Goal: Information Seeking & Learning: Learn about a topic

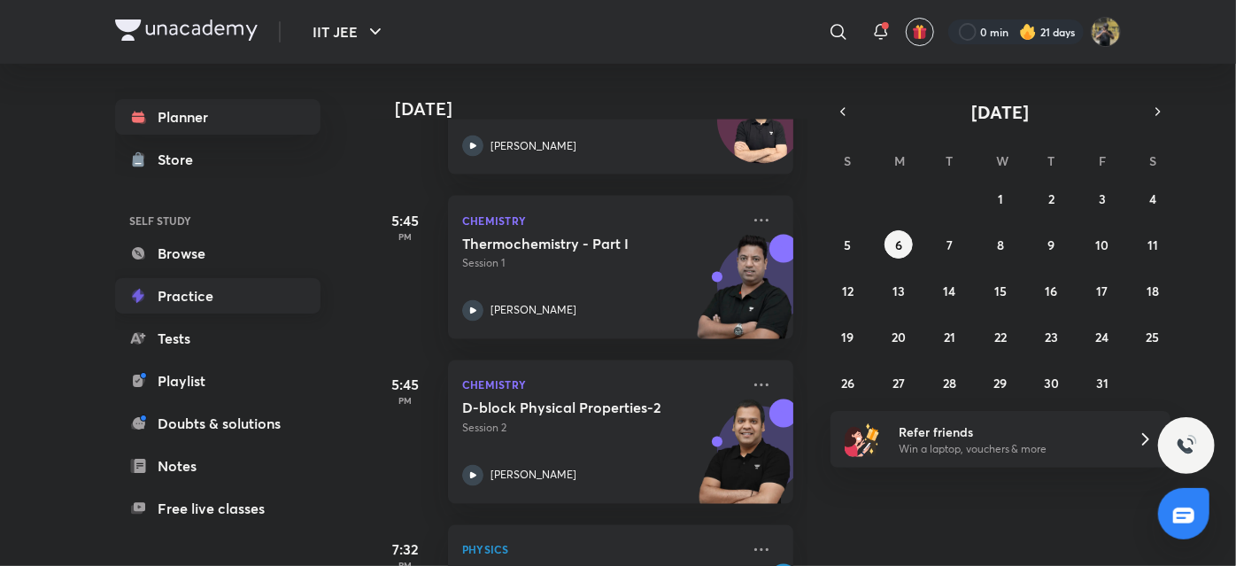
click at [197, 299] on link "Practice" at bounding box center [217, 295] width 205 height 35
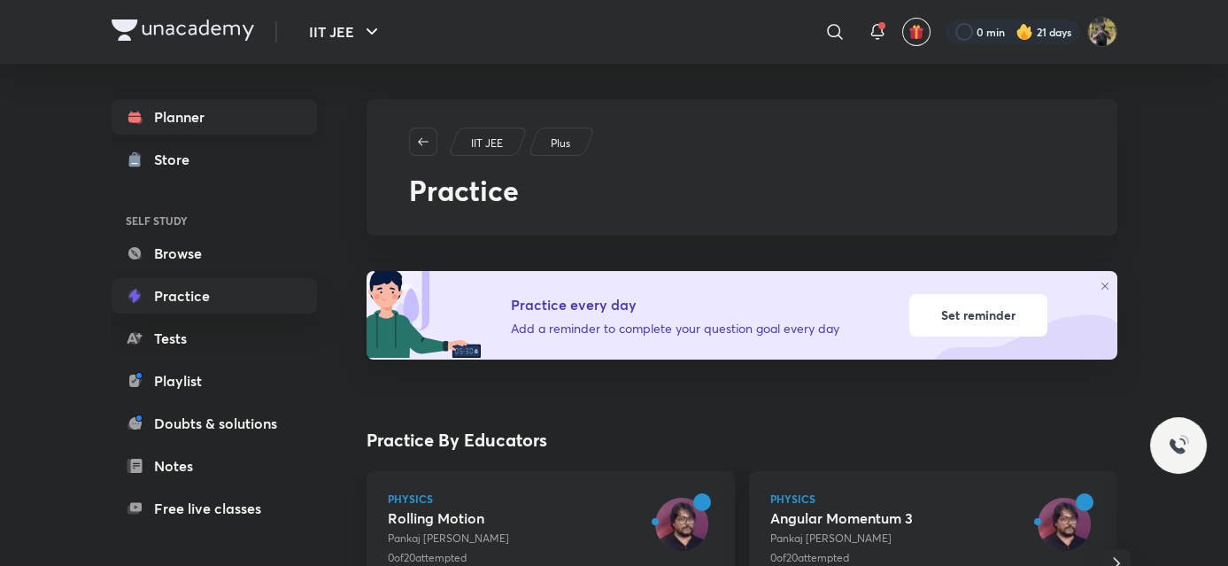
click at [217, 126] on link "Planner" at bounding box center [214, 116] width 205 height 35
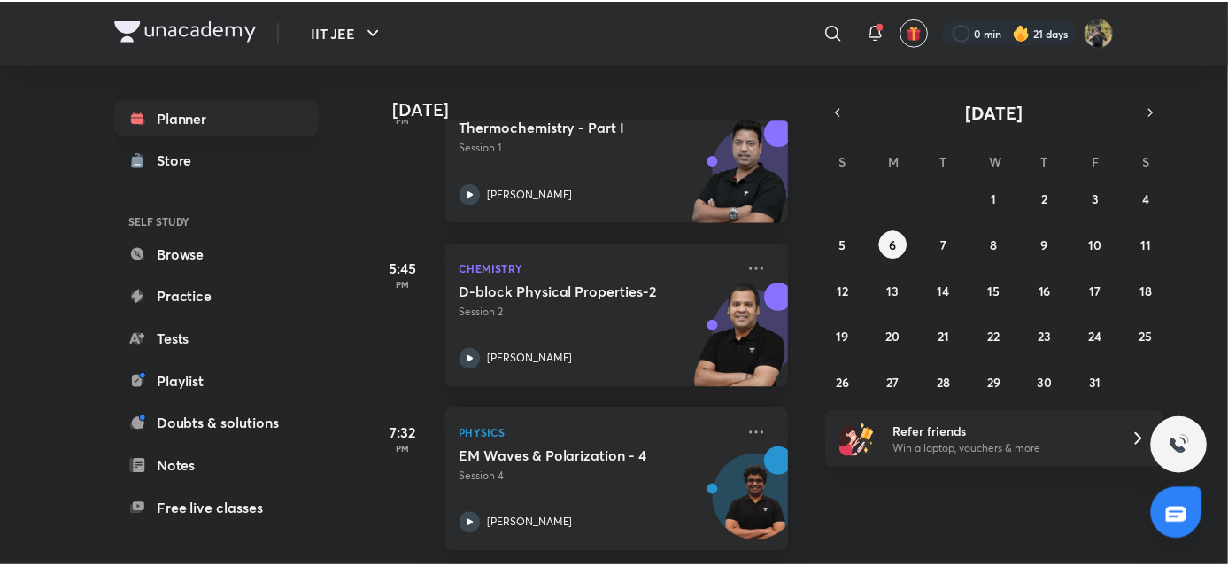
scroll to position [1636, 0]
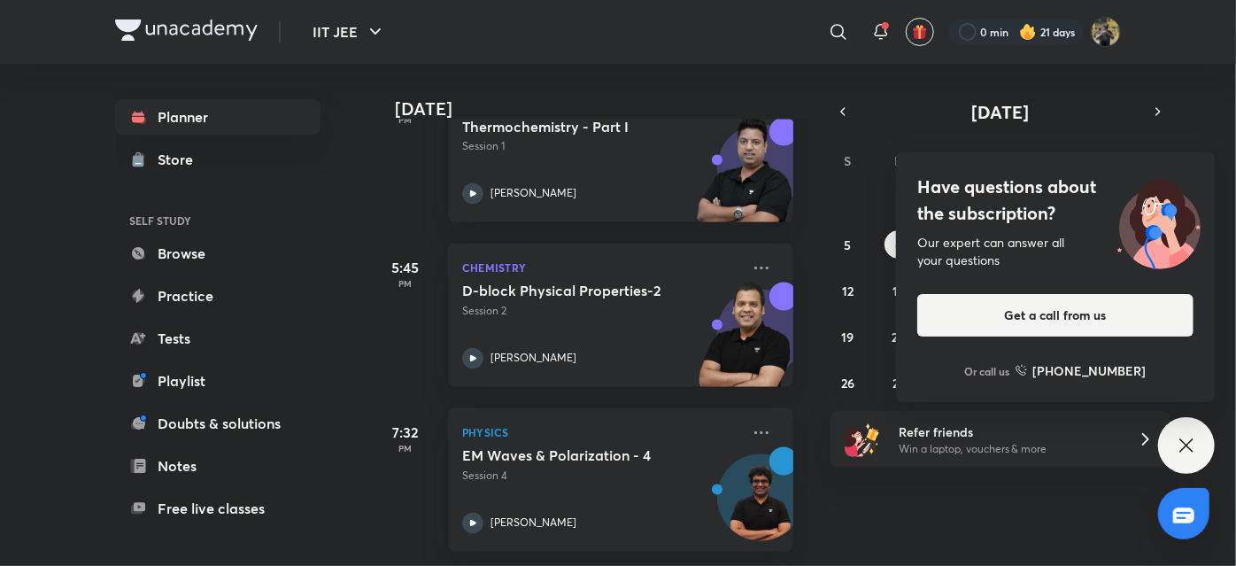
click at [1190, 437] on icon at bounding box center [1186, 445] width 21 height 21
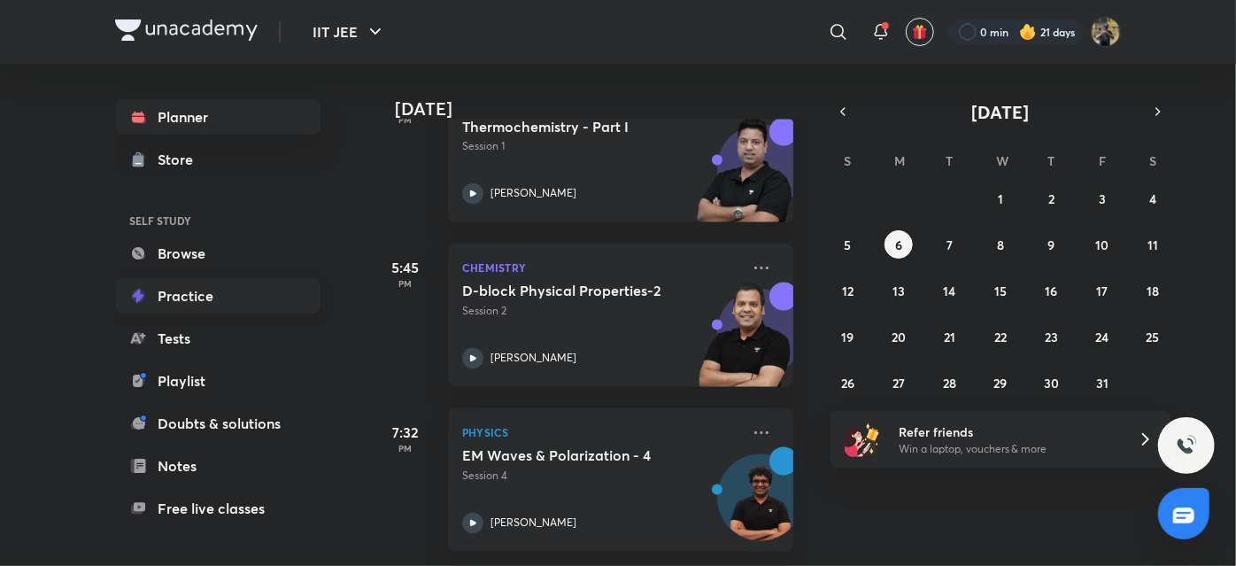
click at [235, 282] on link "Practice" at bounding box center [217, 295] width 205 height 35
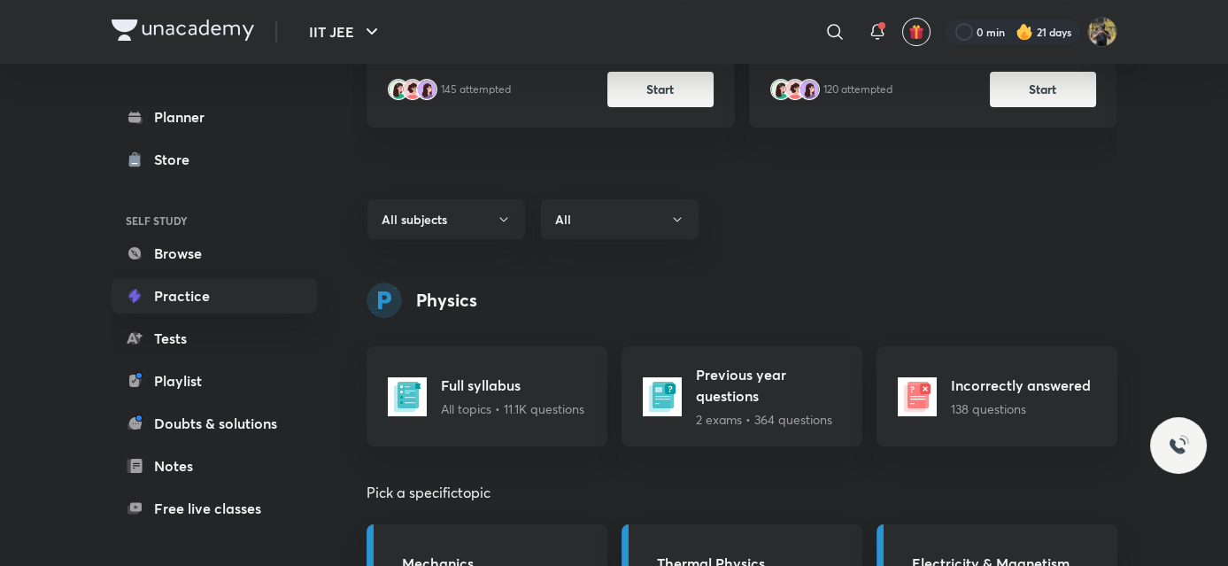
scroll to position [527, 0]
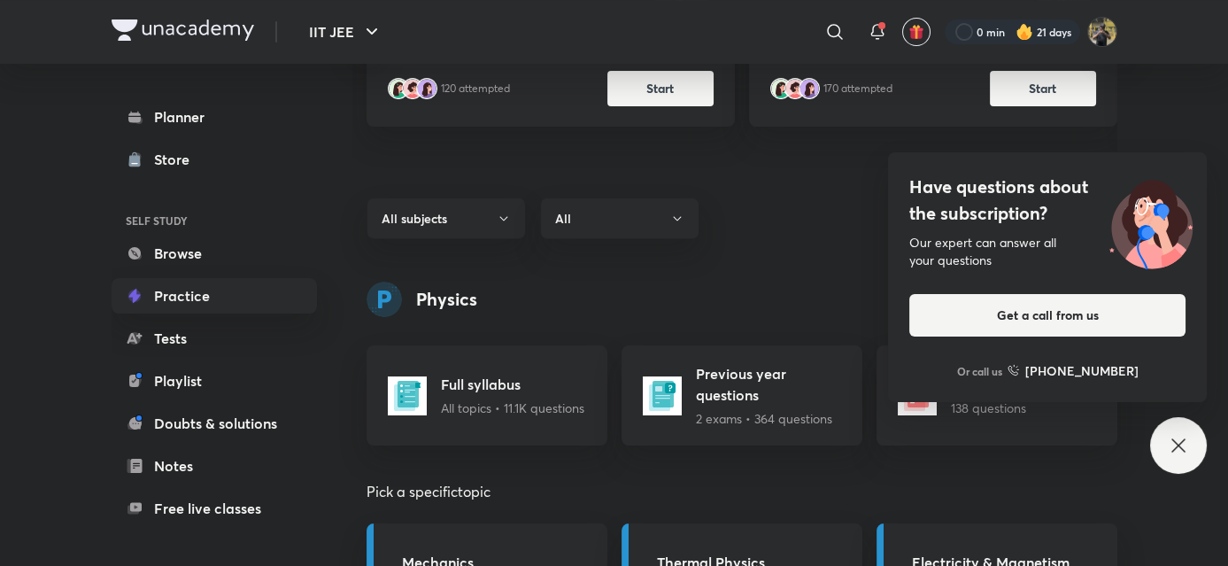
click at [1185, 443] on icon at bounding box center [1178, 445] width 21 height 21
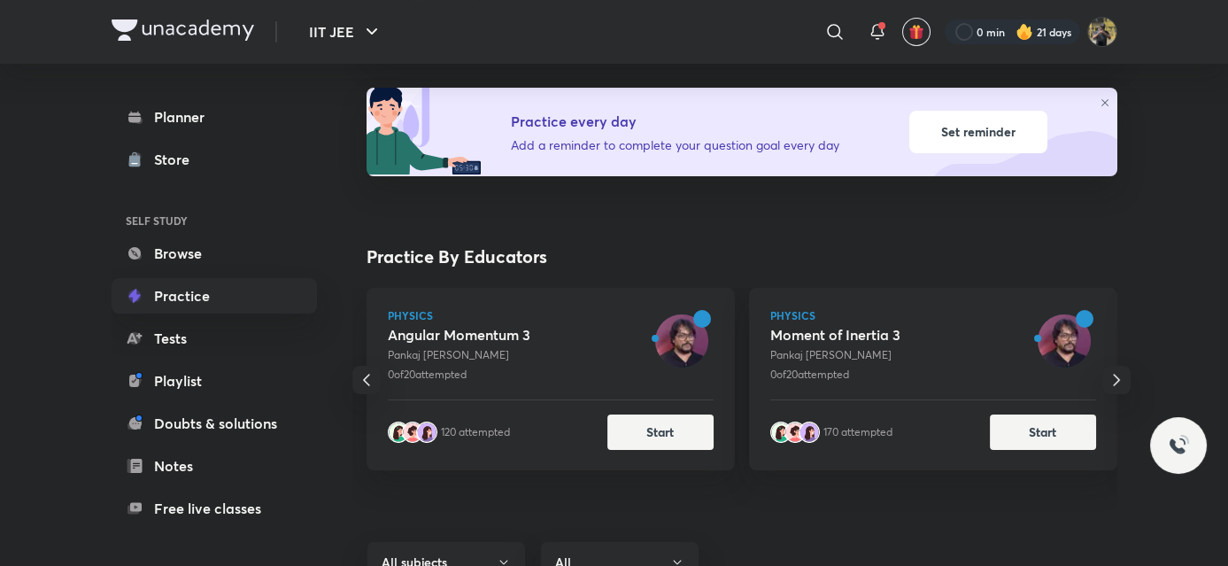
scroll to position [186, 0]
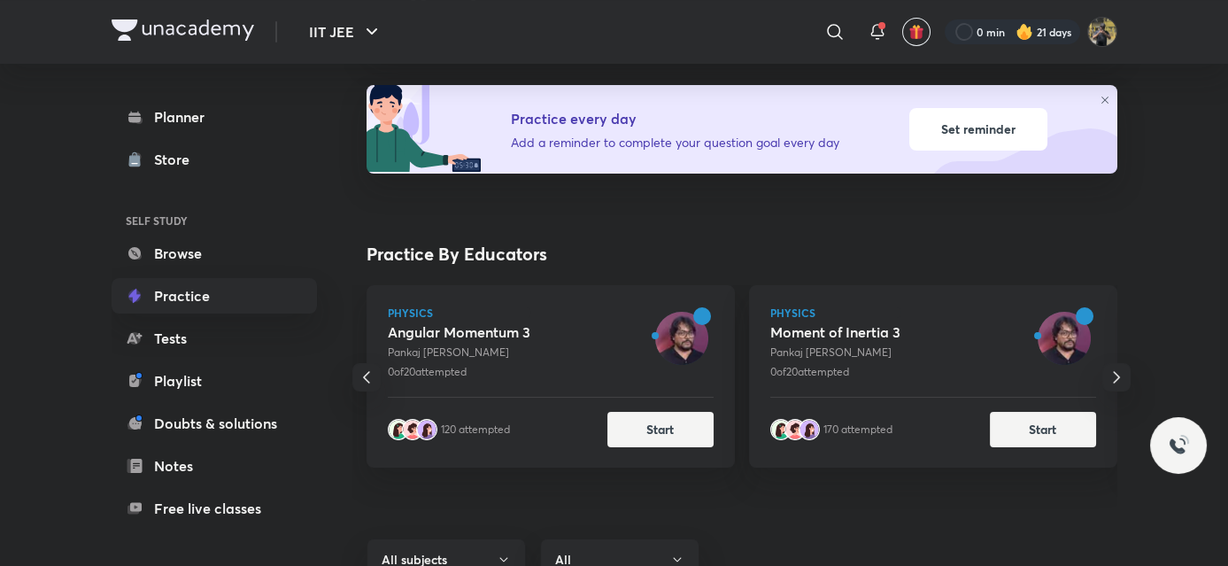
click at [362, 378] on icon "button" at bounding box center [366, 376] width 21 height 21
click at [1116, 388] on button "button" at bounding box center [1116, 377] width 28 height 28
click at [1116, 382] on icon "button" at bounding box center [1116, 376] width 21 height 21
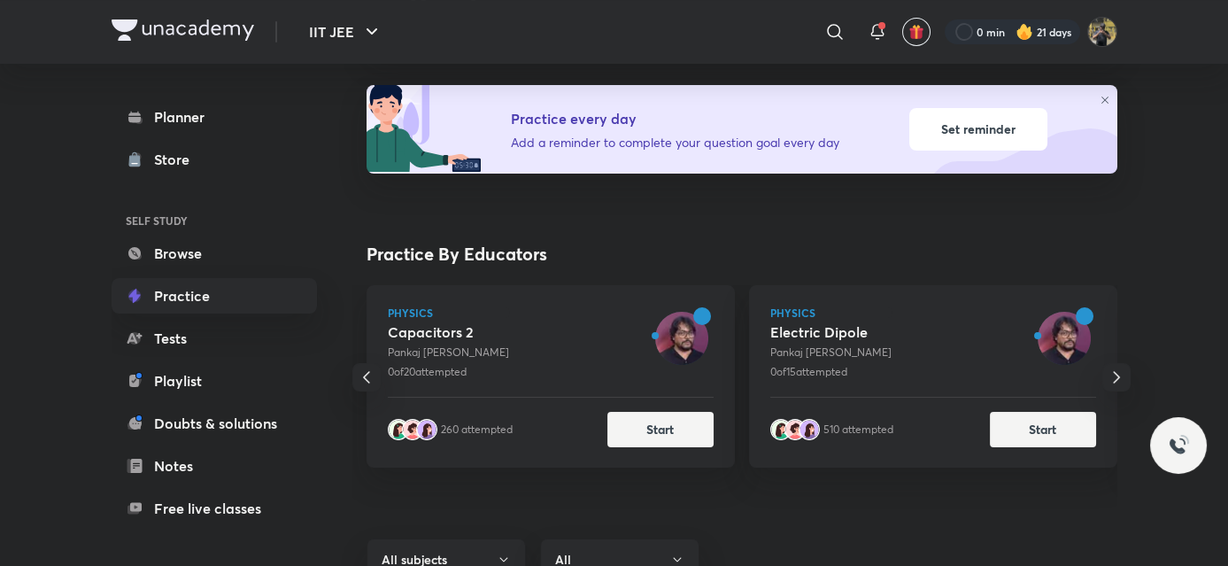
click at [1116, 382] on icon "button" at bounding box center [1116, 376] width 21 height 21
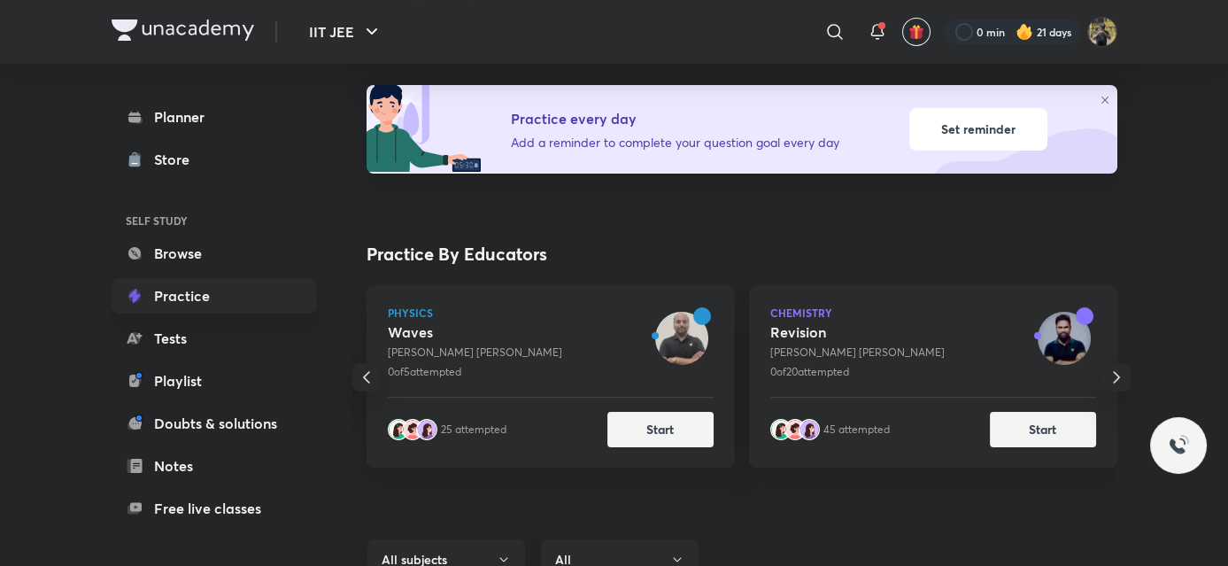
click at [1116, 382] on icon "button" at bounding box center [1116, 376] width 21 height 21
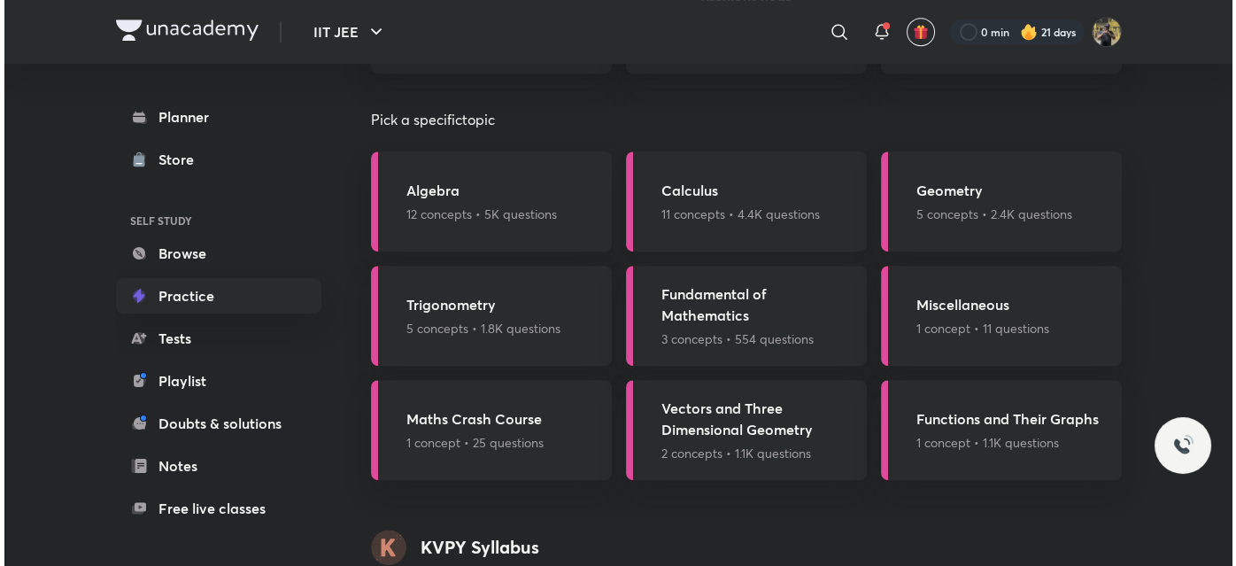
scroll to position [1912, 0]
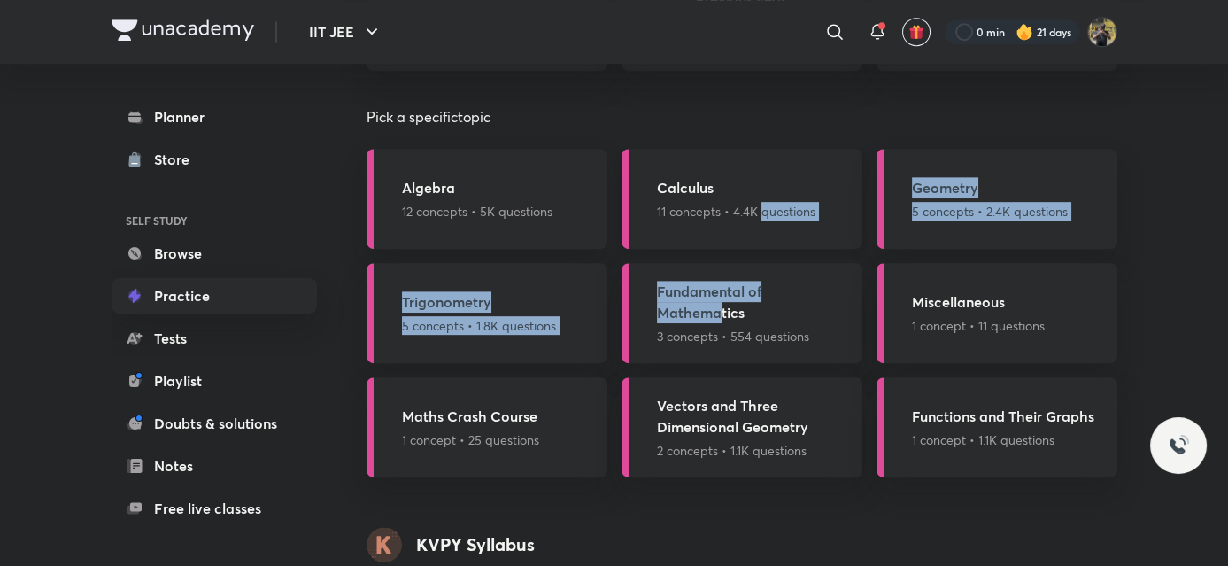
drag, startPoint x: 719, startPoint y: 306, endPoint x: 761, endPoint y: 240, distance: 78.8
click at [761, 240] on div "Algebra 12 concepts • 5K questions Calculus 11 concepts • 4.4K questions Geomet…" at bounding box center [741, 313] width 751 height 328
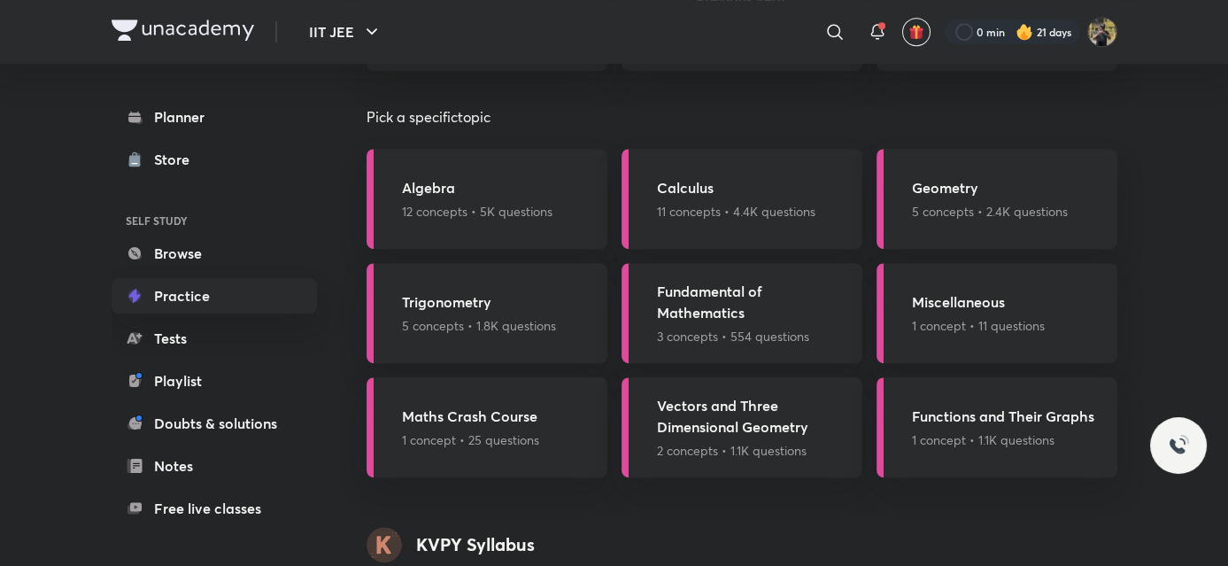
click at [409, 196] on h5 "Algebra" at bounding box center [477, 187] width 150 height 21
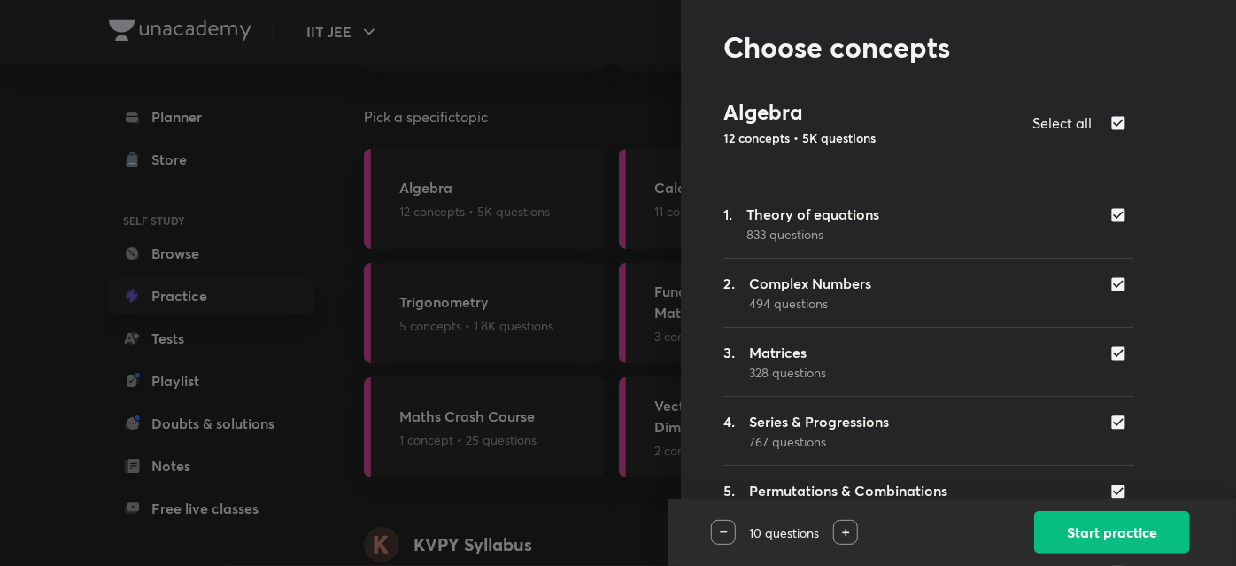
scroll to position [0, 0]
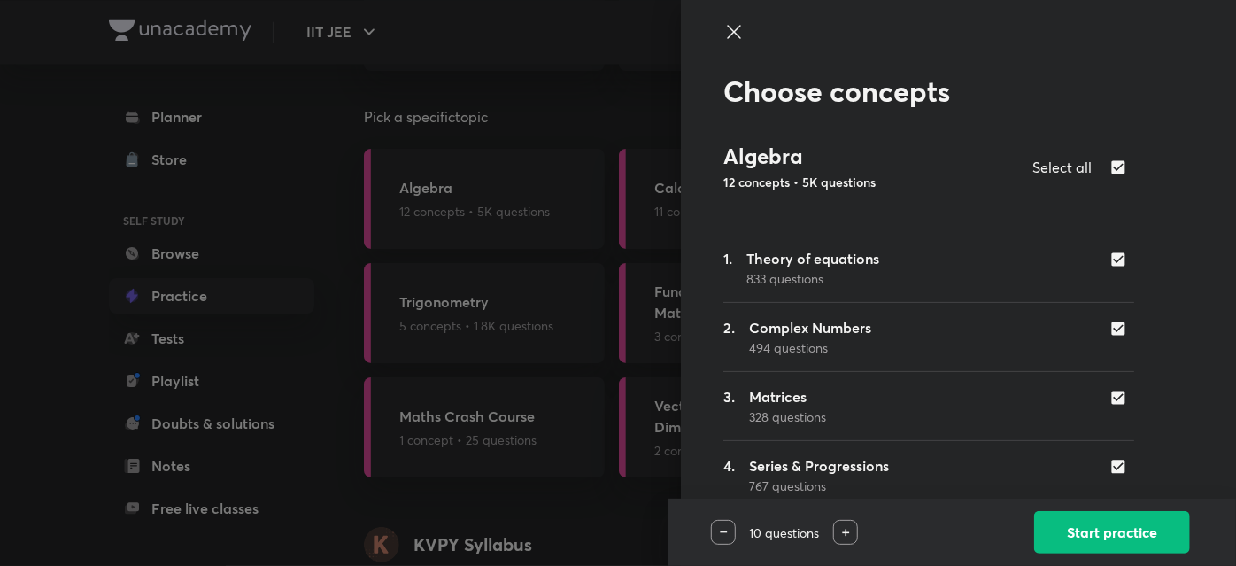
click at [724, 35] on icon at bounding box center [733, 31] width 21 height 21
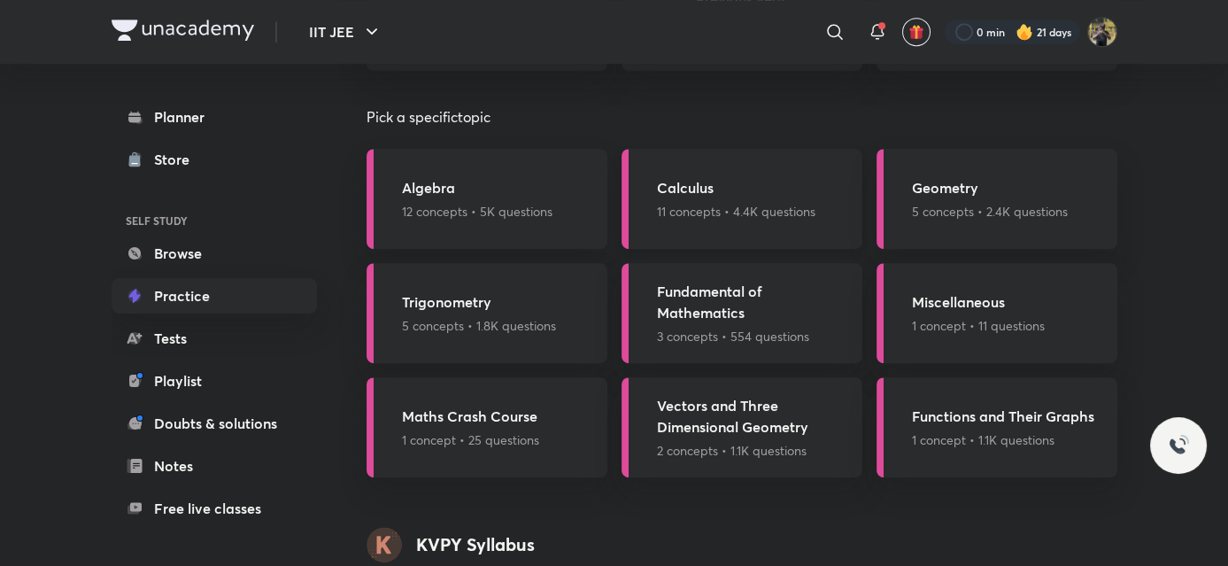
click at [736, 199] on div "Calculus 11 concepts • 4.4K questions" at bounding box center [736, 198] width 158 height 43
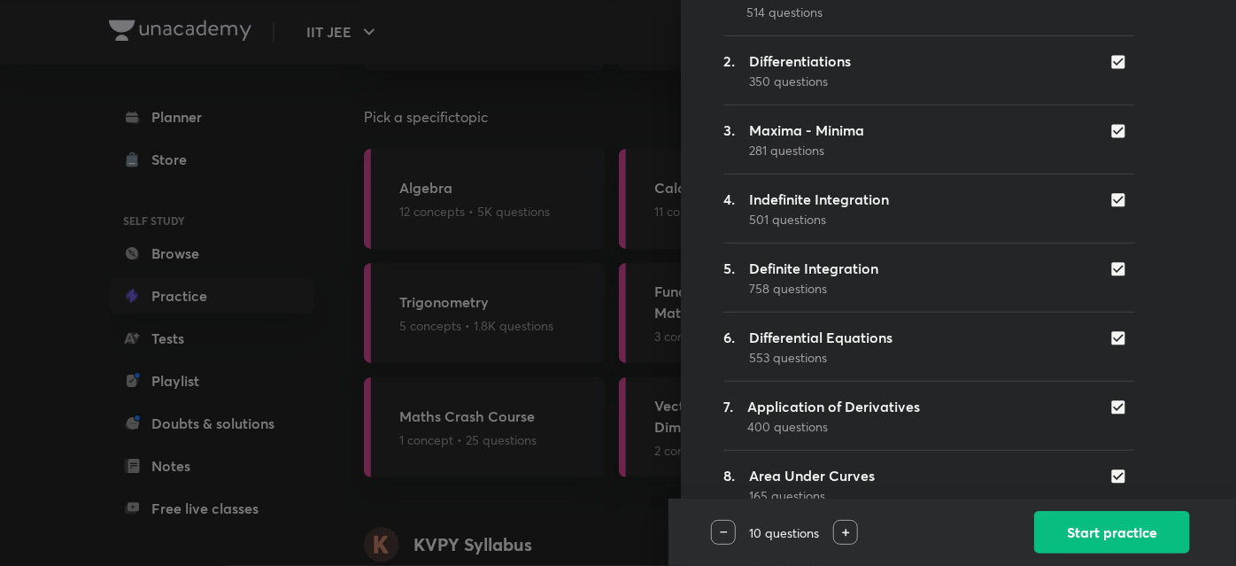
scroll to position [271, 0]
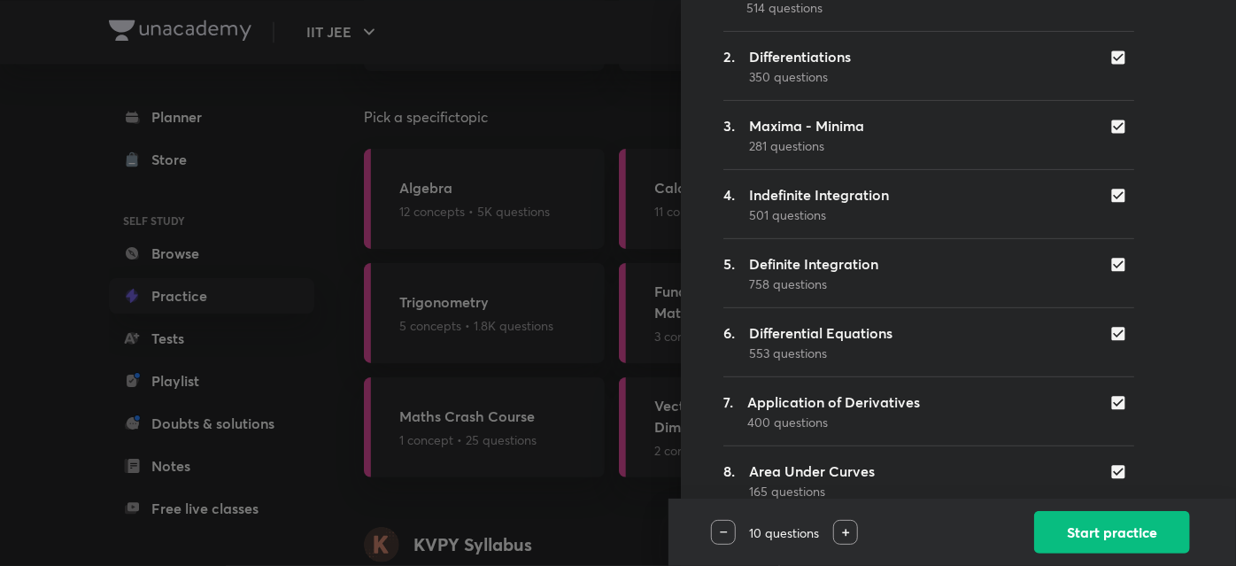
click at [1031, 296] on div "1. Limits 514 questions 2. Differentiations 350 questions 3. Maxima - Minima 28…" at bounding box center [928, 377] width 411 height 829
click at [1192, 274] on div "Choose concepts Calculus 11 concepts • 4.4K questions Select all 1. Limits 514 …" at bounding box center [958, 283] width 555 height 566
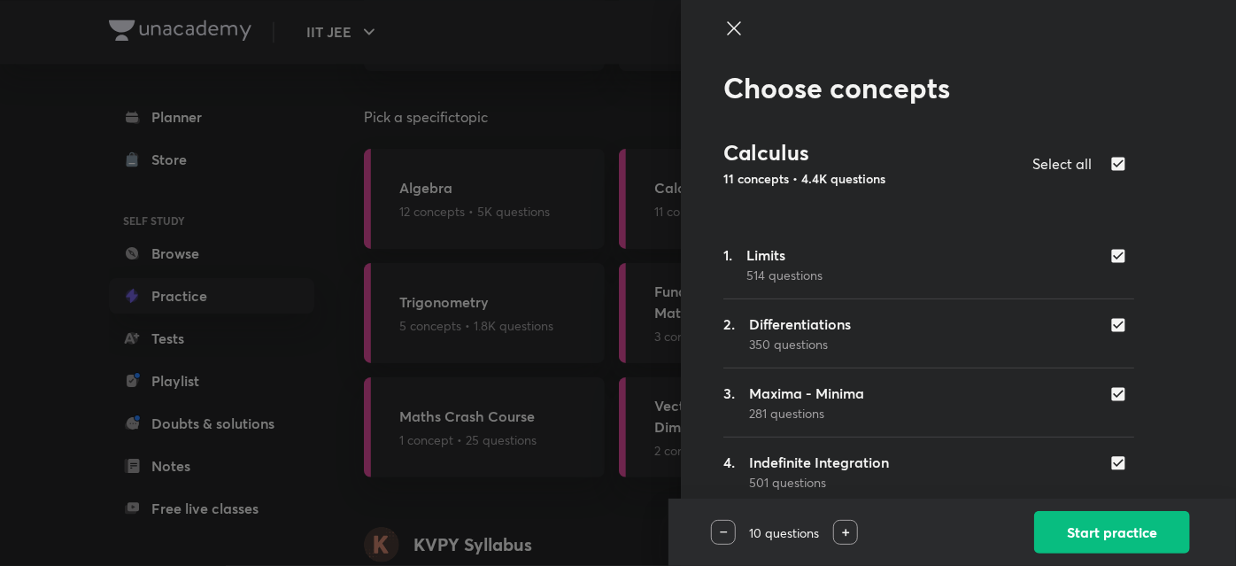
scroll to position [0, 0]
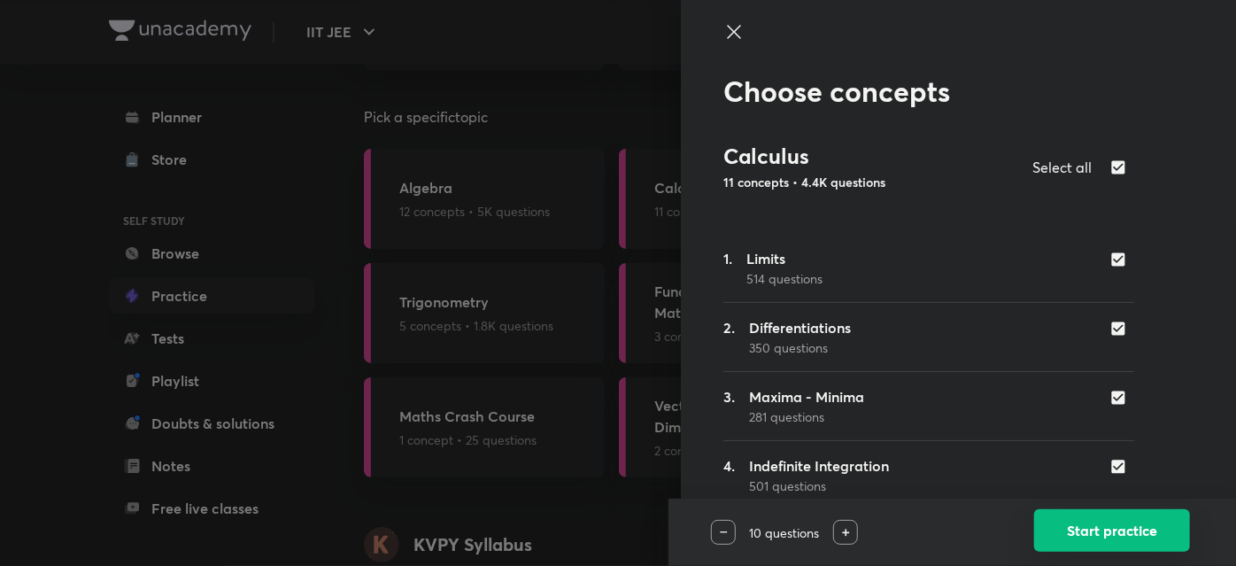
click at [1059, 530] on button "Start practice" at bounding box center [1112, 530] width 156 height 42
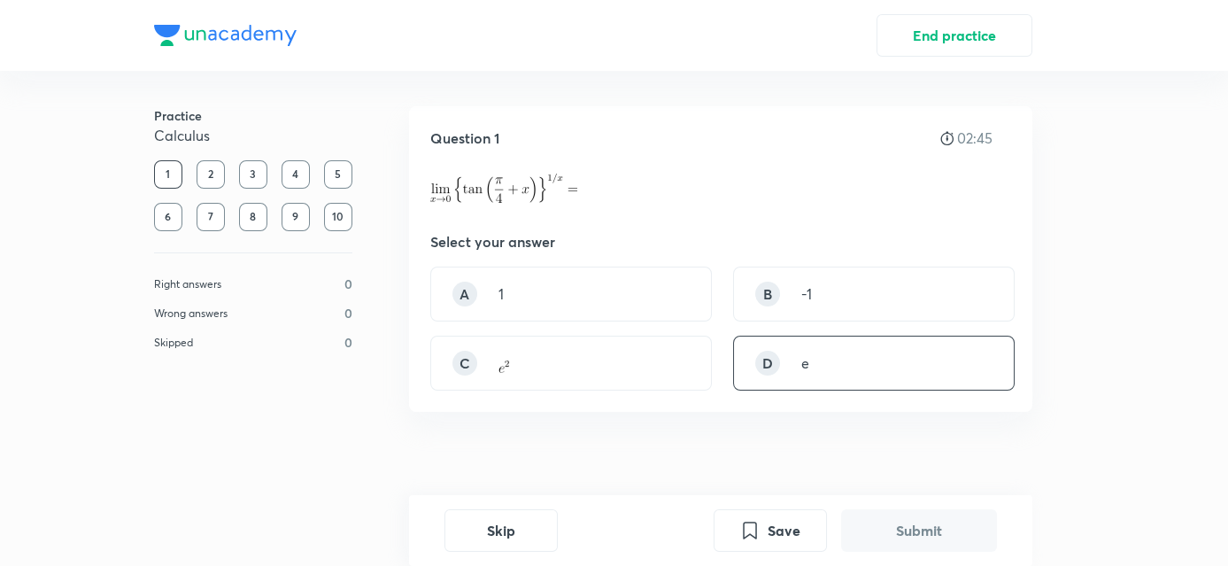
click at [786, 379] on div "D e" at bounding box center [874, 363] width 282 height 55
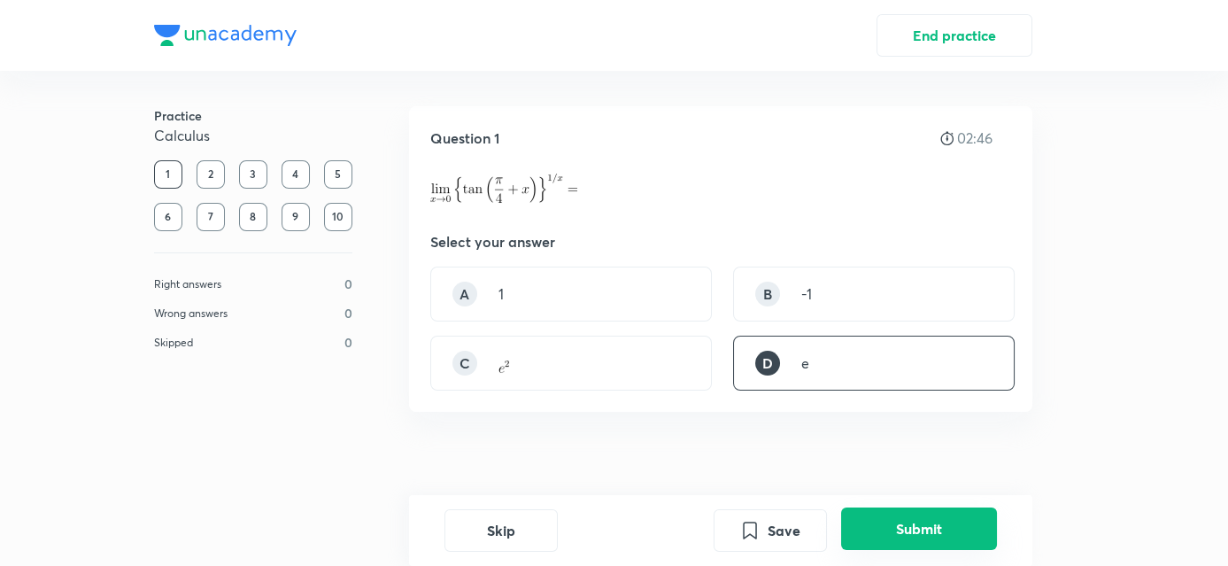
click at [884, 520] on button "Submit" at bounding box center [919, 528] width 156 height 42
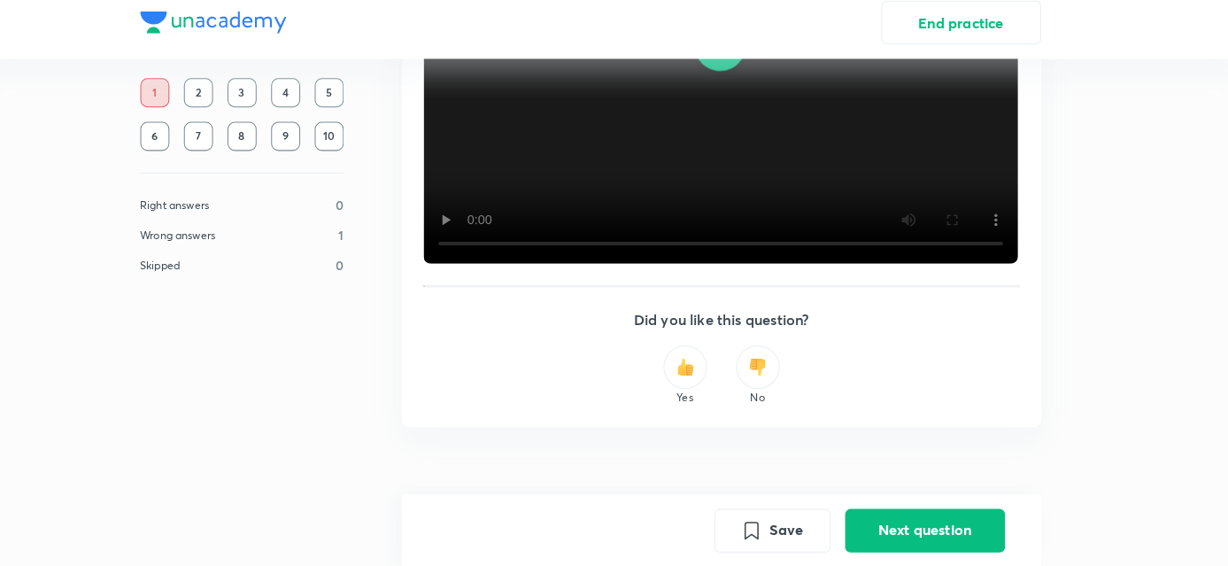
scroll to position [1050, 0]
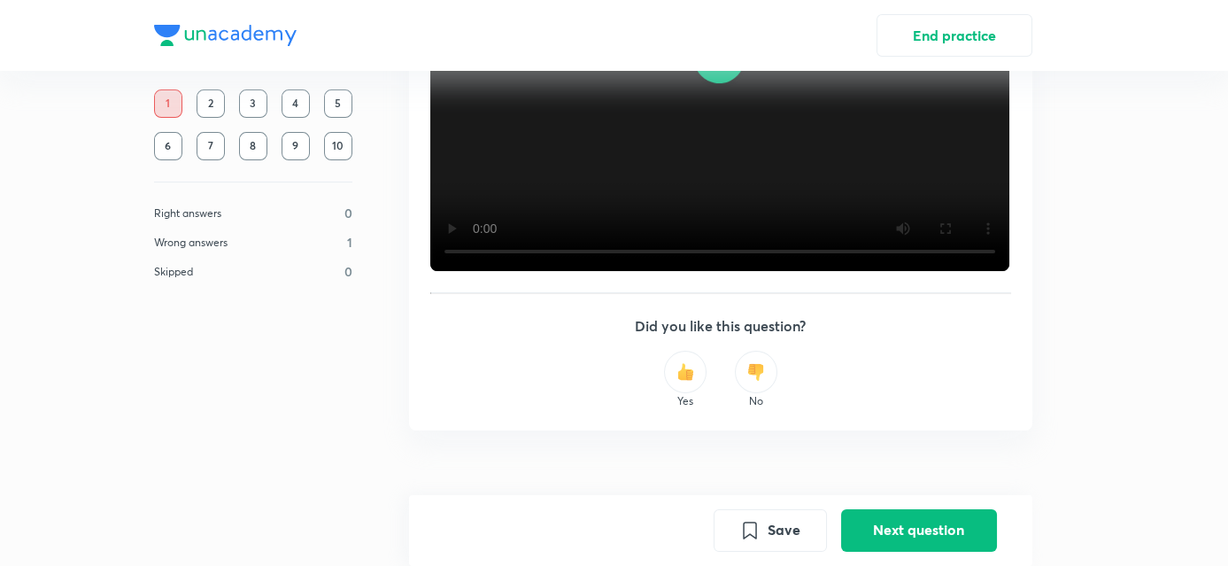
drag, startPoint x: 837, startPoint y: 413, endPoint x: 944, endPoint y: 545, distance: 170.1
click at [944, 545] on button "Next question" at bounding box center [919, 528] width 156 height 42
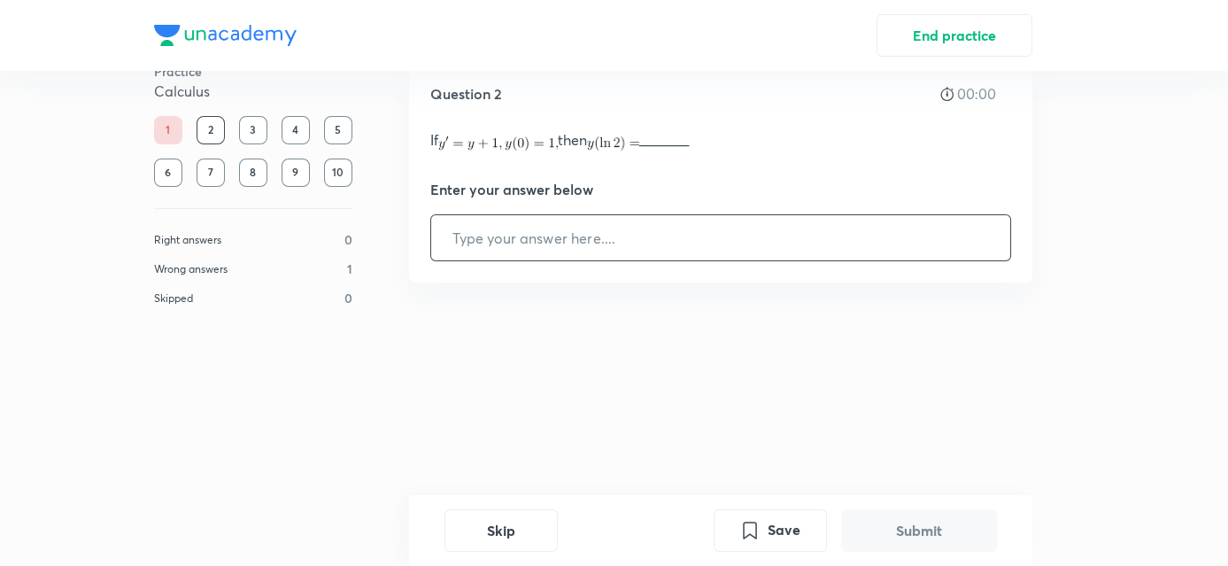
scroll to position [0, 0]
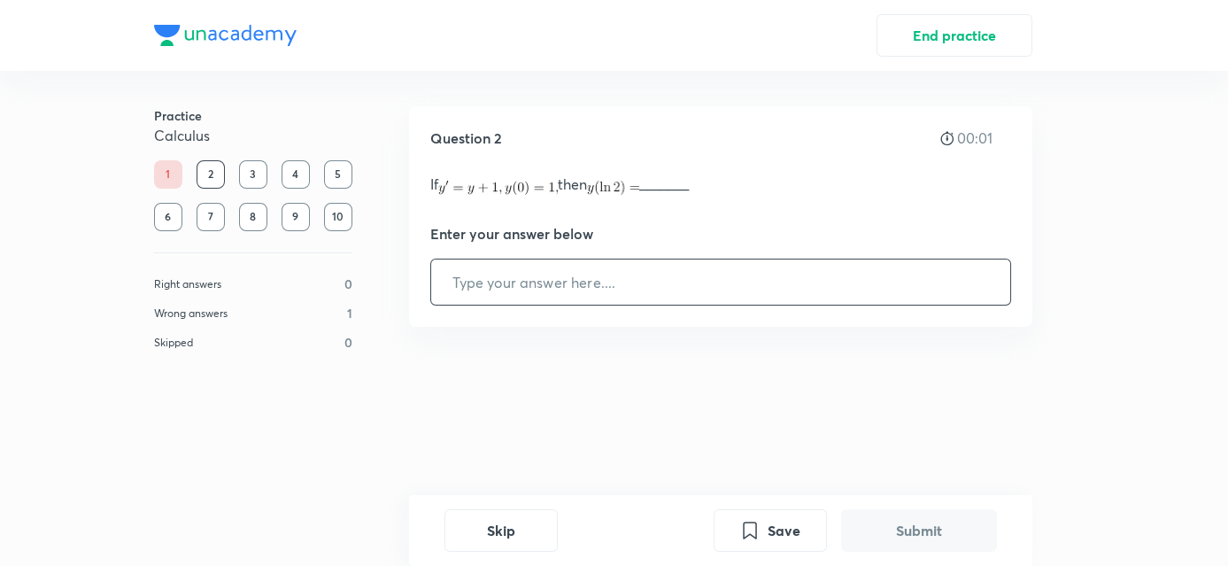
click at [727, 278] on input "text" at bounding box center [720, 281] width 579 height 45
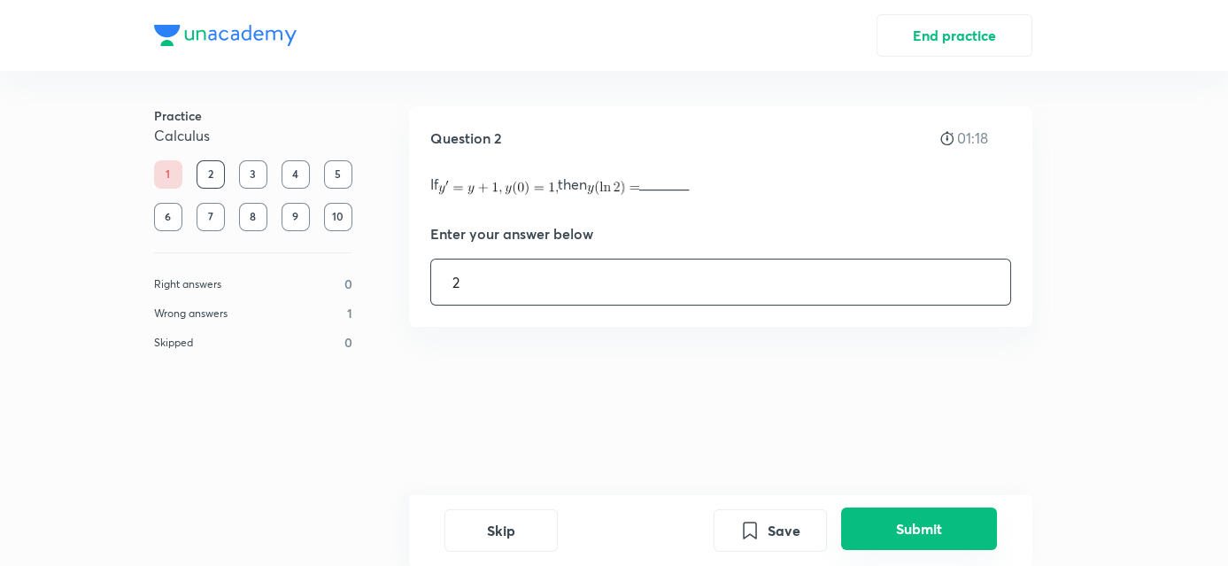
type input "2"
click at [925, 540] on button "Submit" at bounding box center [919, 528] width 156 height 42
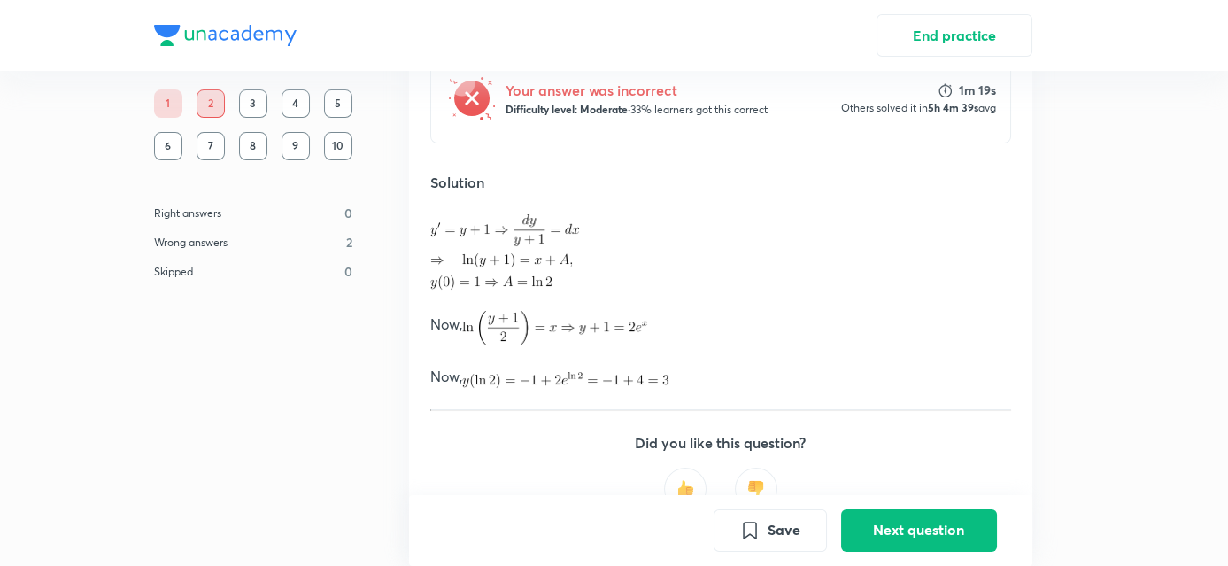
scroll to position [405, 0]
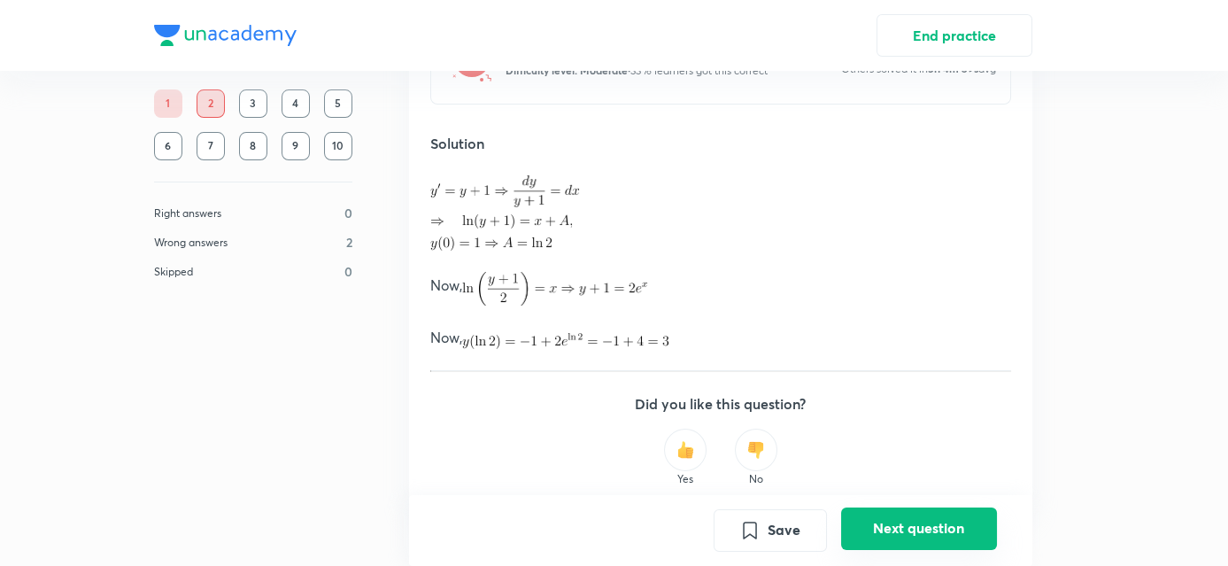
click at [904, 530] on button "Next question" at bounding box center [919, 528] width 156 height 42
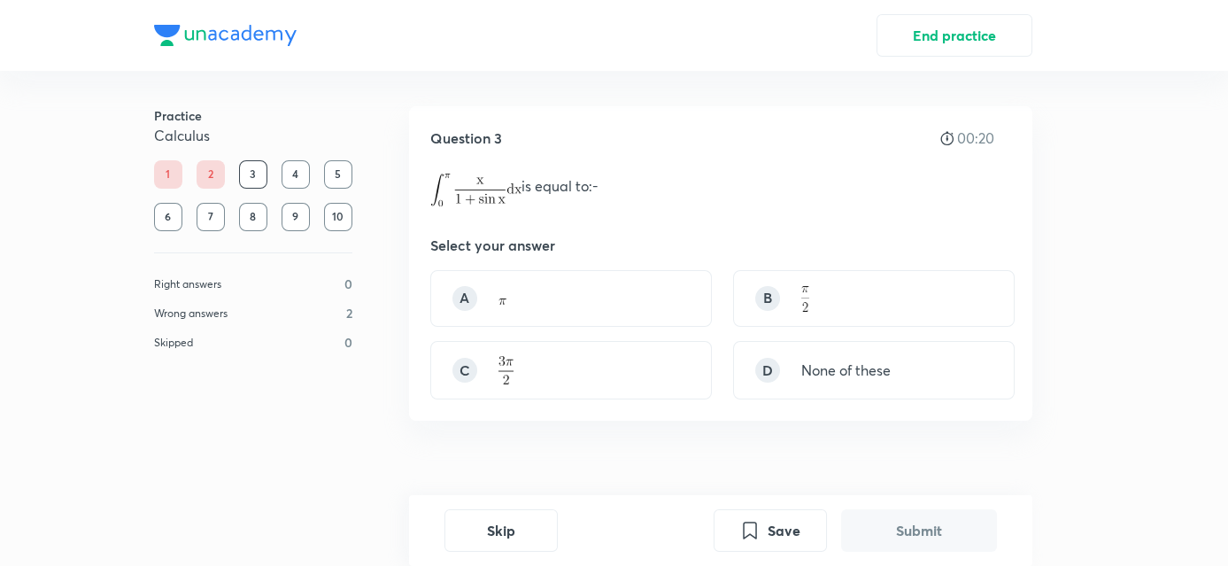
scroll to position [0, 0]
click at [664, 306] on div "A" at bounding box center [571, 298] width 282 height 57
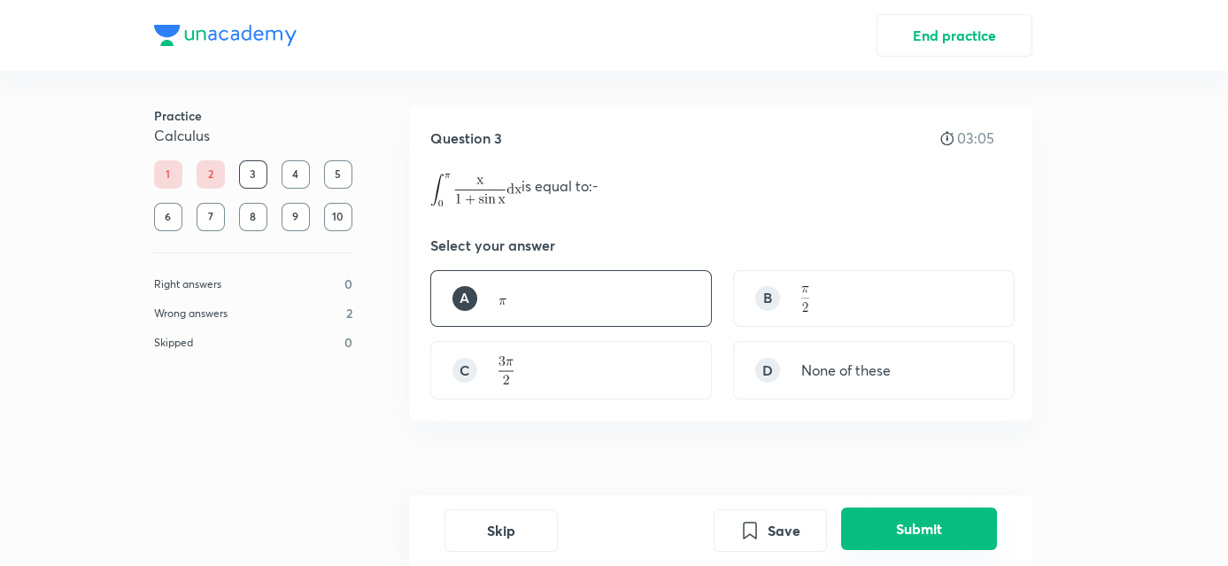
click at [964, 521] on button "Submit" at bounding box center [919, 528] width 156 height 42
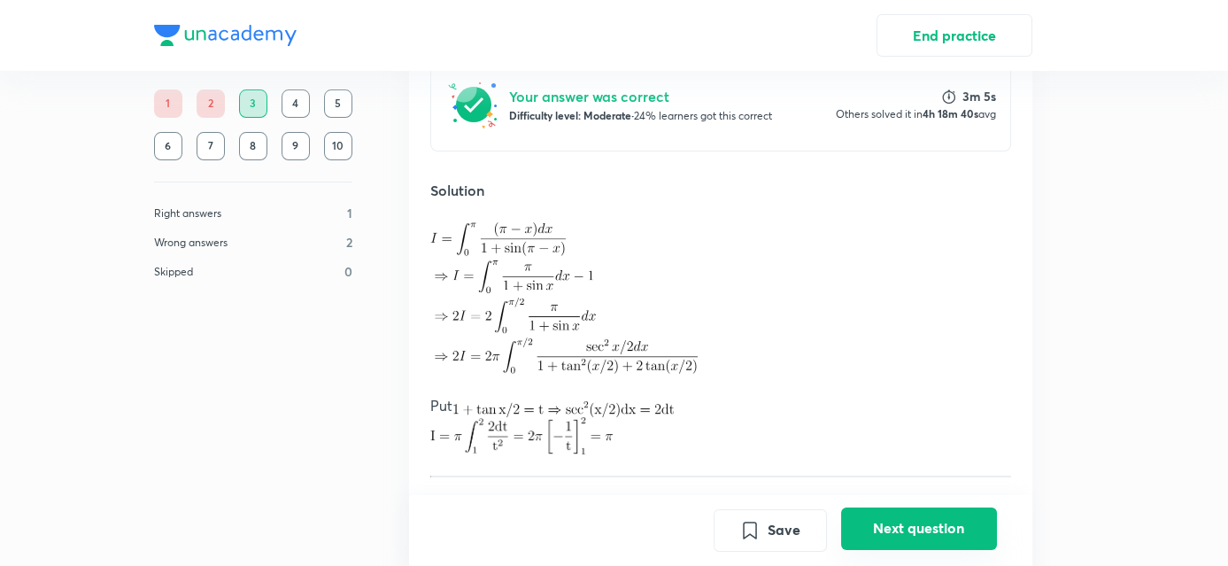
click at [960, 538] on button "Next question" at bounding box center [919, 528] width 156 height 42
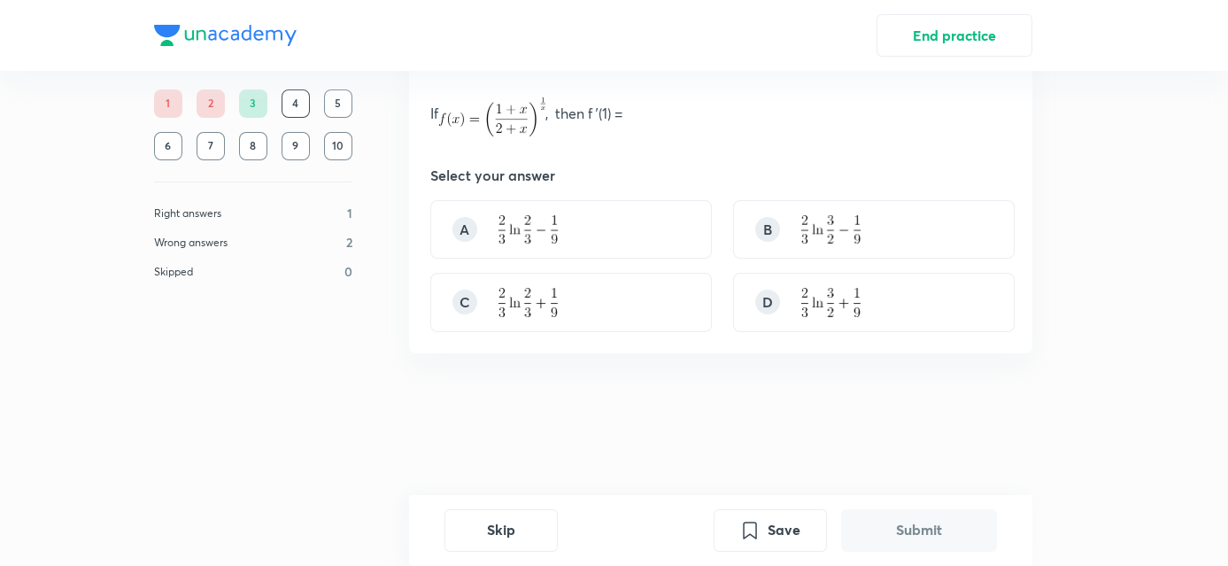
scroll to position [0, 0]
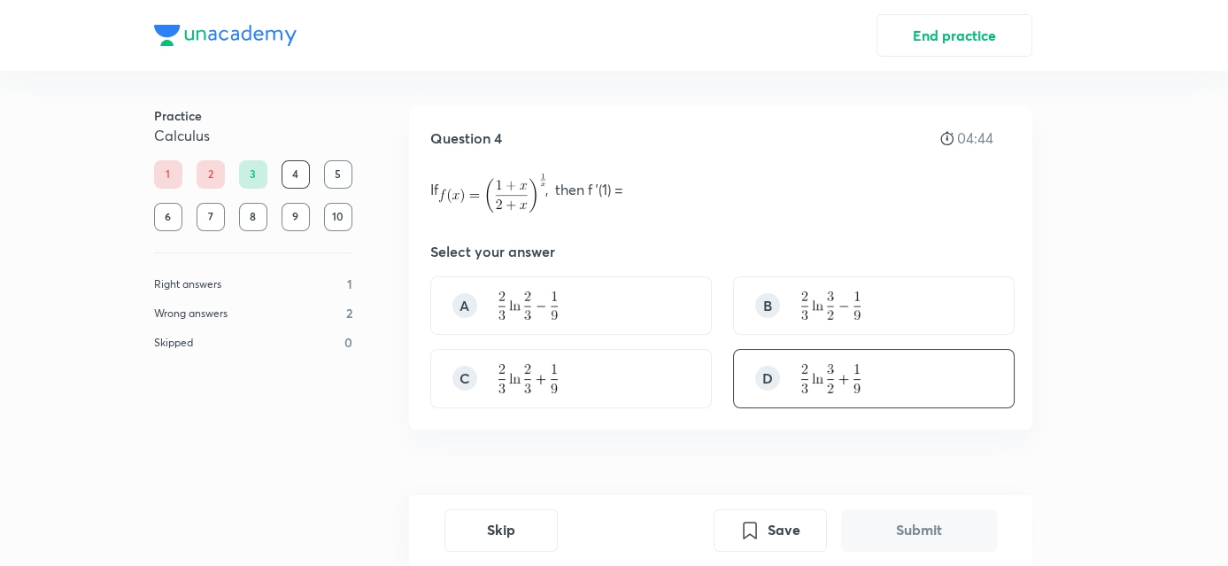
click at [774, 392] on div "D" at bounding box center [874, 378] width 282 height 59
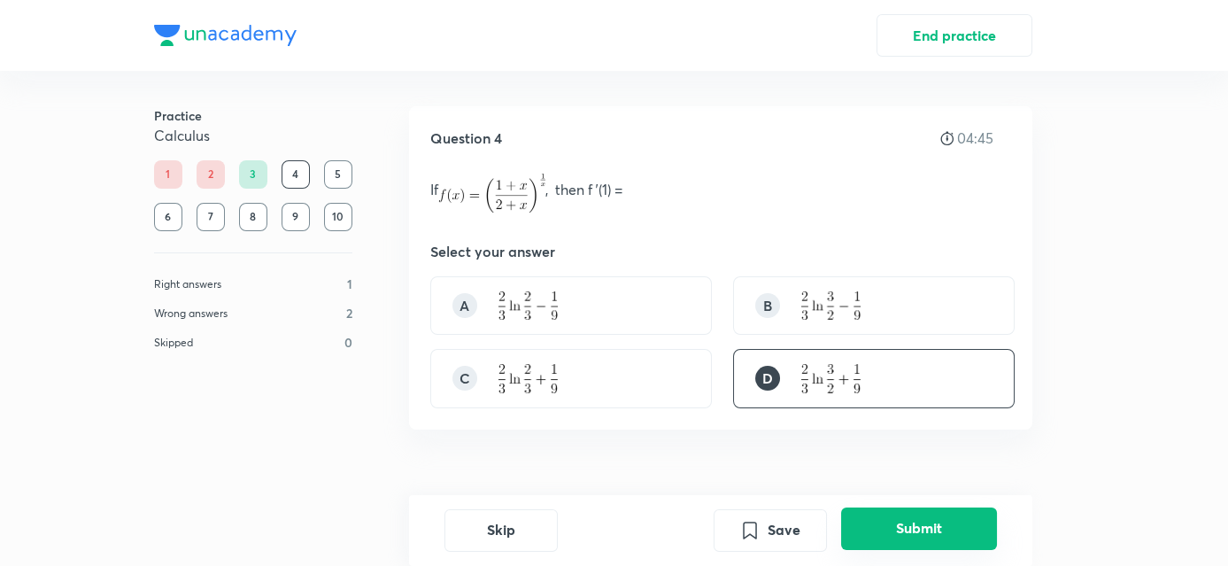
click at [870, 516] on button "Submit" at bounding box center [919, 528] width 156 height 42
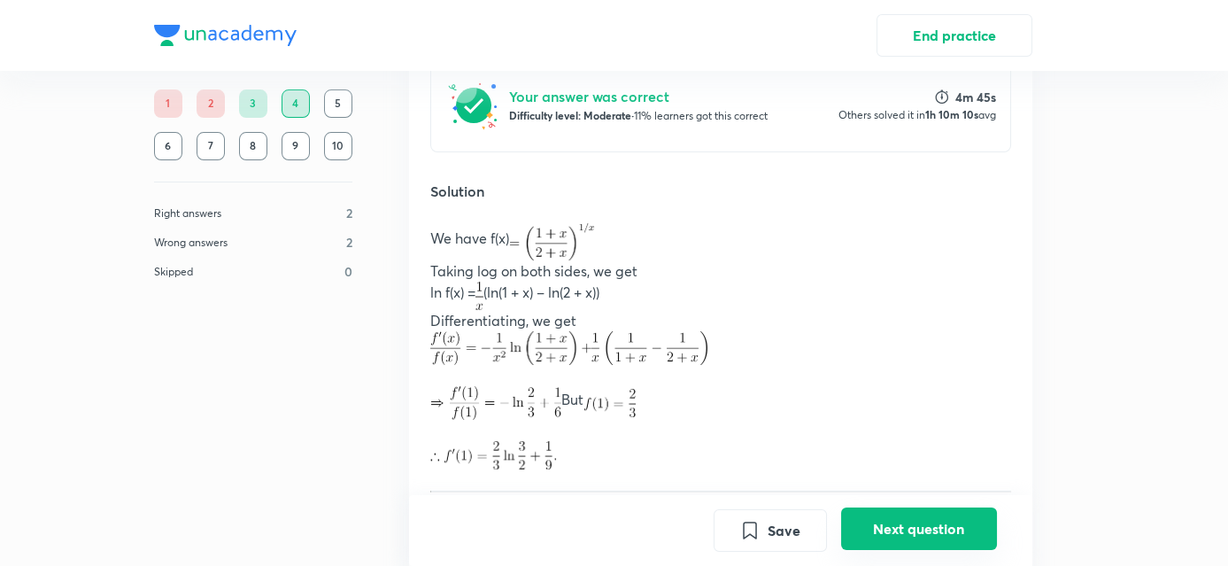
drag, startPoint x: 870, startPoint y: 516, endPoint x: 930, endPoint y: 534, distance: 61.9
click at [930, 534] on button "Next question" at bounding box center [919, 528] width 156 height 42
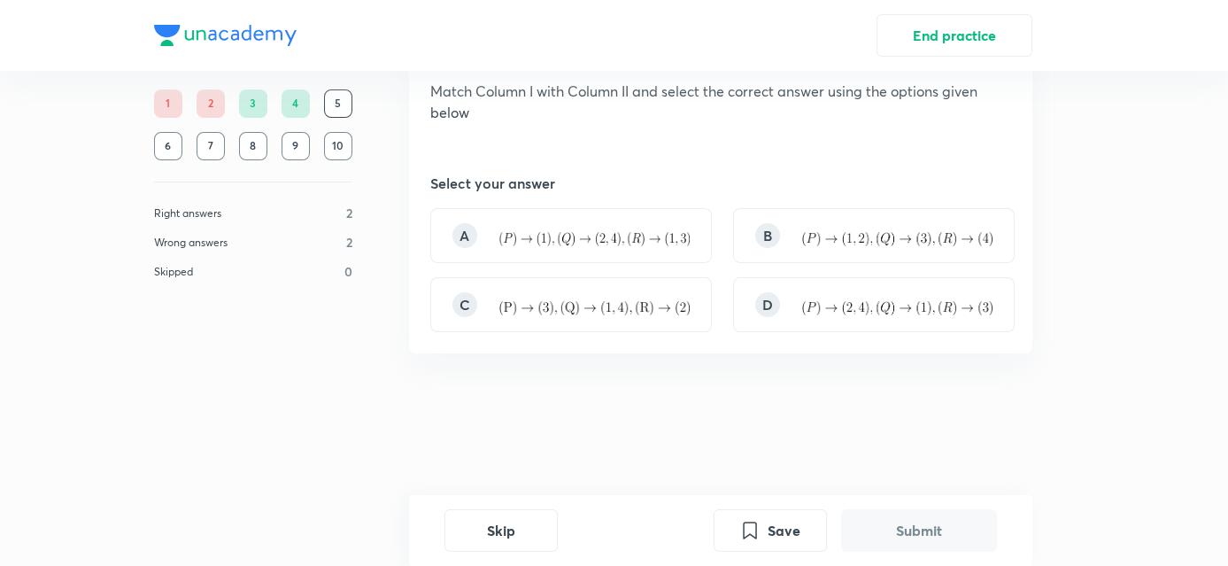
scroll to position [0, 0]
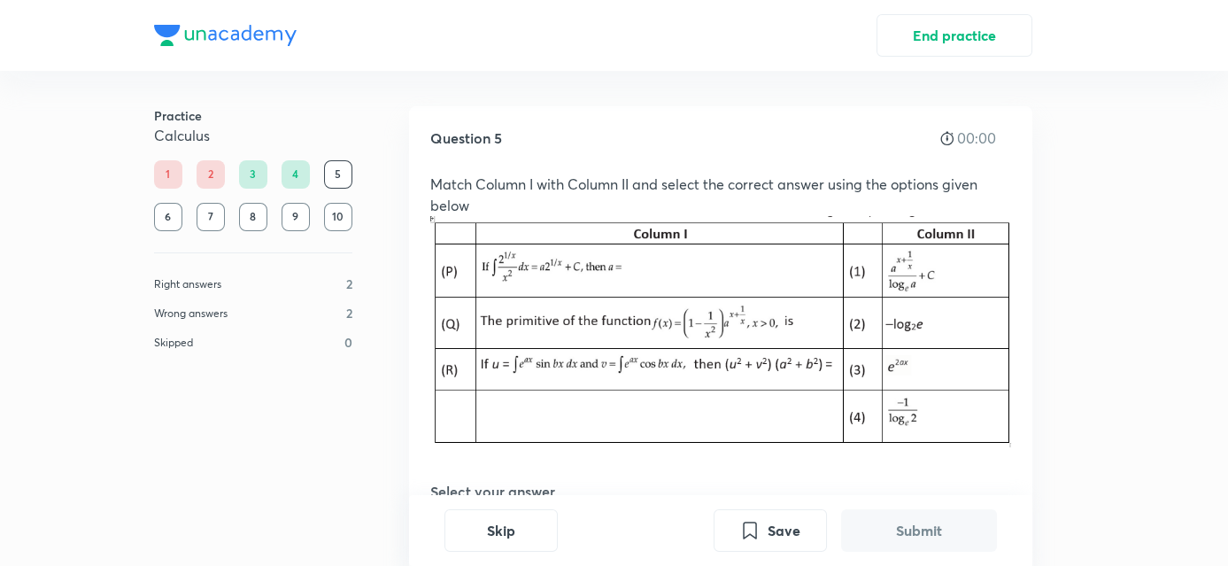
click at [930, 534] on button "Submit" at bounding box center [919, 530] width 156 height 42
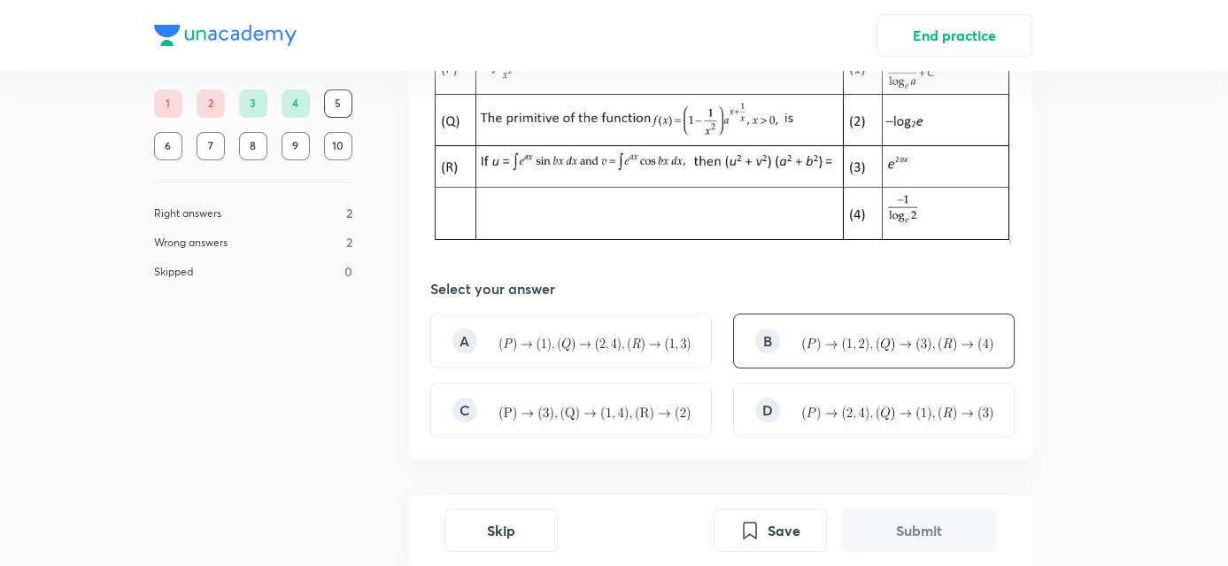
scroll to position [222, 0]
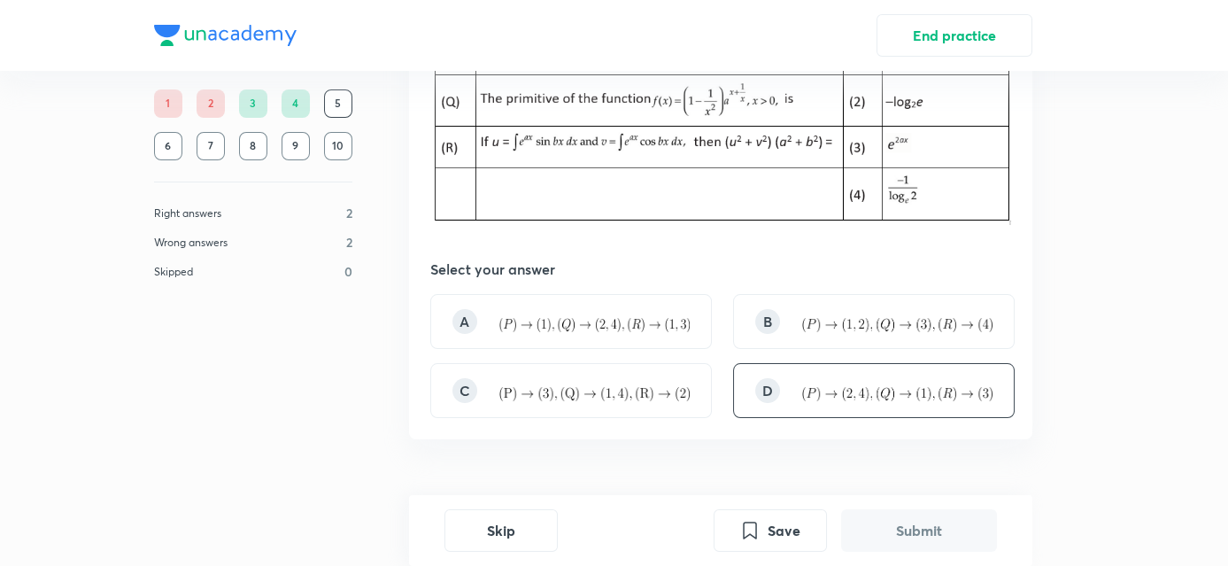
click at [763, 372] on div "D" at bounding box center [874, 390] width 282 height 55
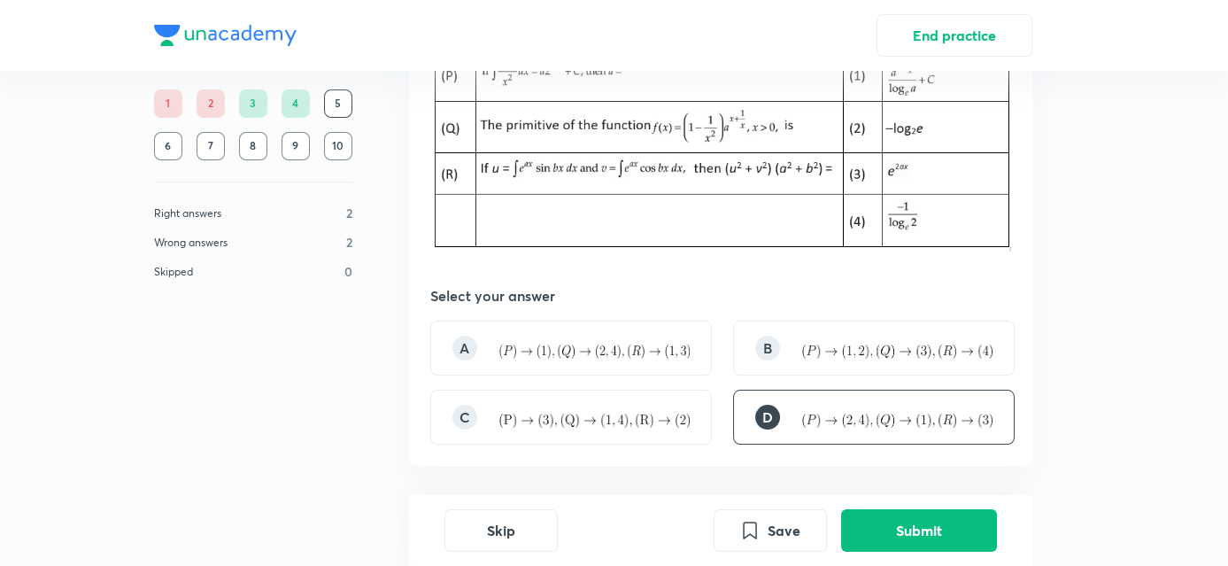
scroll to position [235, 0]
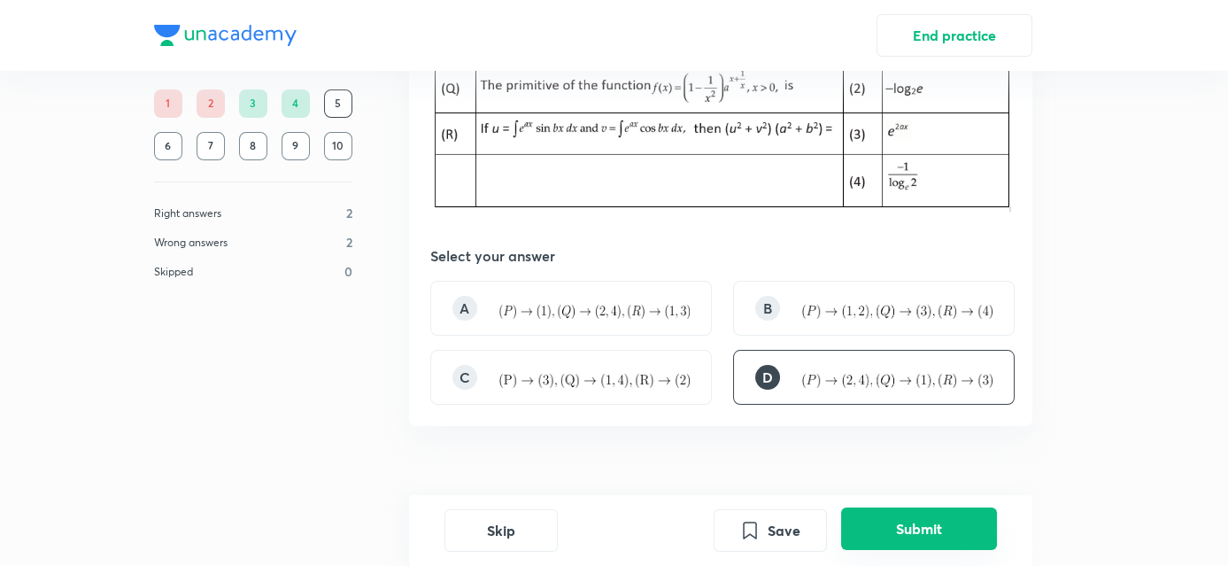
click at [876, 516] on button "Submit" at bounding box center [919, 528] width 156 height 42
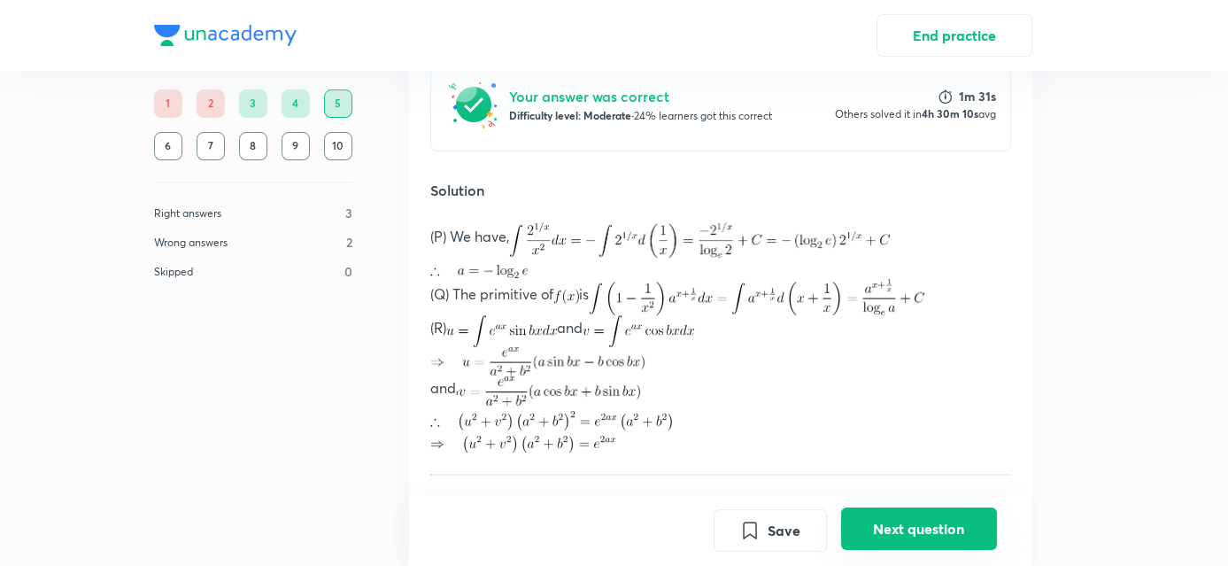
click at [903, 544] on button "Next question" at bounding box center [919, 528] width 156 height 42
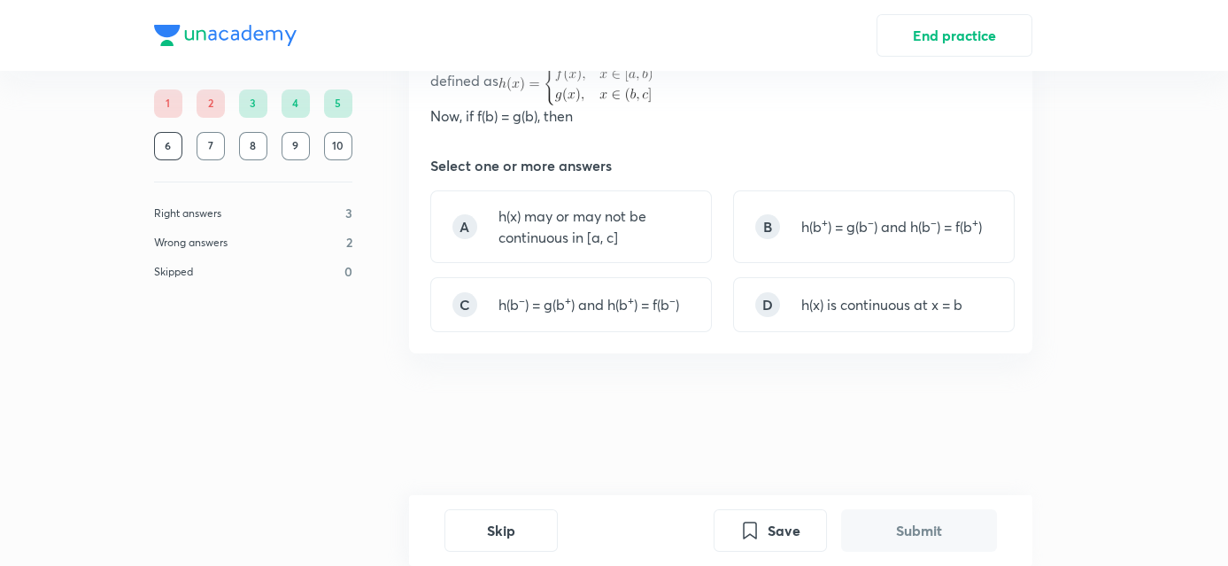
scroll to position [0, 0]
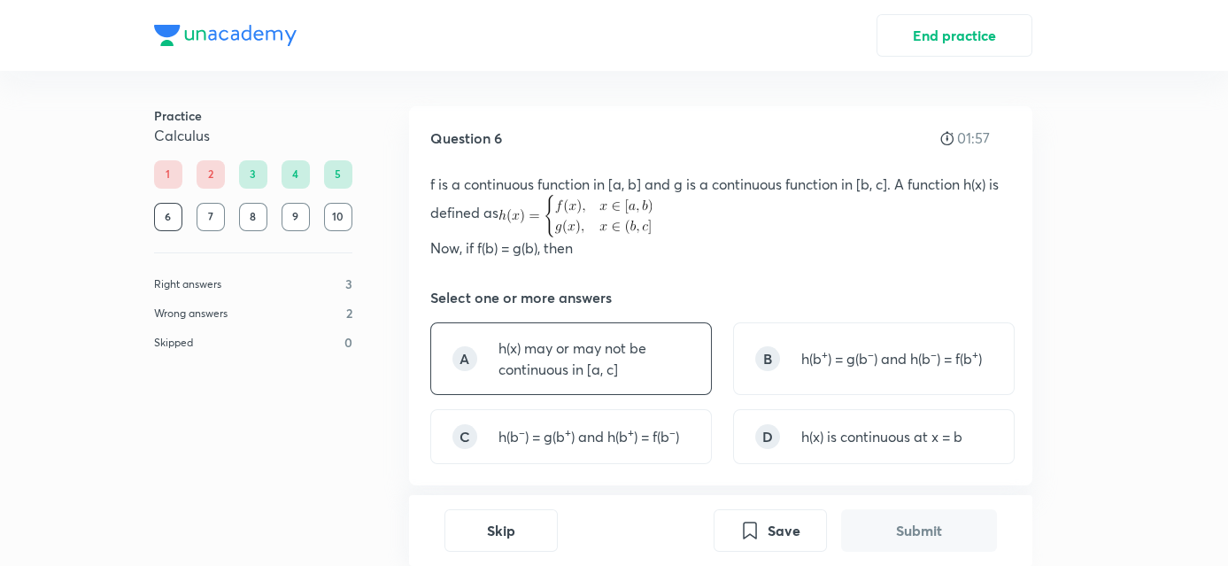
click at [493, 354] on div "A h(x) may or may not be continuous in [a, c]" at bounding box center [571, 358] width 282 height 73
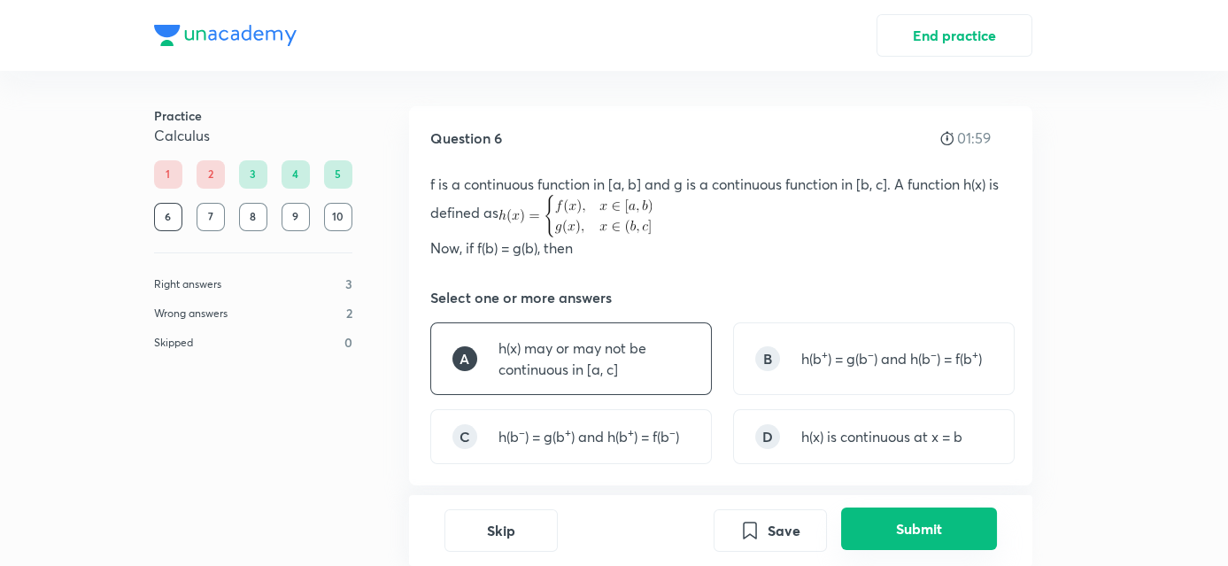
click at [857, 510] on button "Submit" at bounding box center [919, 528] width 156 height 42
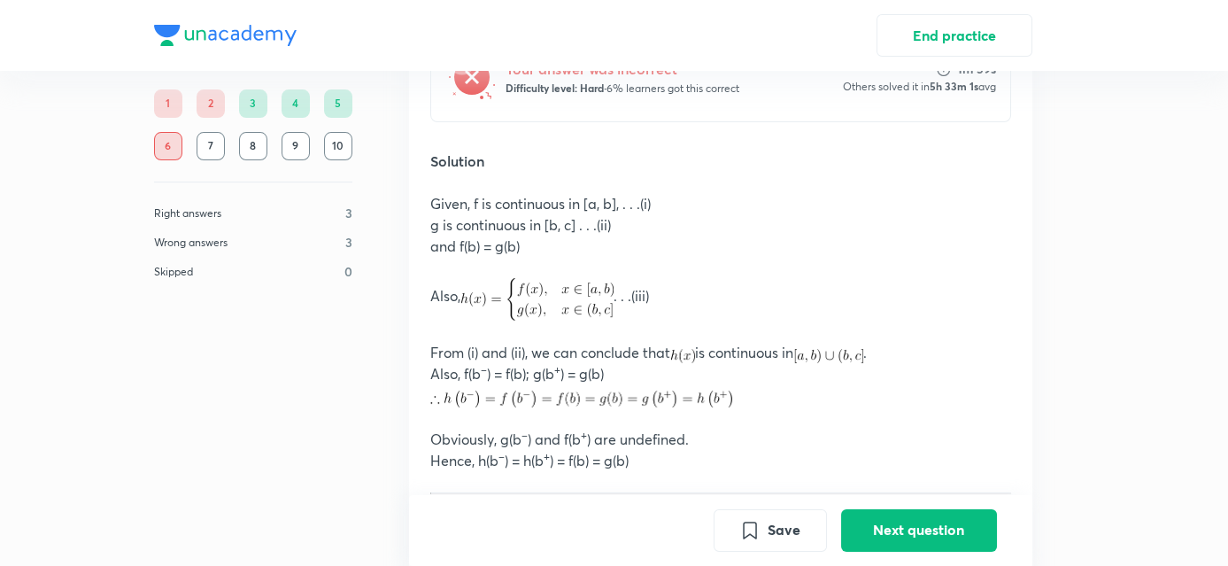
scroll to position [547, 0]
click at [841, 509] on button "Next question" at bounding box center [919, 530] width 156 height 42
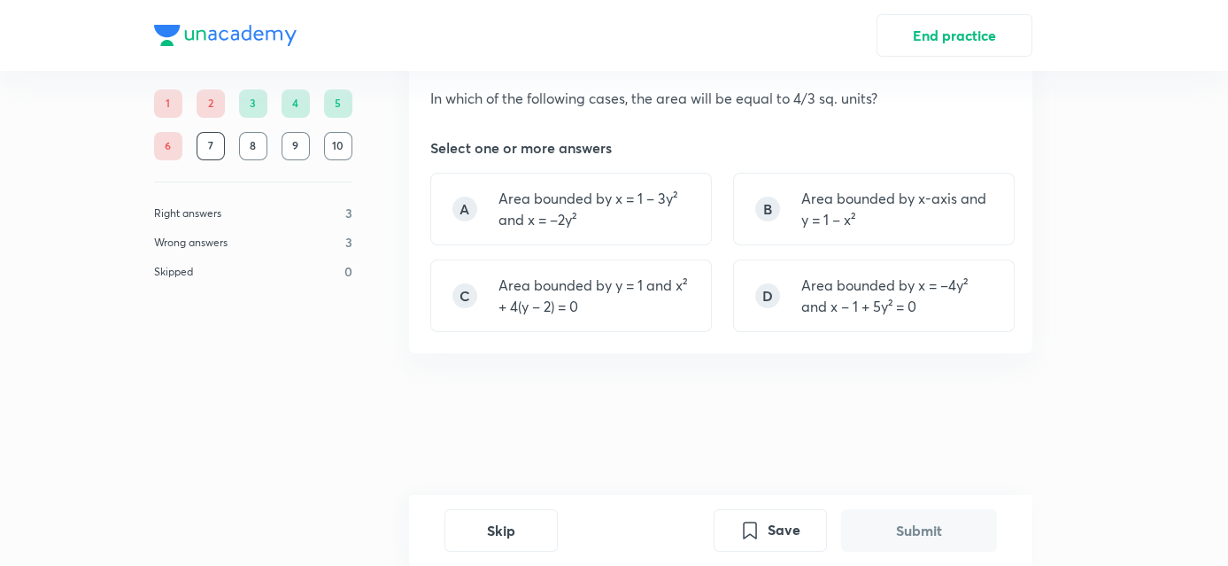
scroll to position [0, 0]
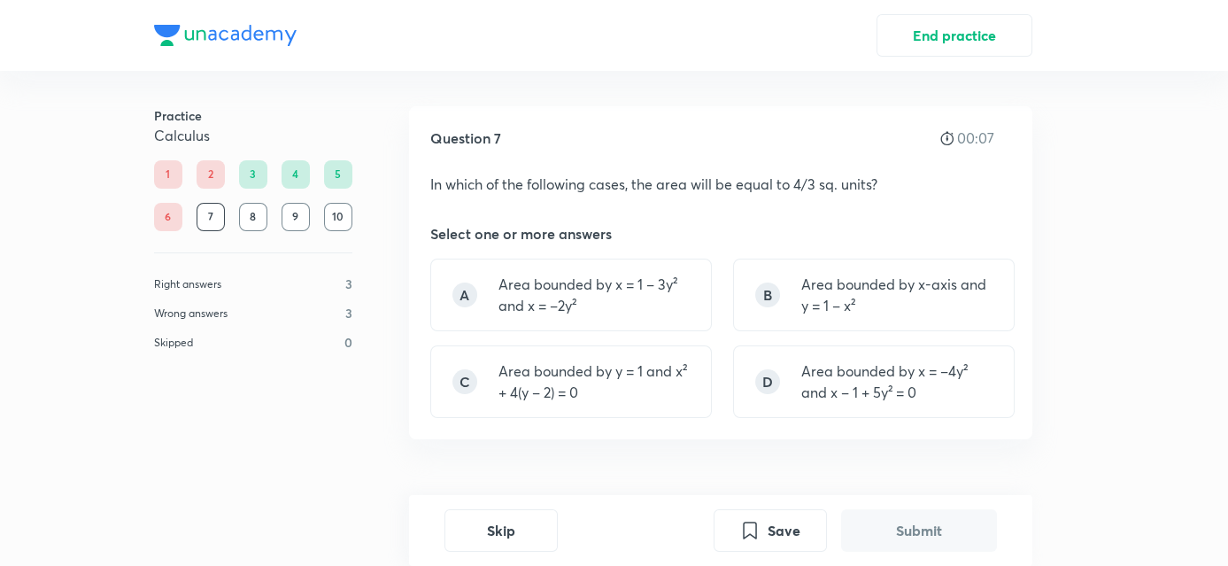
click at [168, 228] on div "6" at bounding box center [168, 217] width 28 height 28
click at [705, 379] on div "C Area bounded by y = 1 and x² + 4(y – 2) = 0" at bounding box center [571, 381] width 282 height 73
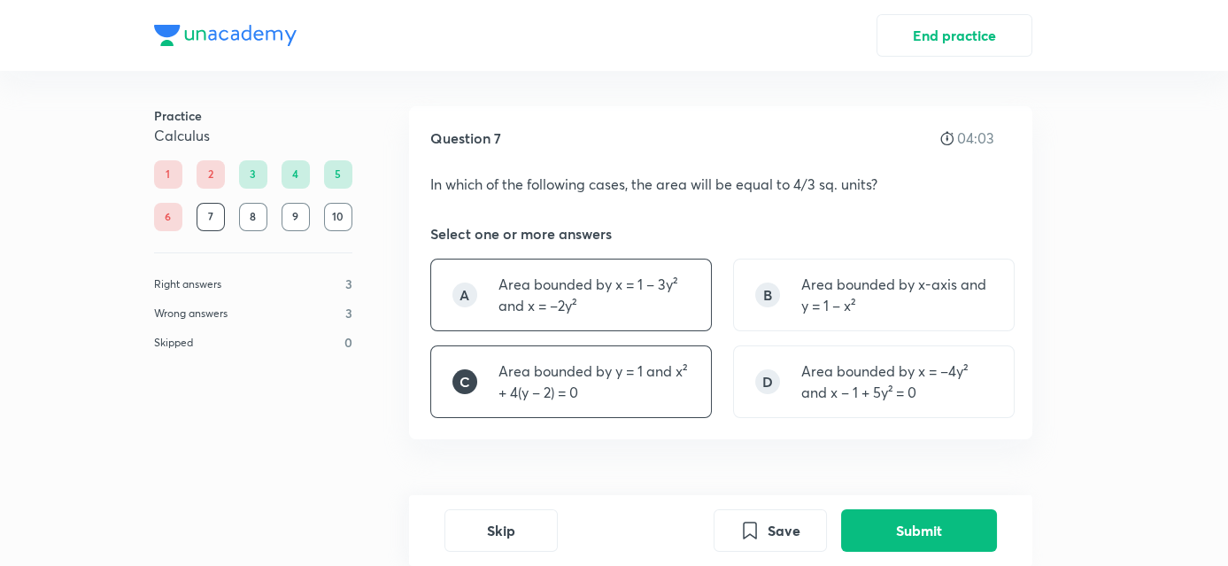
click at [614, 299] on p "Area bounded by x = 1 – 3y² and x = –2y²" at bounding box center [593, 295] width 191 height 42
click at [790, 383] on div "D Area bounded by x = –4y² and x – 1 + 5y² = 0" at bounding box center [874, 381] width 282 height 73
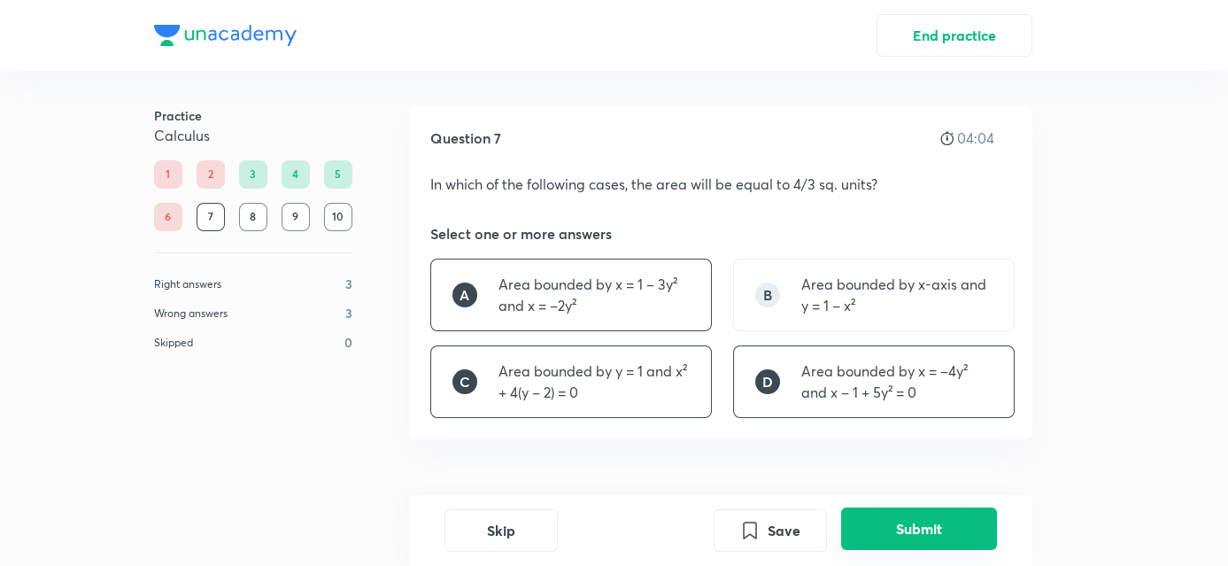
click at [876, 514] on button "Submit" at bounding box center [919, 528] width 156 height 42
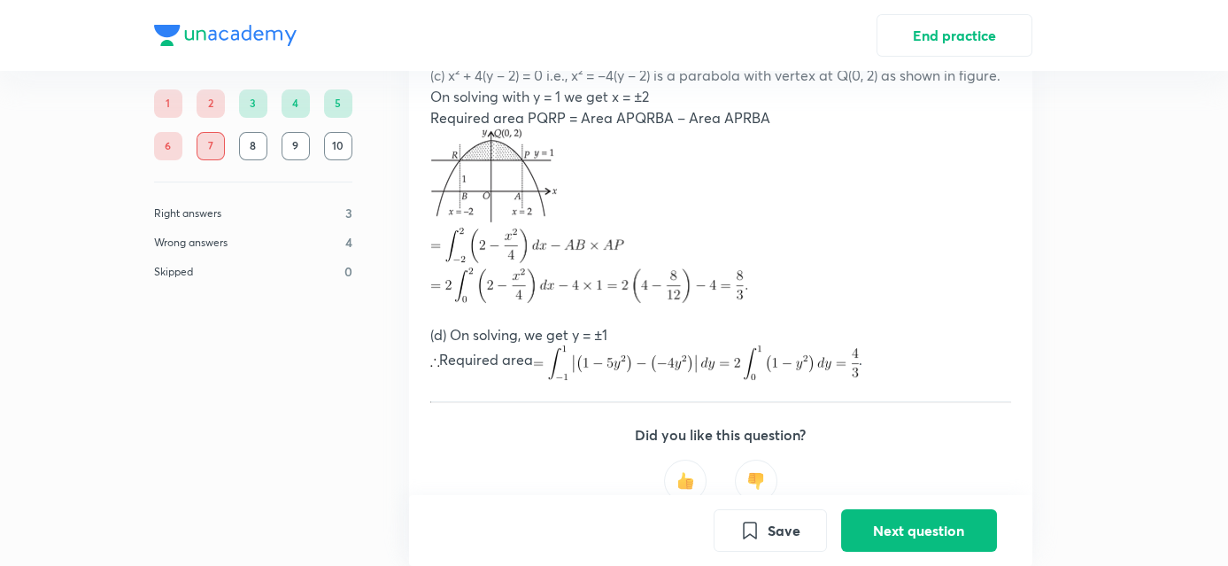
scroll to position [1014, 0]
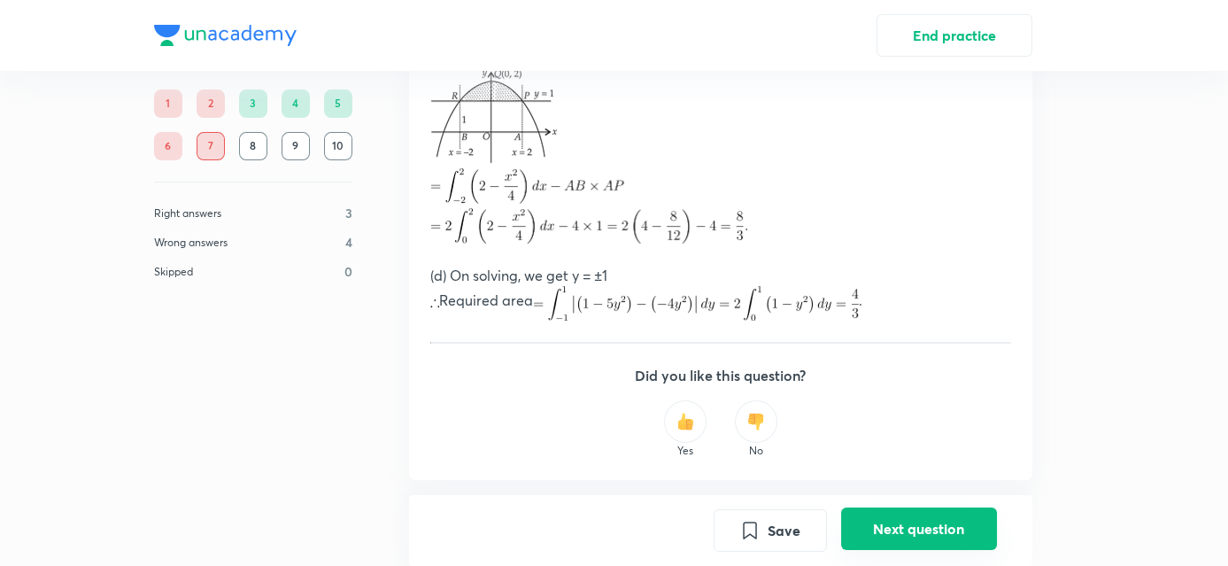
click at [862, 523] on button "Next question" at bounding box center [919, 528] width 156 height 42
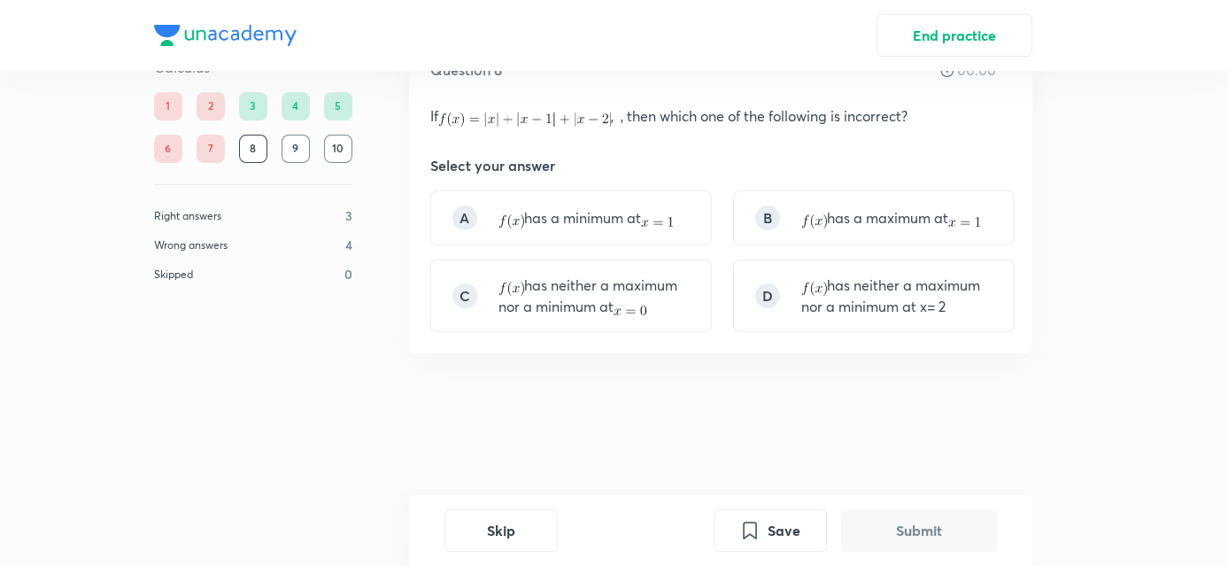
scroll to position [0, 0]
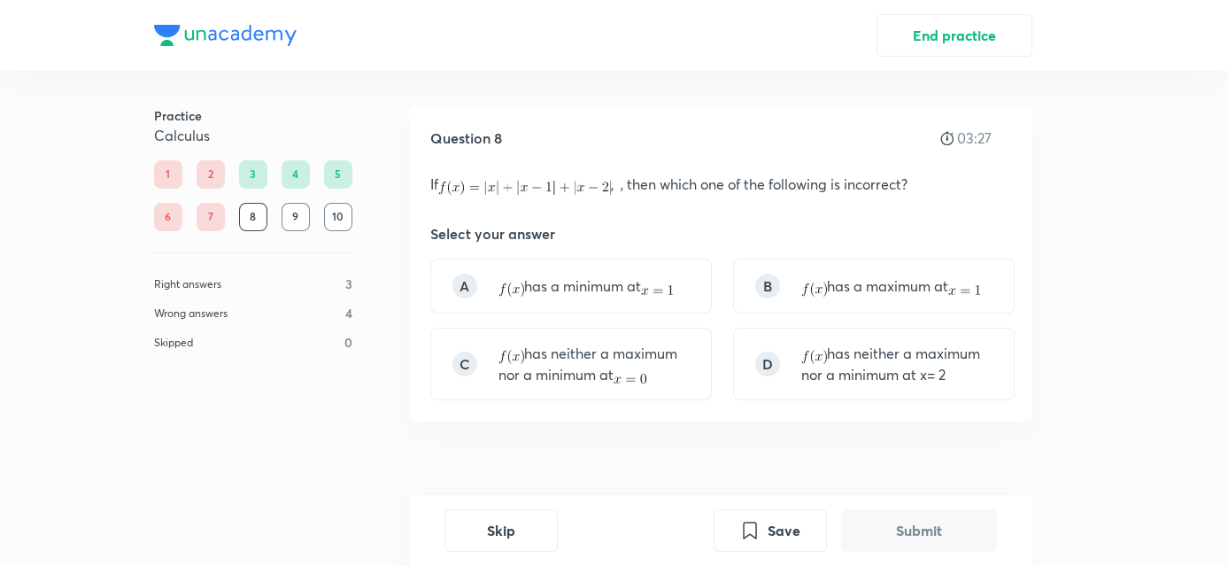
click at [582, 313] on div "A has a minimum at B has a maximum at C has neither a maximum nor a minimum at …" at bounding box center [720, 329] width 581 height 142
click at [588, 365] on p "has neither a maximum nor a minimum at" at bounding box center [593, 364] width 191 height 42
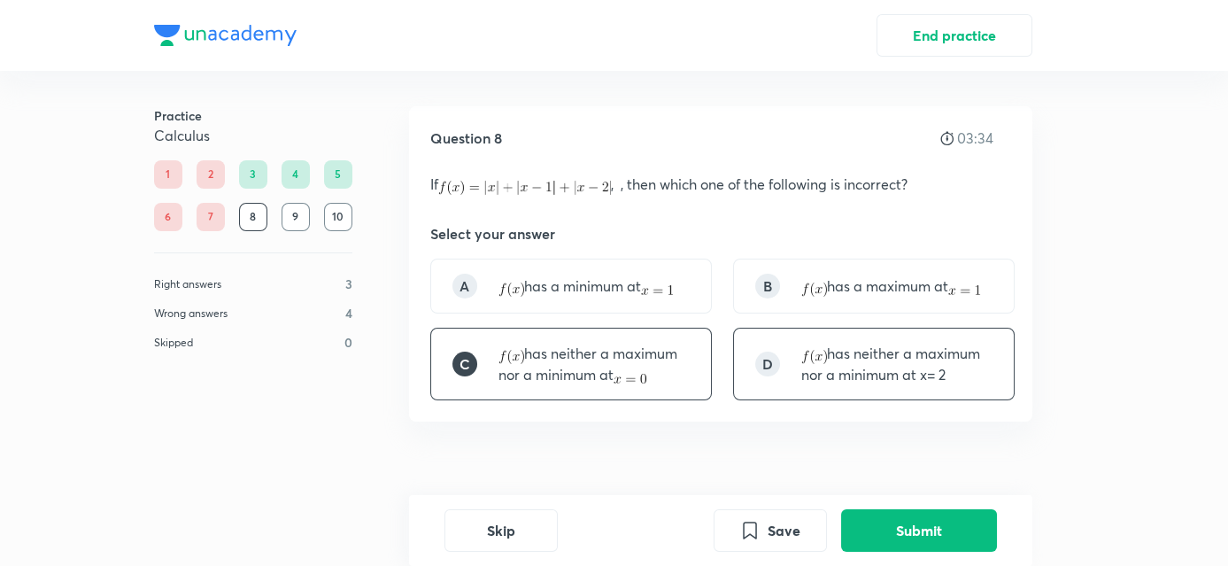
click at [770, 369] on div "D" at bounding box center [767, 363] width 25 height 25
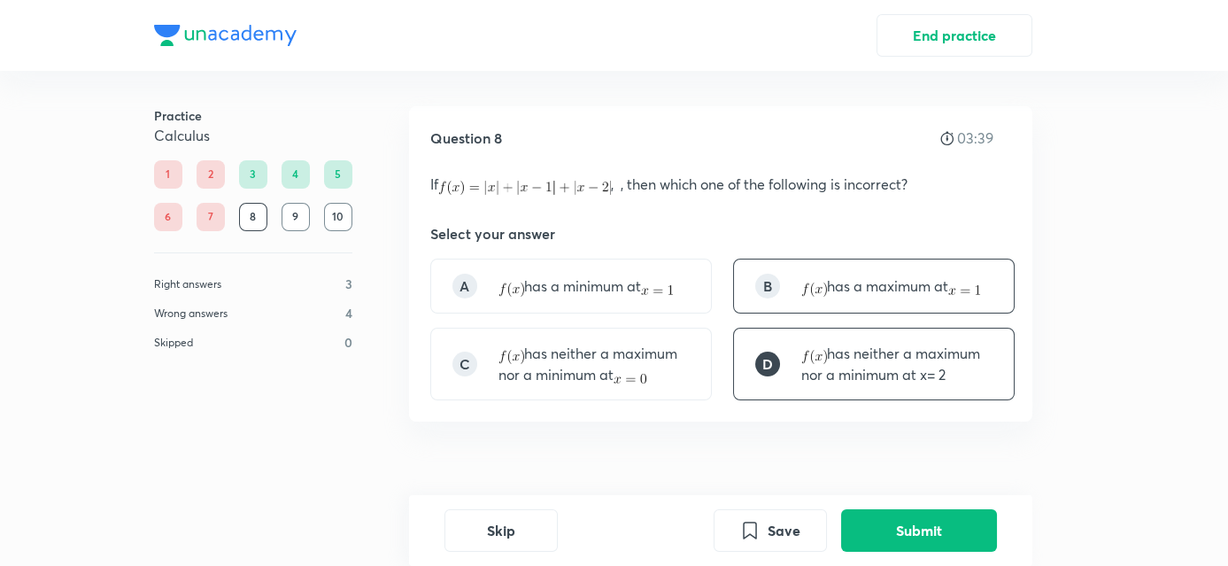
click at [783, 311] on div "B has a maximum at" at bounding box center [874, 285] width 282 height 55
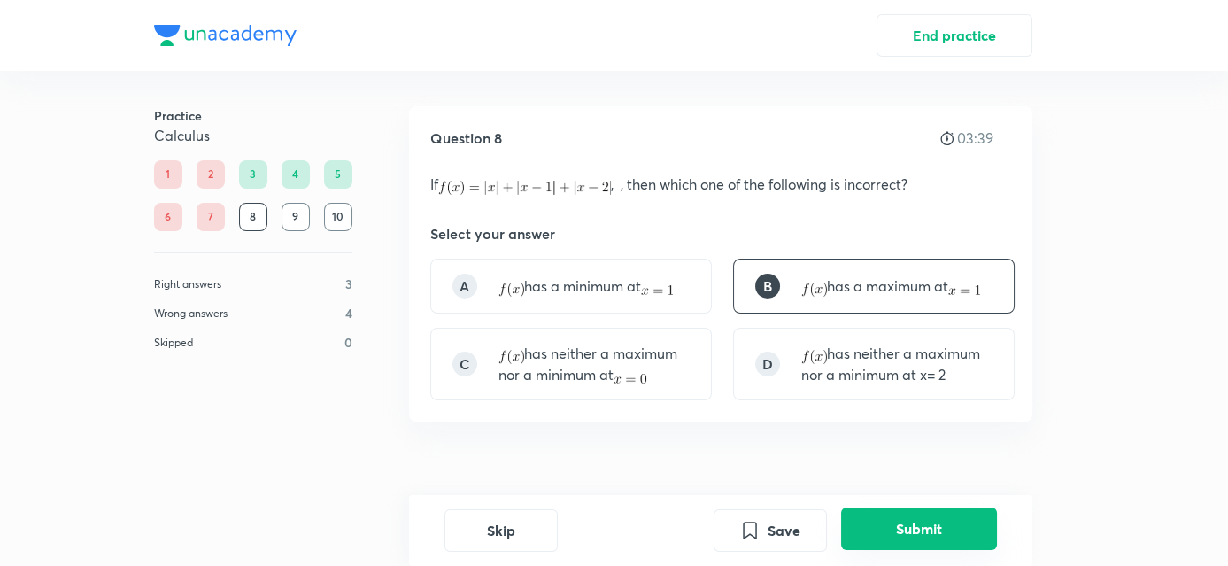
click at [906, 532] on button "Submit" at bounding box center [919, 528] width 156 height 42
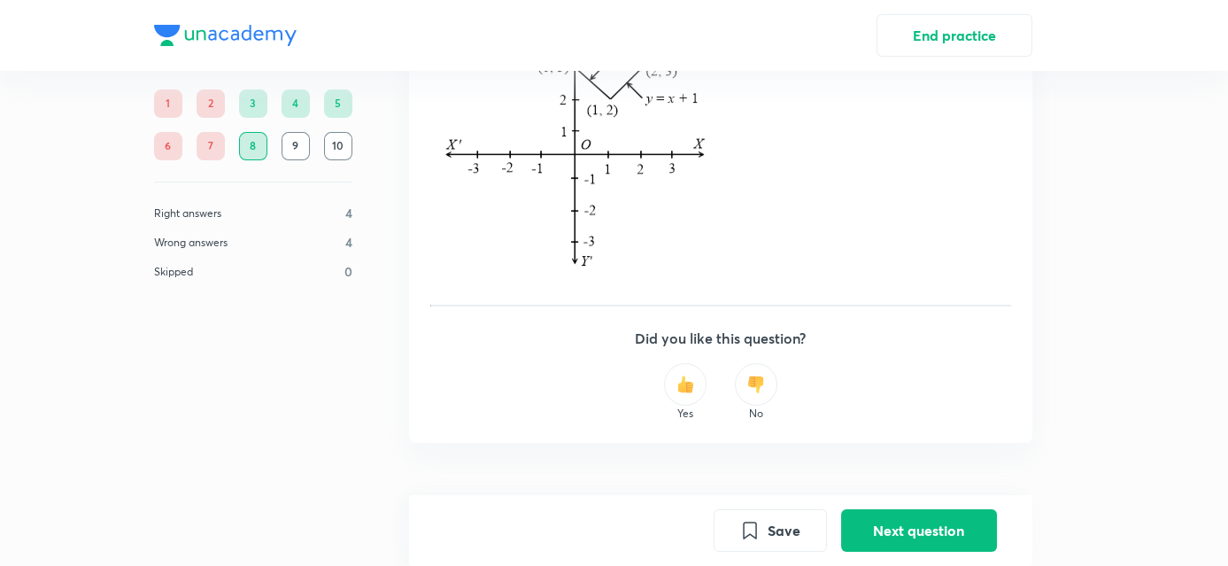
scroll to position [946, 0]
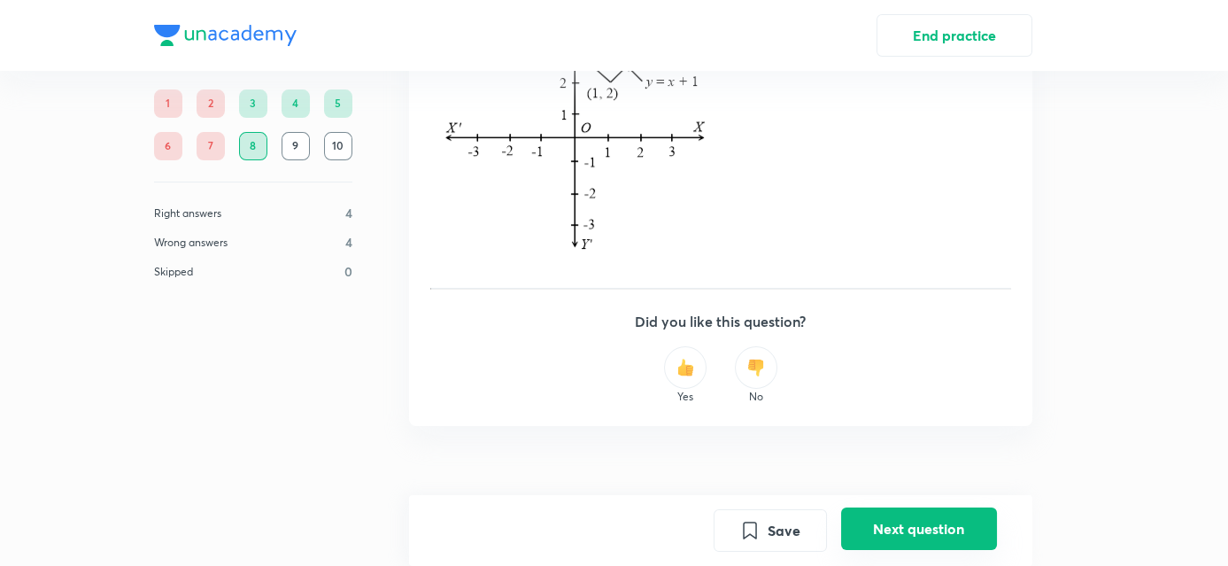
click at [908, 507] on button "Next question" at bounding box center [919, 528] width 156 height 42
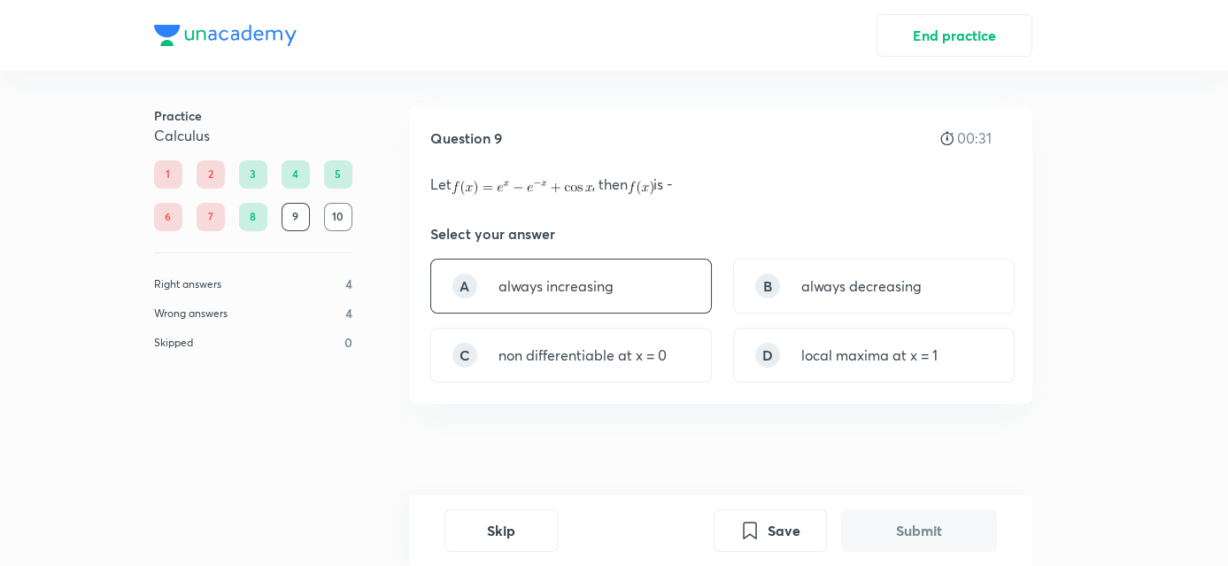
drag, startPoint x: 684, startPoint y: 384, endPoint x: 644, endPoint y: 297, distance: 96.3
click at [644, 297] on div "A always increasing" at bounding box center [571, 285] width 282 height 55
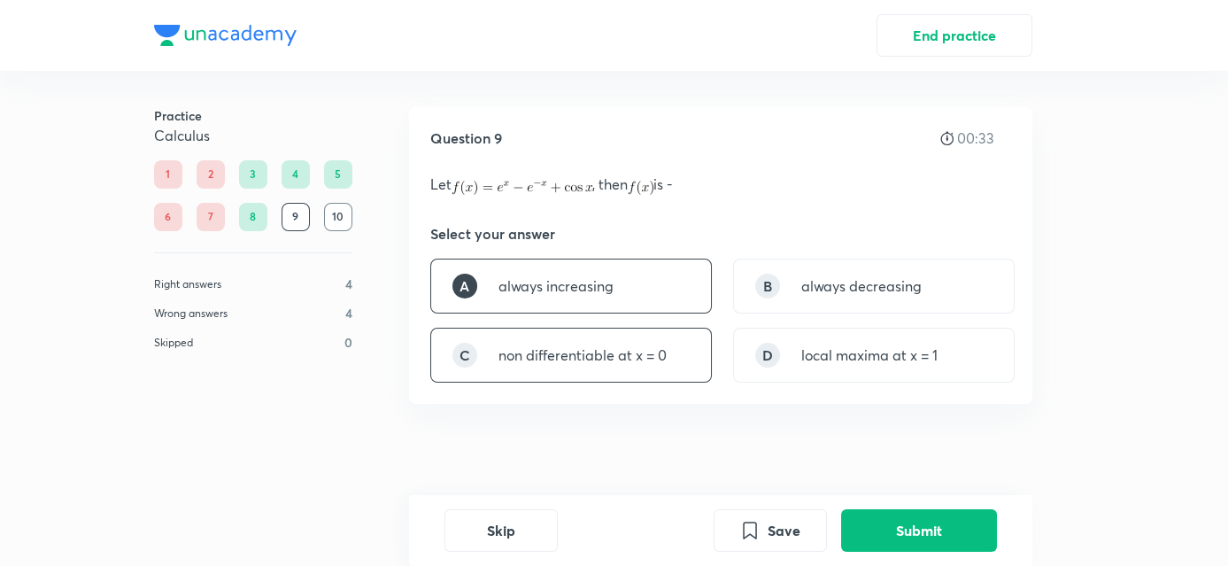
click at [680, 363] on div "C non differentiable at x = 0" at bounding box center [571, 355] width 282 height 55
click at [656, 296] on div "A always increasing" at bounding box center [571, 285] width 282 height 55
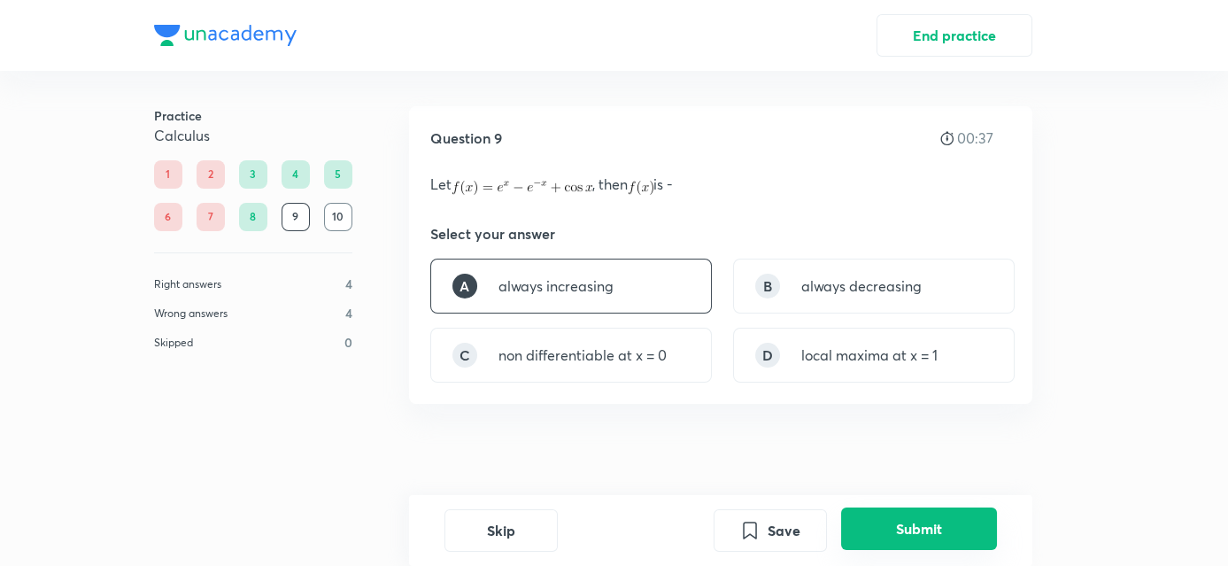
click at [884, 527] on button "Submit" at bounding box center [919, 528] width 156 height 42
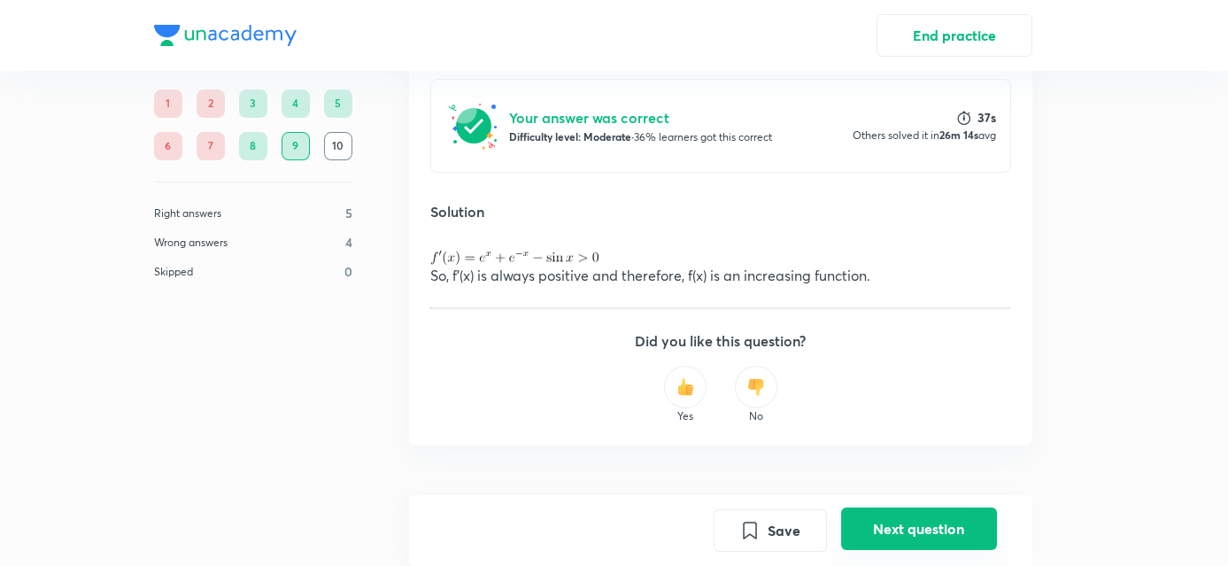
click at [884, 527] on button "Next question" at bounding box center [919, 528] width 156 height 42
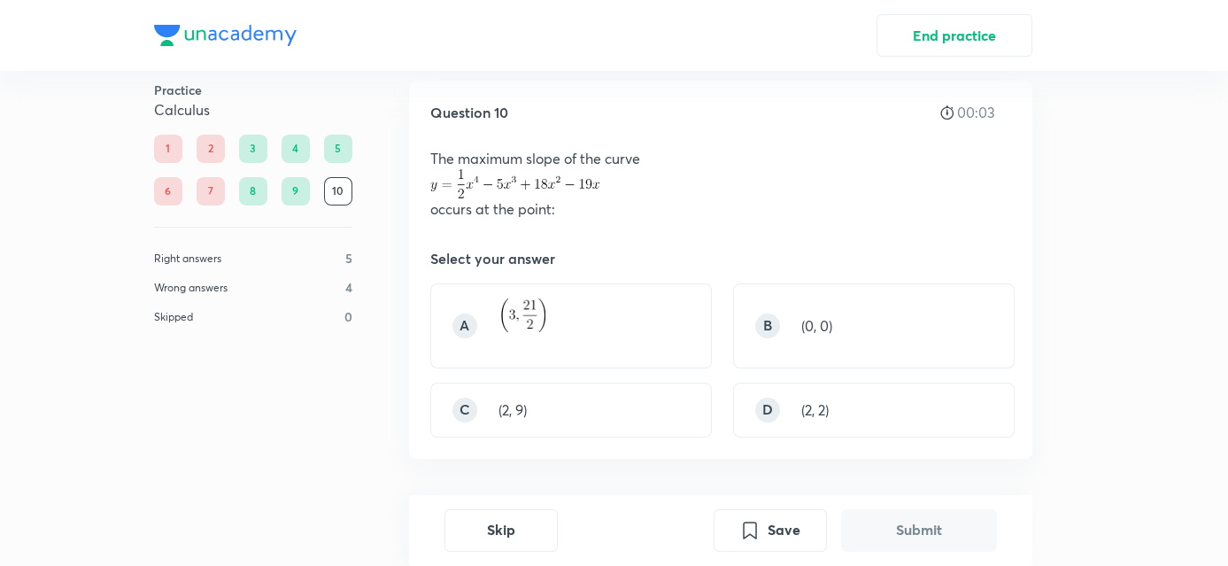
scroll to position [25, 0]
click at [553, 362] on div "A" at bounding box center [571, 326] width 282 height 85
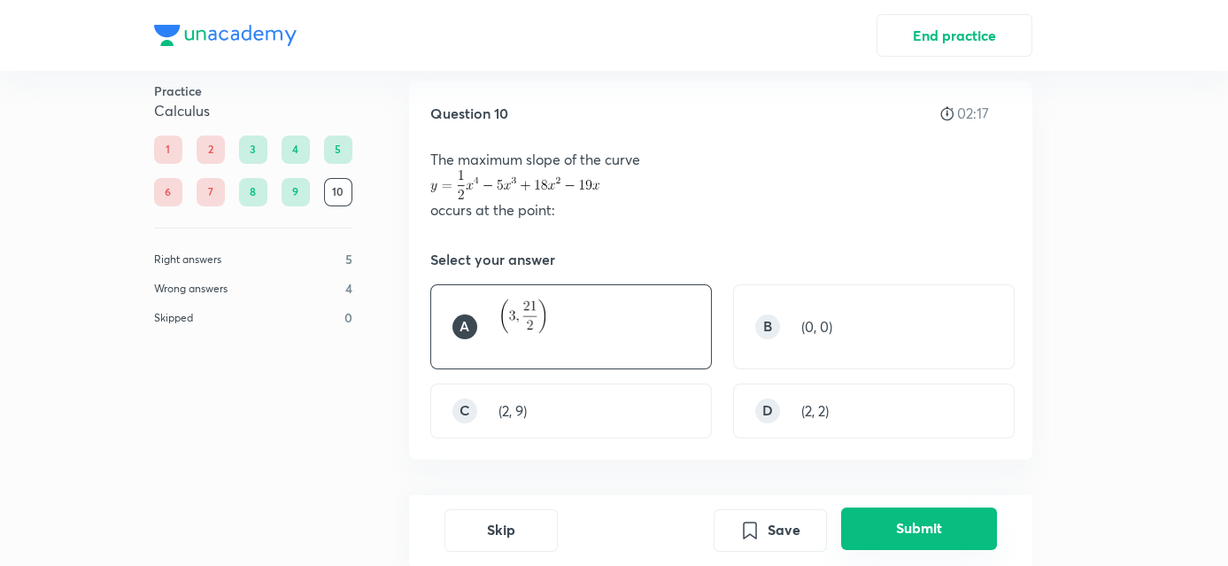
click at [852, 542] on button "Submit" at bounding box center [919, 528] width 156 height 42
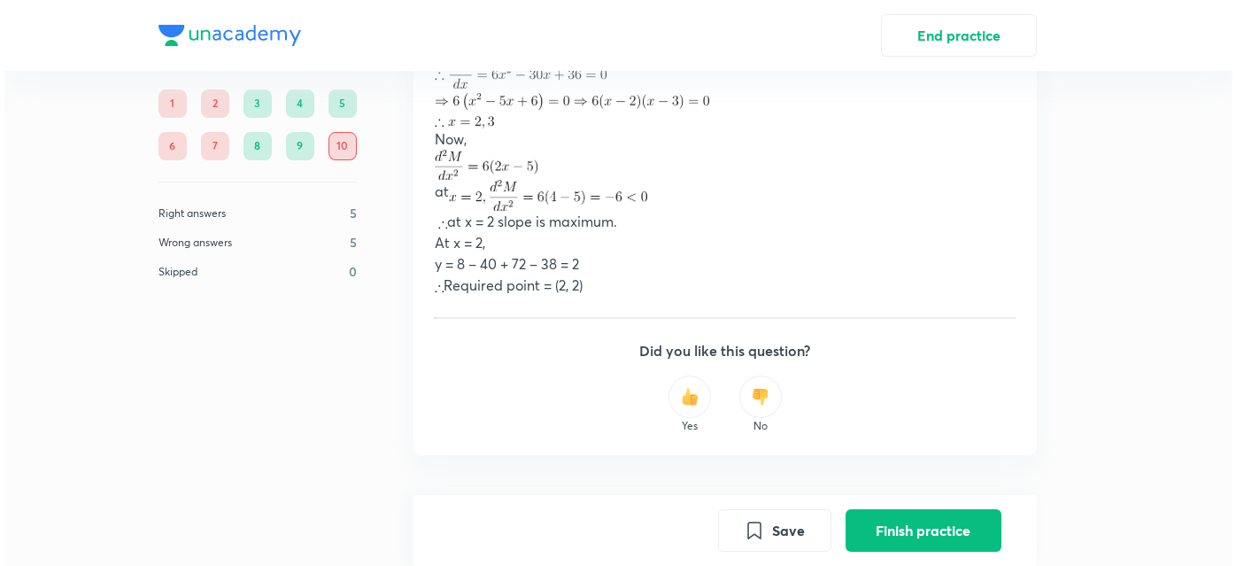
scroll to position [837, 0]
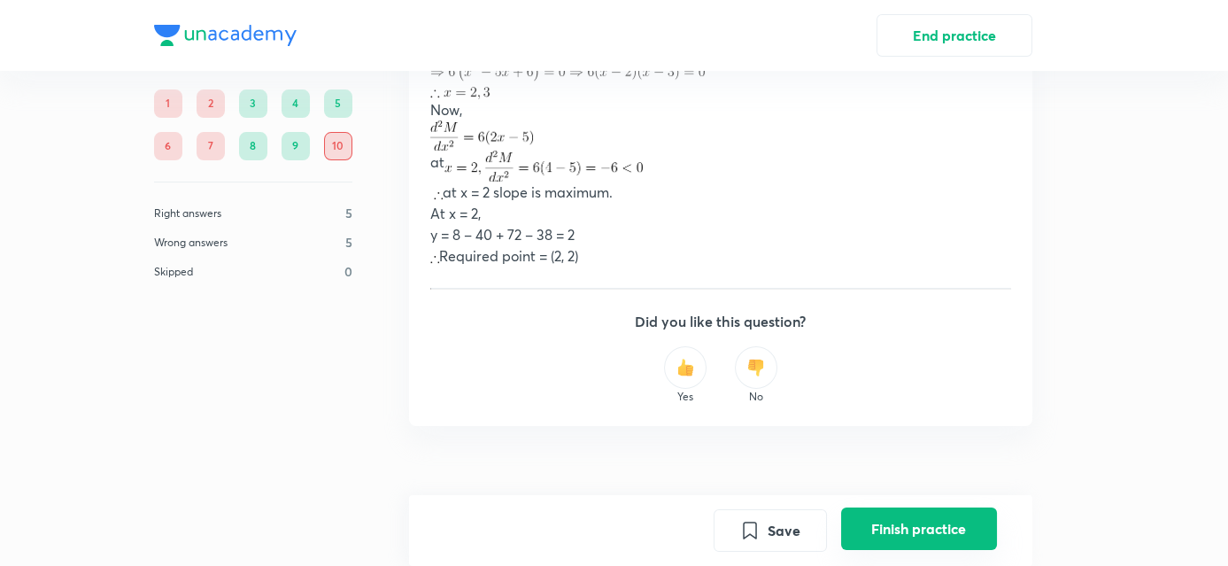
click at [904, 516] on button "Finish practice" at bounding box center [919, 528] width 156 height 42
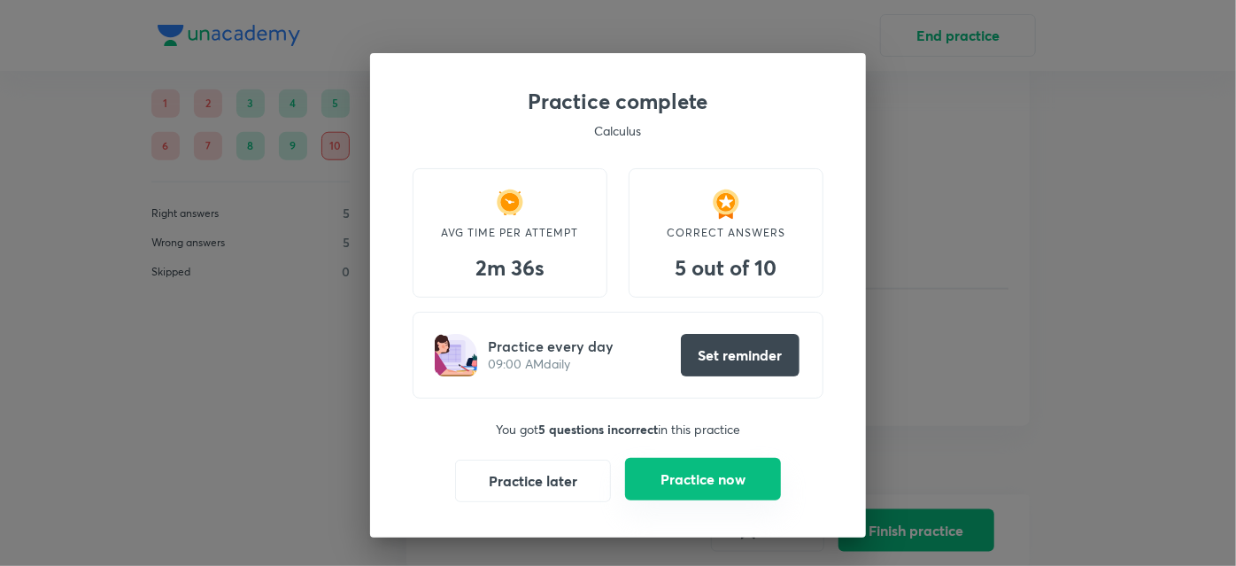
click at [701, 483] on button "Practice now" at bounding box center [703, 479] width 156 height 42
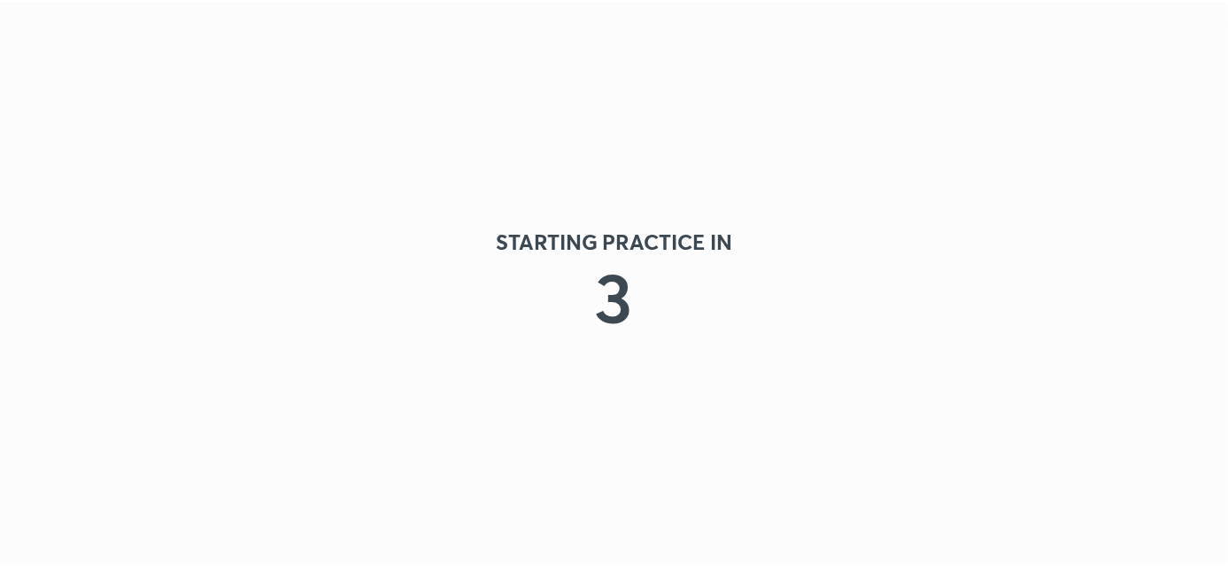
scroll to position [0, 0]
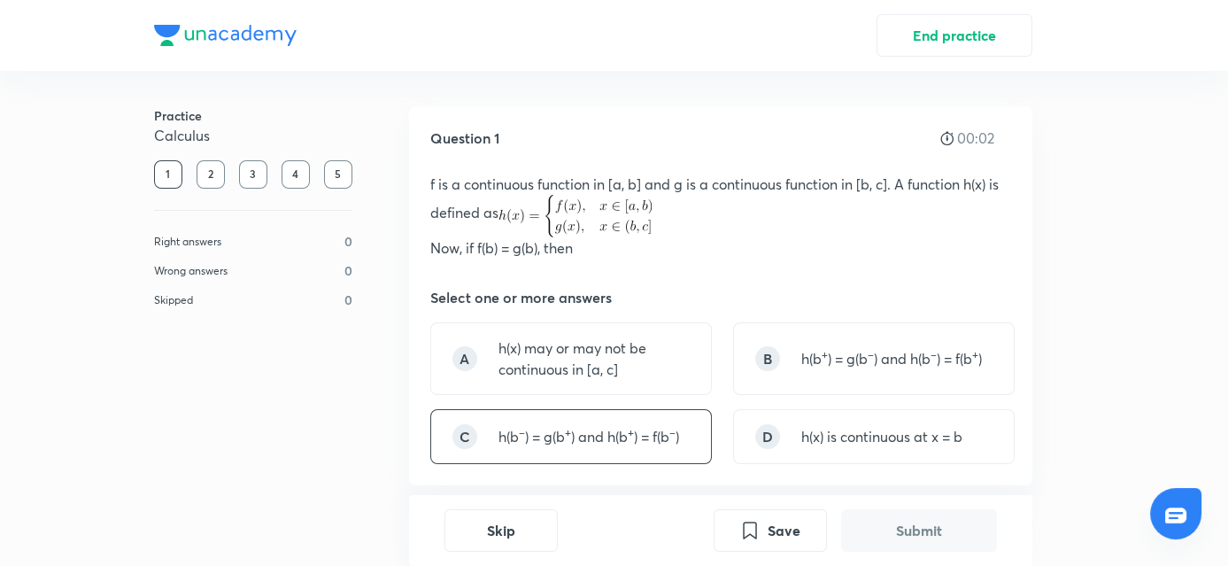
click at [652, 433] on p "h(b – ) = g(b + ) and h(b + ) = f(b – )" at bounding box center [588, 436] width 181 height 21
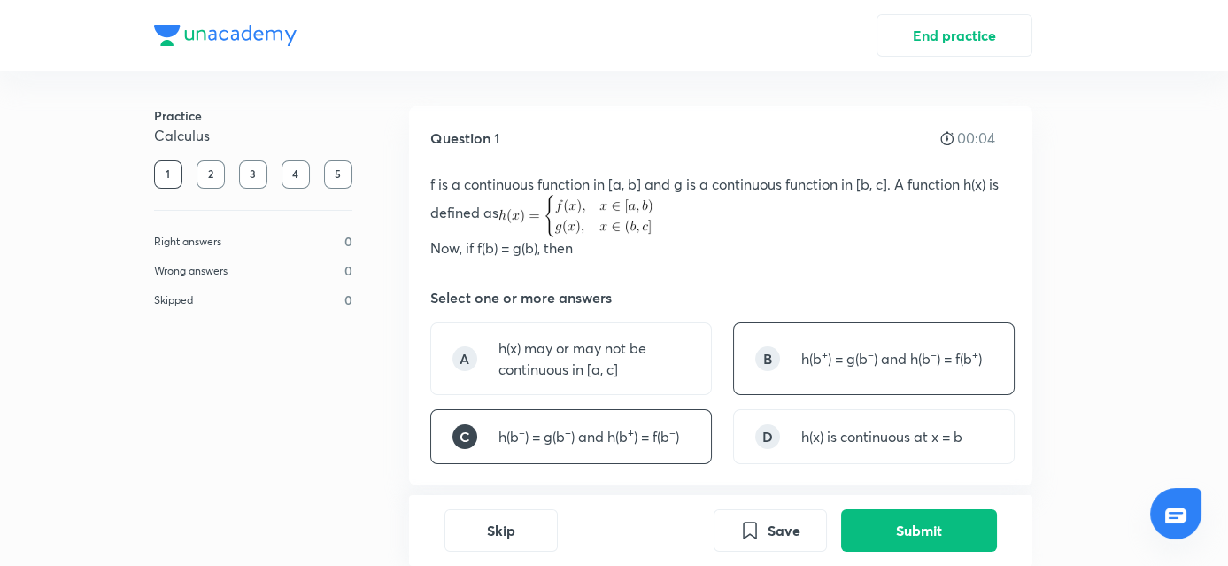
click at [854, 381] on div "B h(b + ) = g(b – ) and h(b – ) = f(b + )" at bounding box center [874, 358] width 282 height 73
click at [787, 360] on div "B h(b + ) = g(b – ) and h(b – ) = f(b + )" at bounding box center [874, 358] width 282 height 73
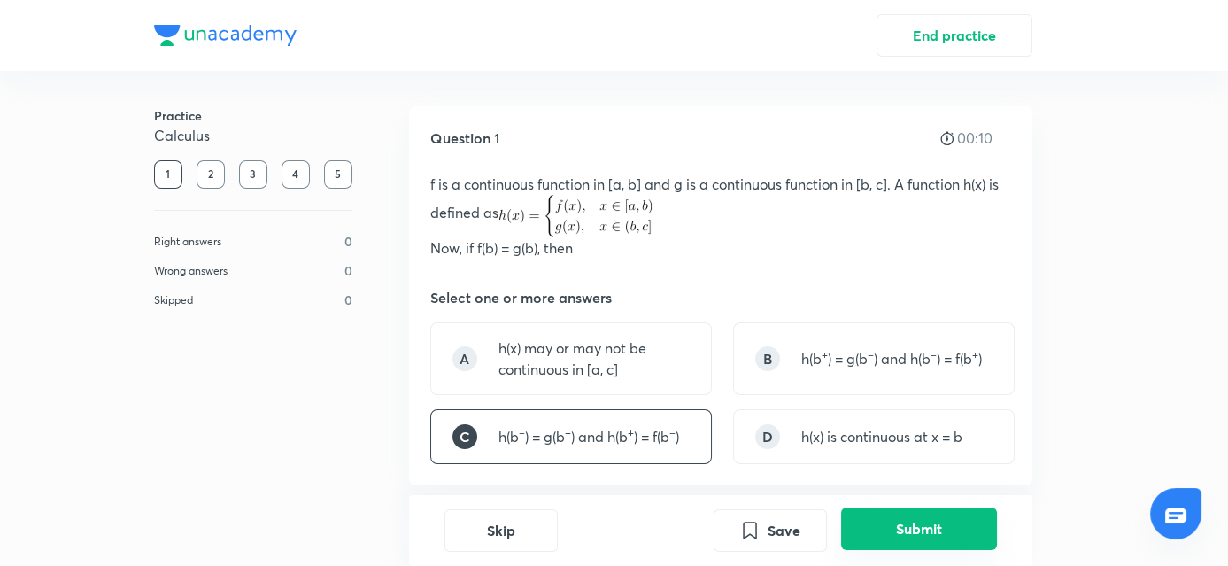
click at [883, 532] on button "Submit" at bounding box center [919, 528] width 156 height 42
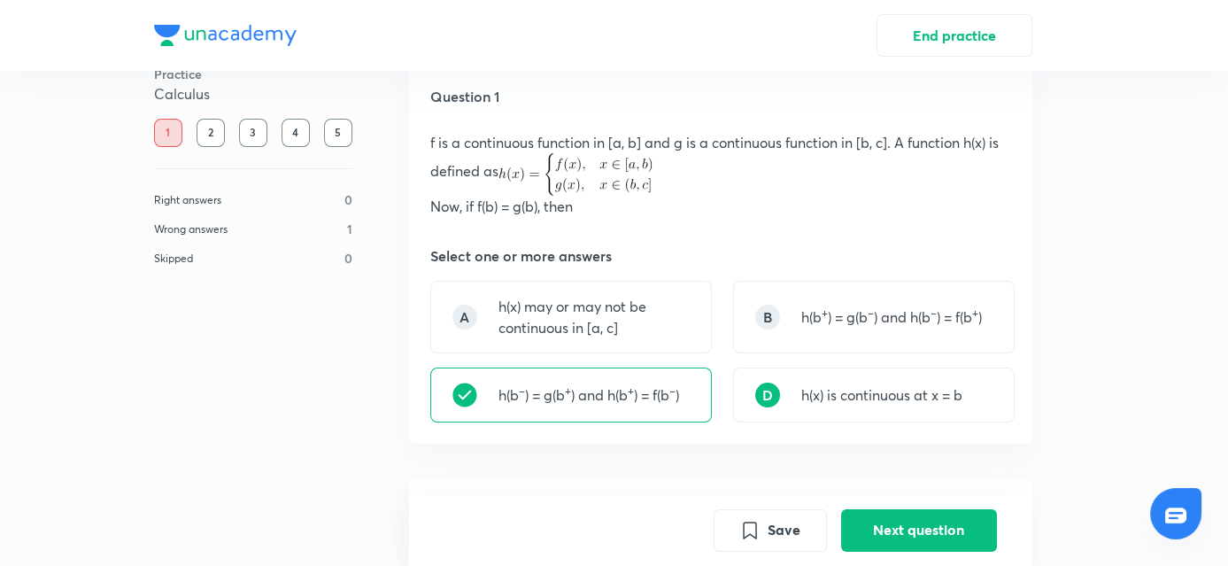
scroll to position [42, 0]
click at [890, 534] on button "Next question" at bounding box center [919, 528] width 156 height 42
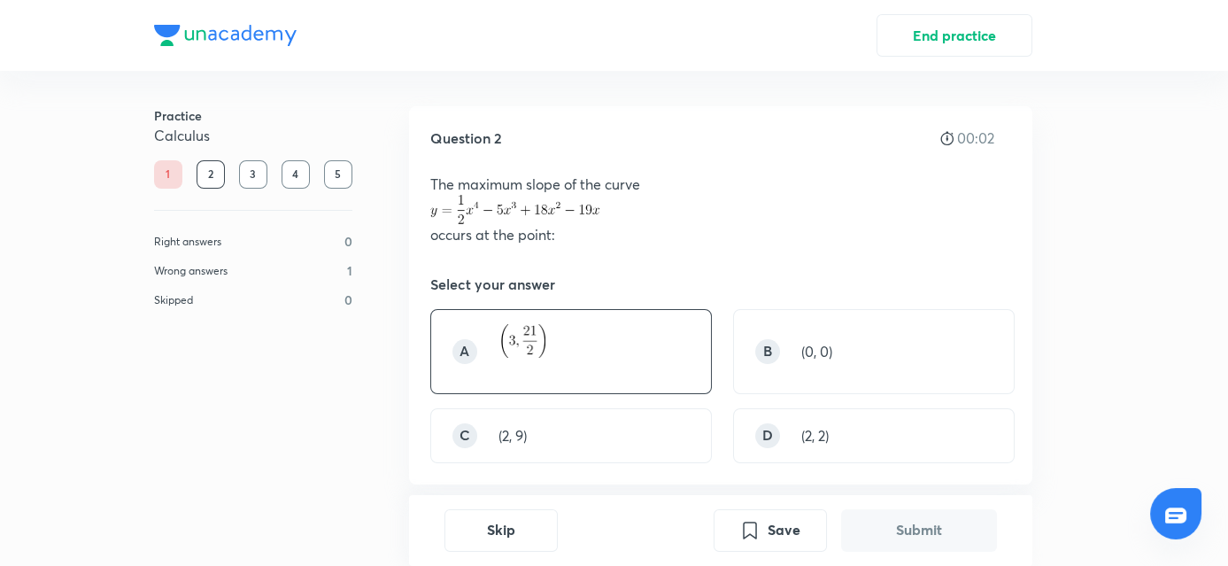
click at [582, 335] on div "A" at bounding box center [571, 351] width 282 height 85
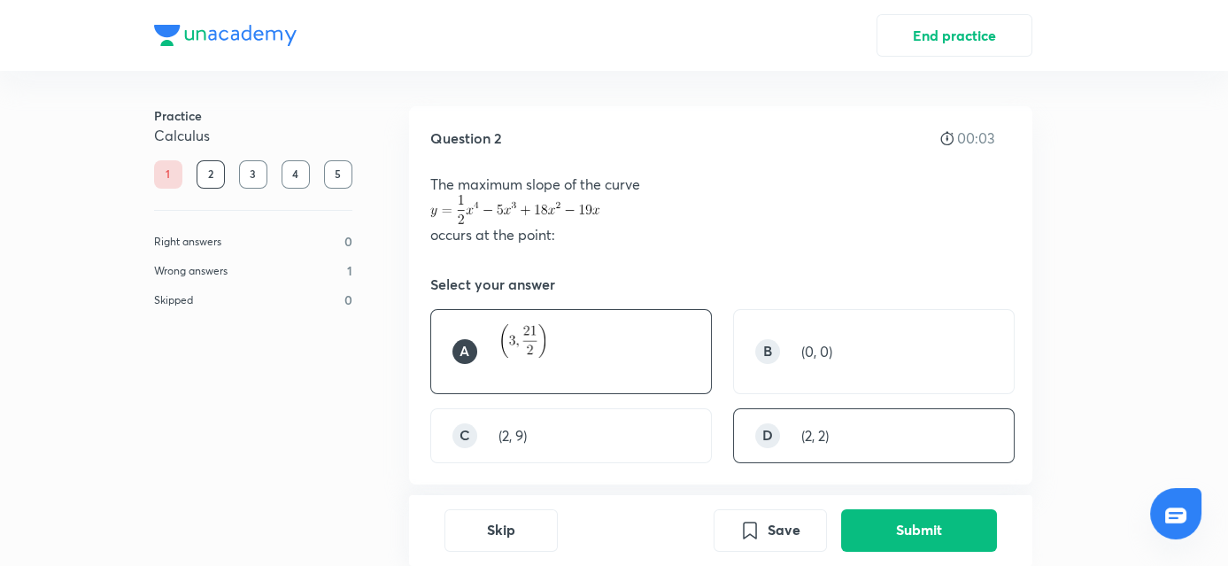
click at [786, 450] on div "D (2, 2)" at bounding box center [874, 435] width 282 height 55
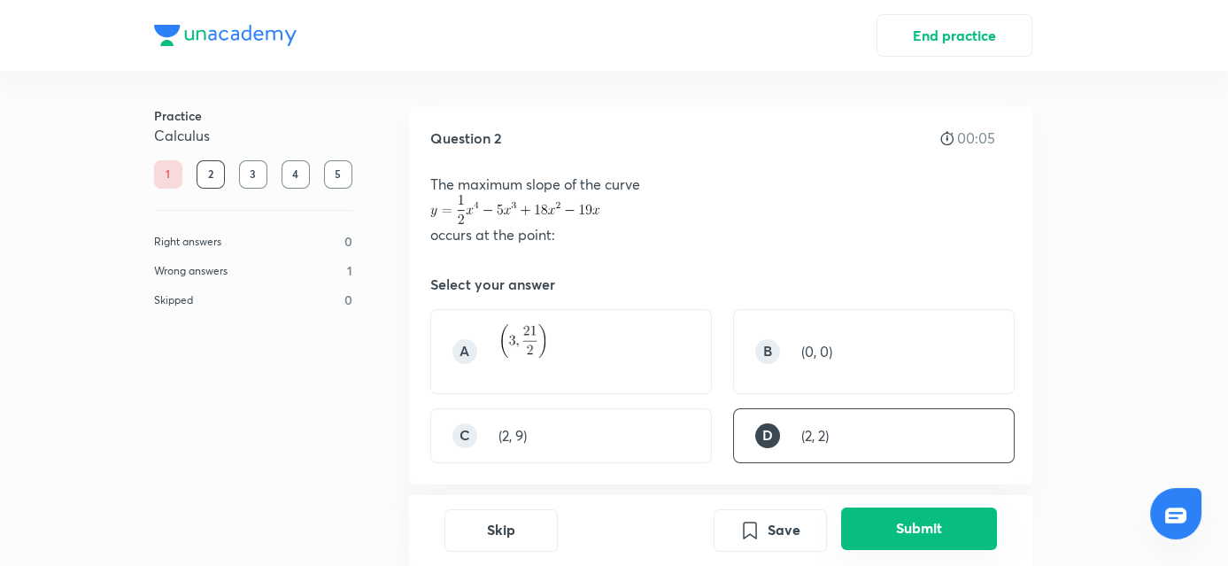
click at [914, 540] on button "Submit" at bounding box center [919, 528] width 156 height 42
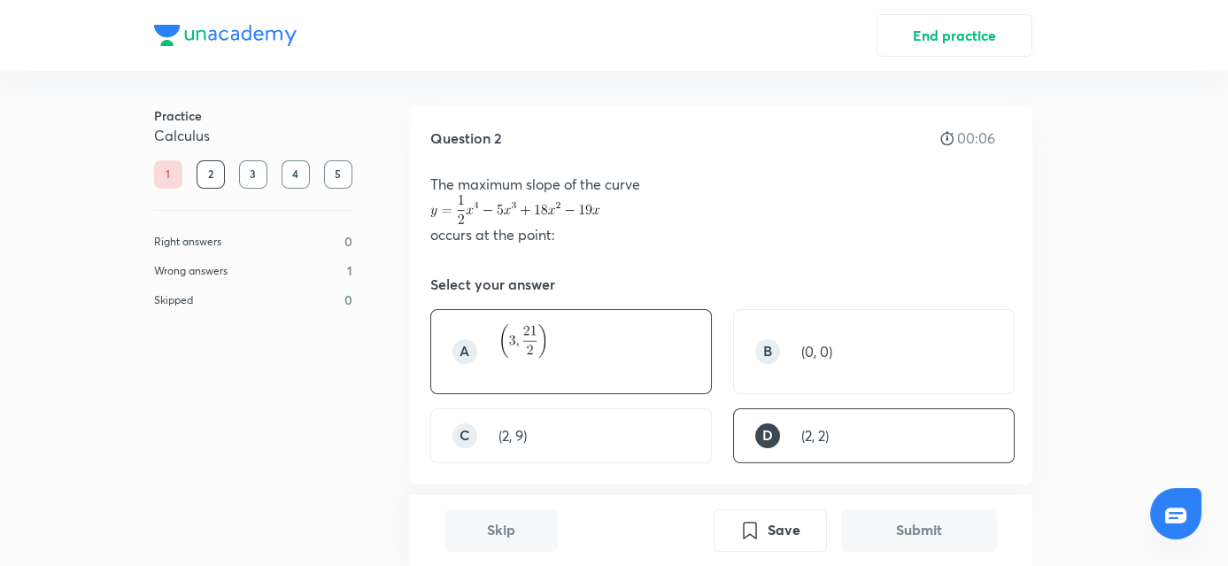
scroll to position [518, 0]
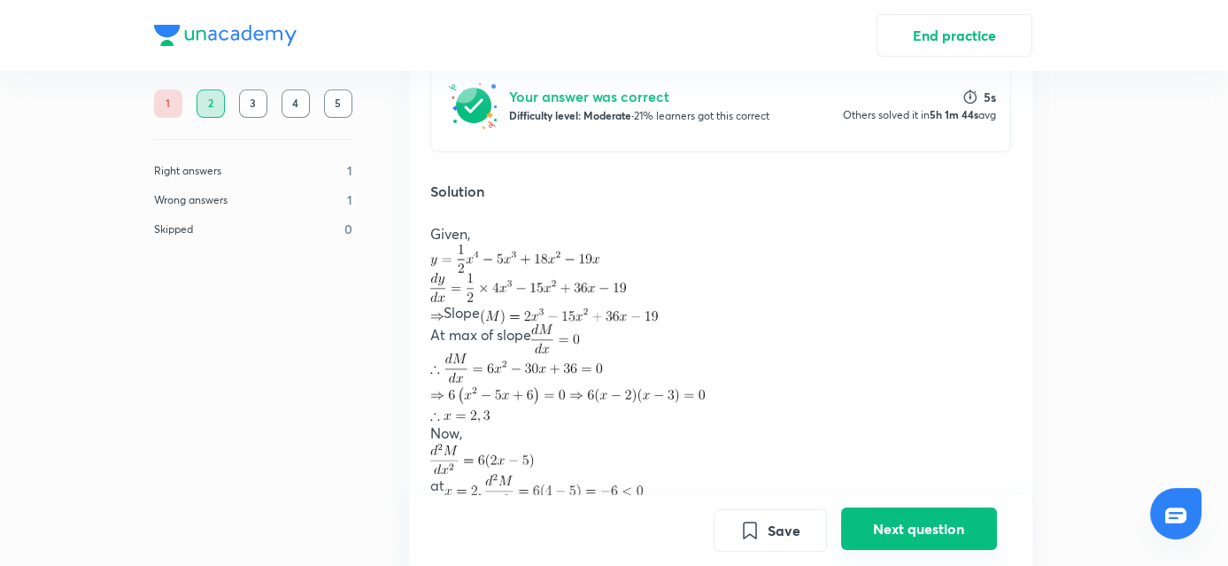
click at [858, 535] on button "Next question" at bounding box center [919, 528] width 156 height 42
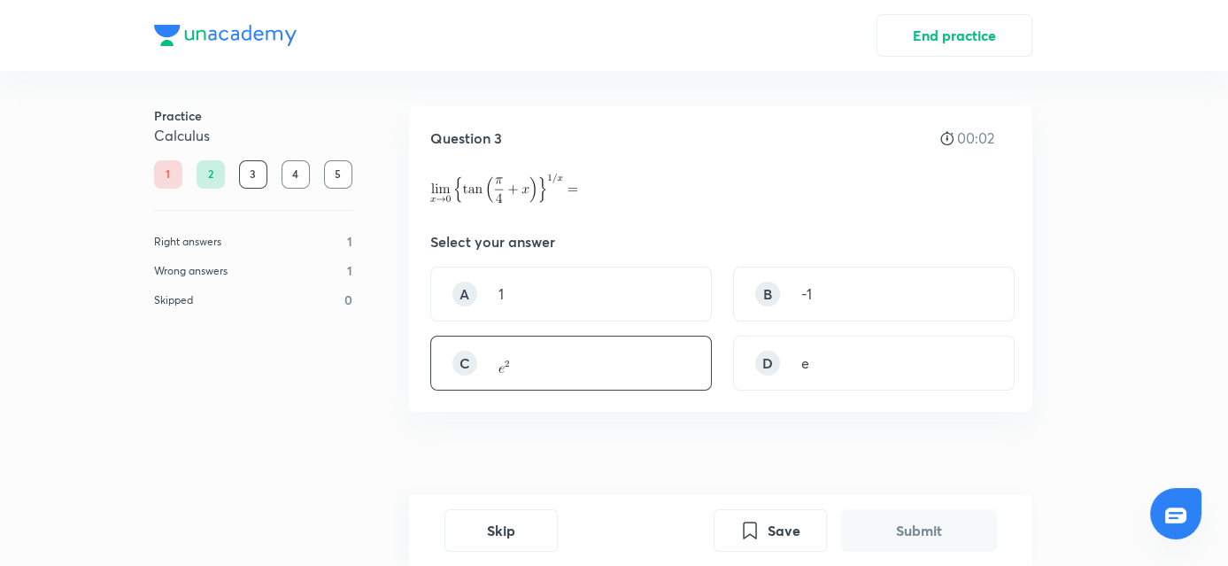
click at [662, 361] on div "C" at bounding box center [571, 363] width 282 height 55
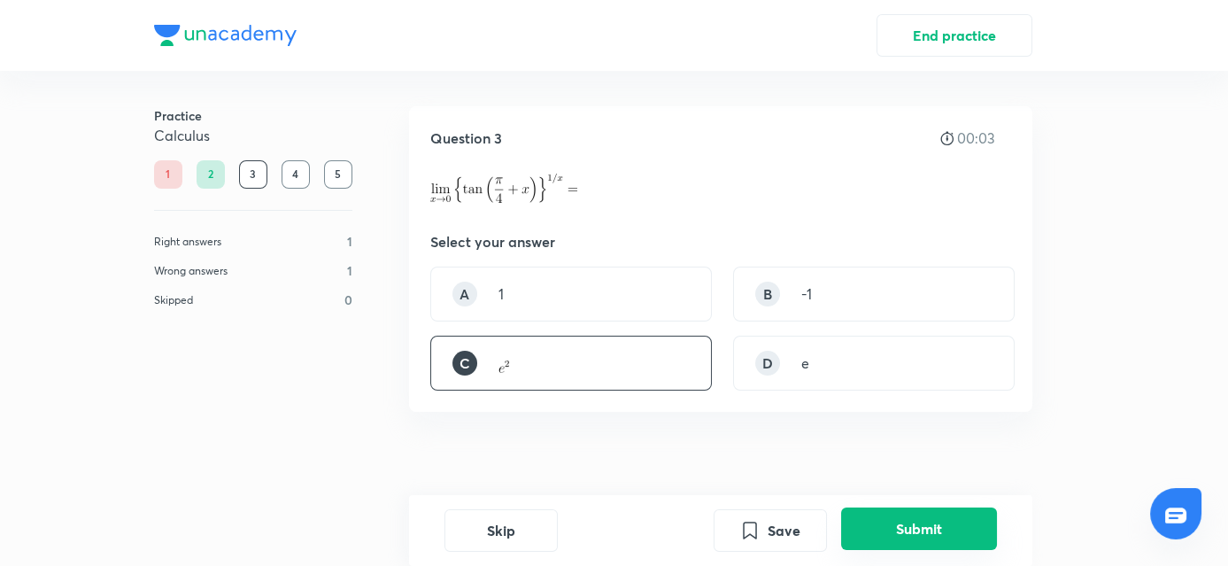
click at [922, 550] on div "Save Submit" at bounding box center [855, 530] width 283 height 42
click at [911, 527] on button "Submit" at bounding box center [919, 528] width 156 height 42
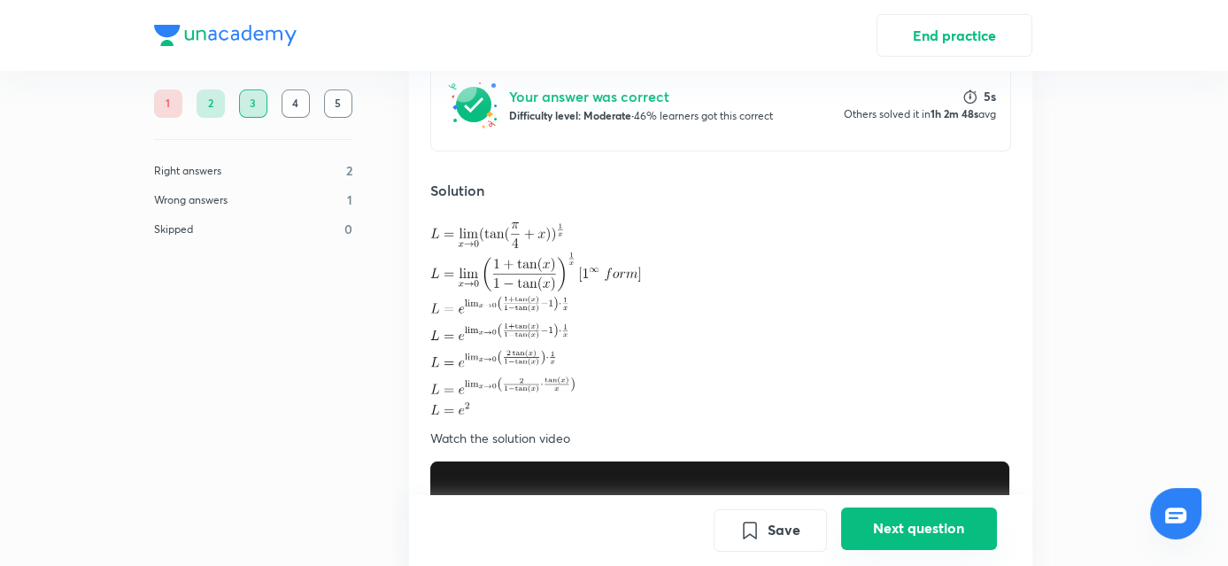
click at [958, 520] on button "Next question" at bounding box center [919, 528] width 156 height 42
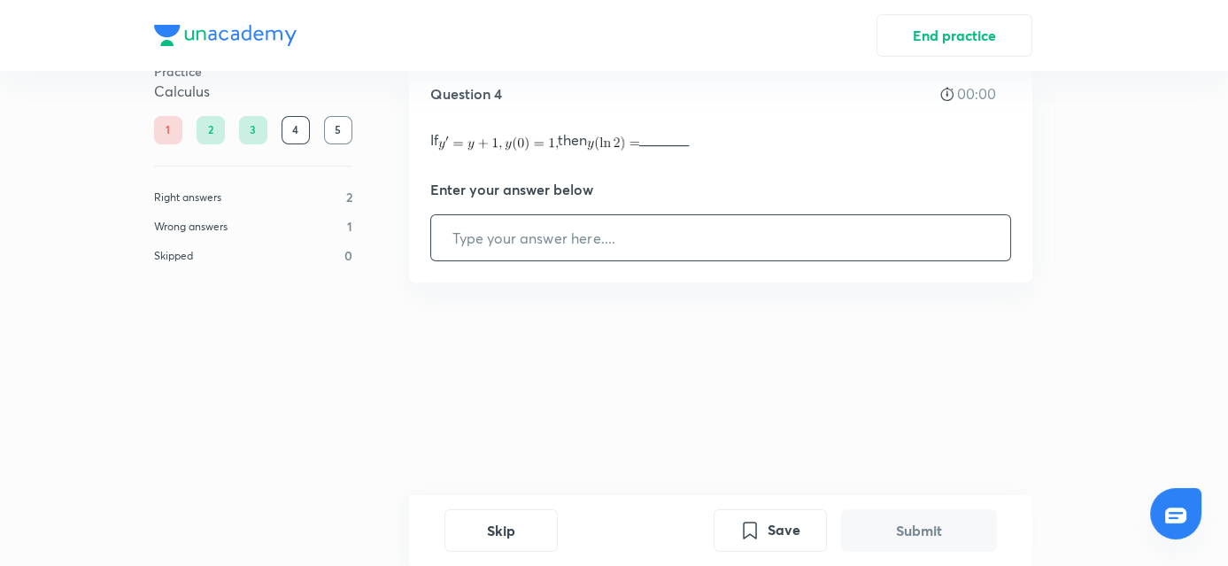
scroll to position [0, 0]
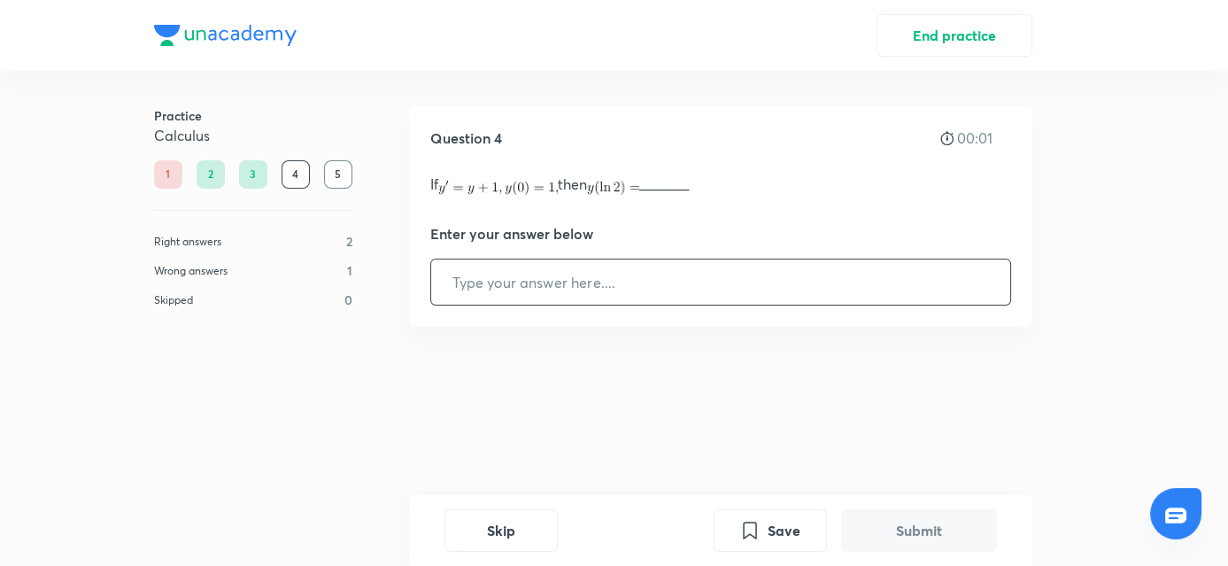
click at [701, 291] on input "text" at bounding box center [720, 281] width 579 height 45
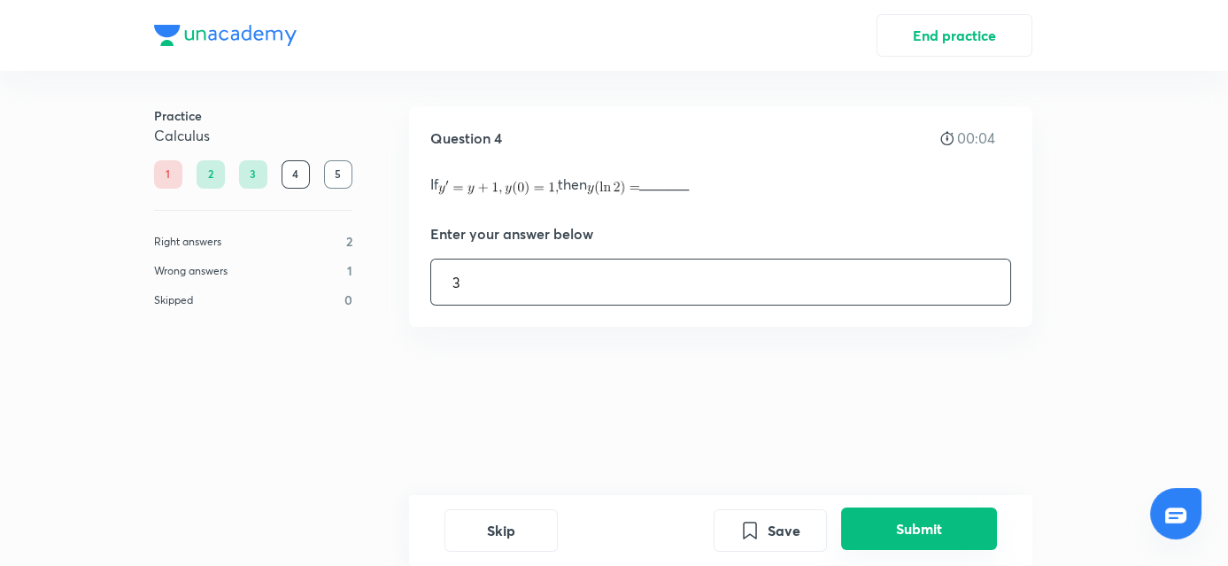
type input "3"
click at [933, 524] on button "Submit" at bounding box center [919, 528] width 156 height 42
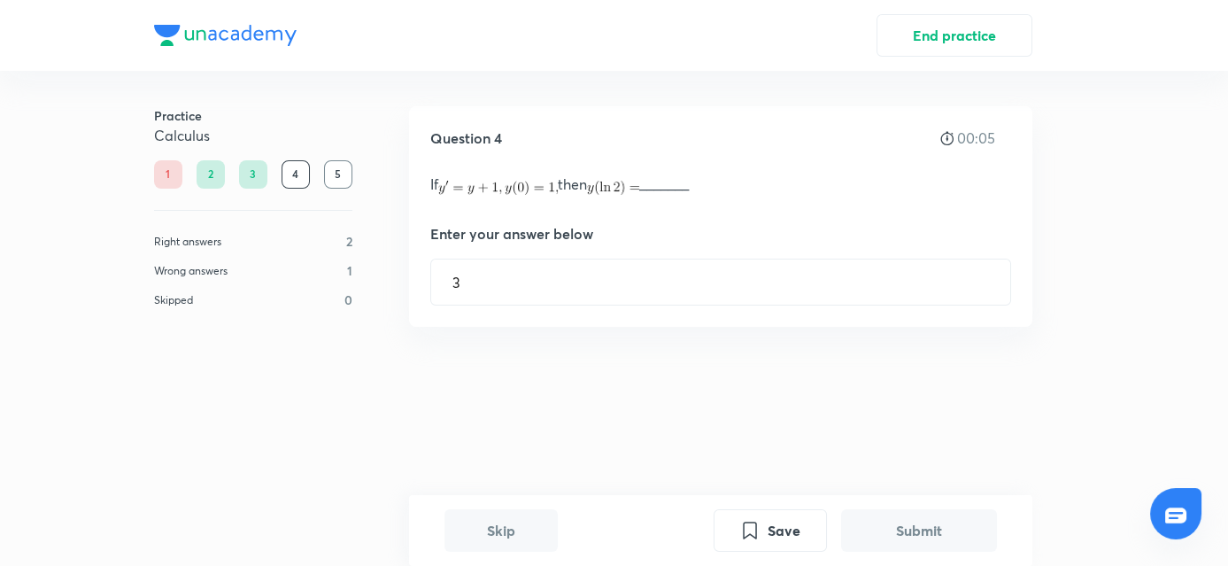
scroll to position [361, 0]
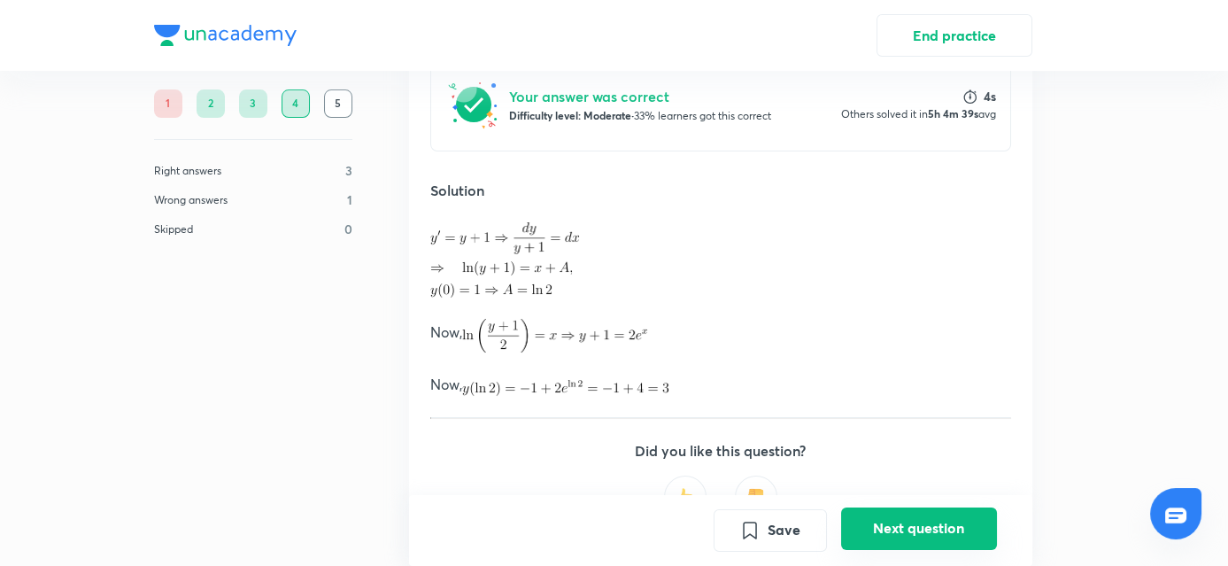
click at [875, 519] on button "Next question" at bounding box center [919, 528] width 156 height 42
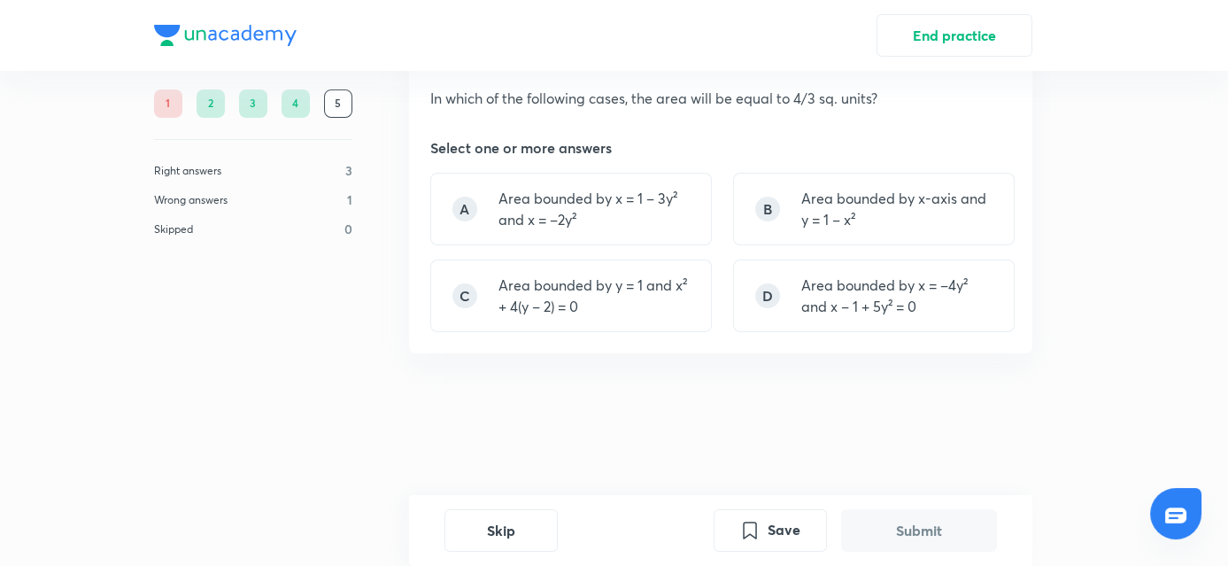
scroll to position [0, 0]
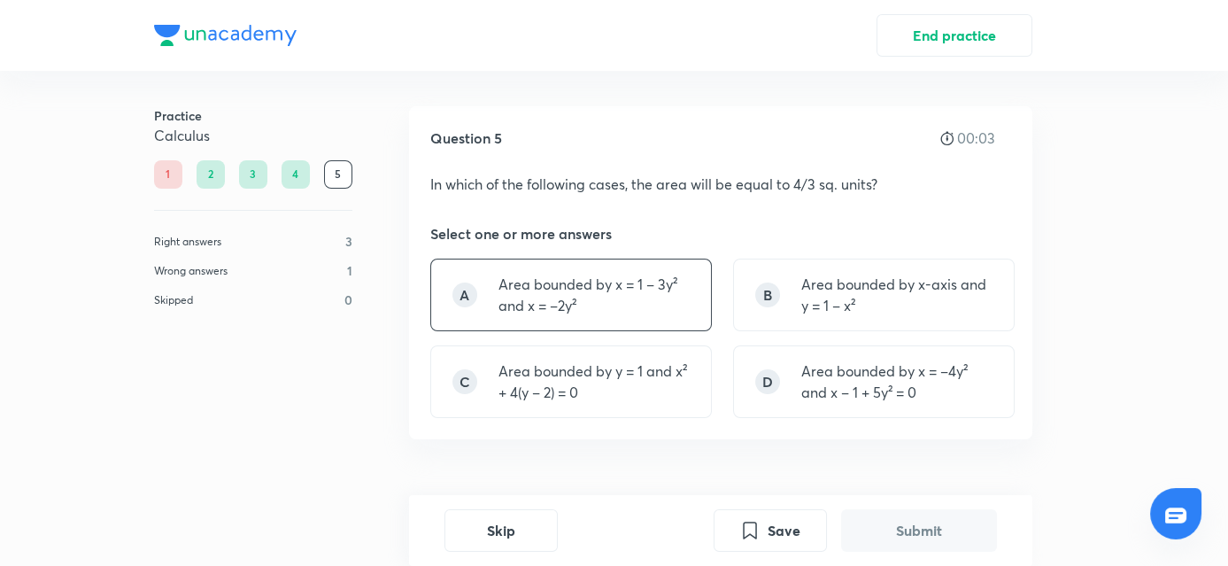
drag, startPoint x: 643, startPoint y: 304, endPoint x: 663, endPoint y: 307, distance: 20.7
click at [663, 307] on p "Area bounded by x = 1 – 3y² and x = –2y²" at bounding box center [593, 295] width 191 height 42
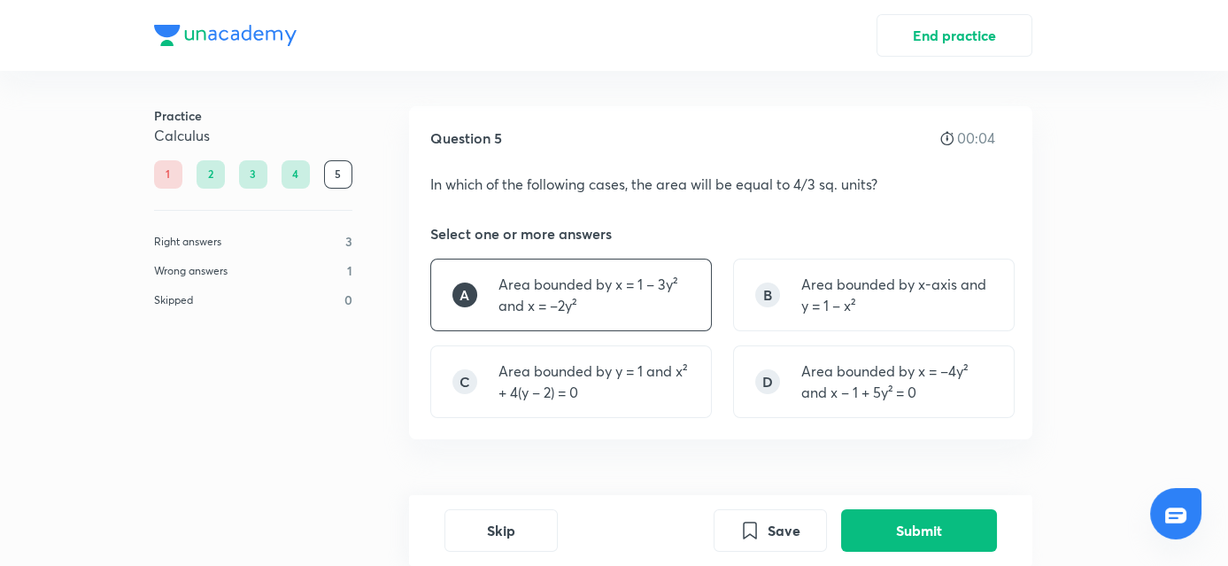
click at [663, 307] on p "Area bounded by x = 1 – 3y² and x = –2y²" at bounding box center [593, 295] width 191 height 42
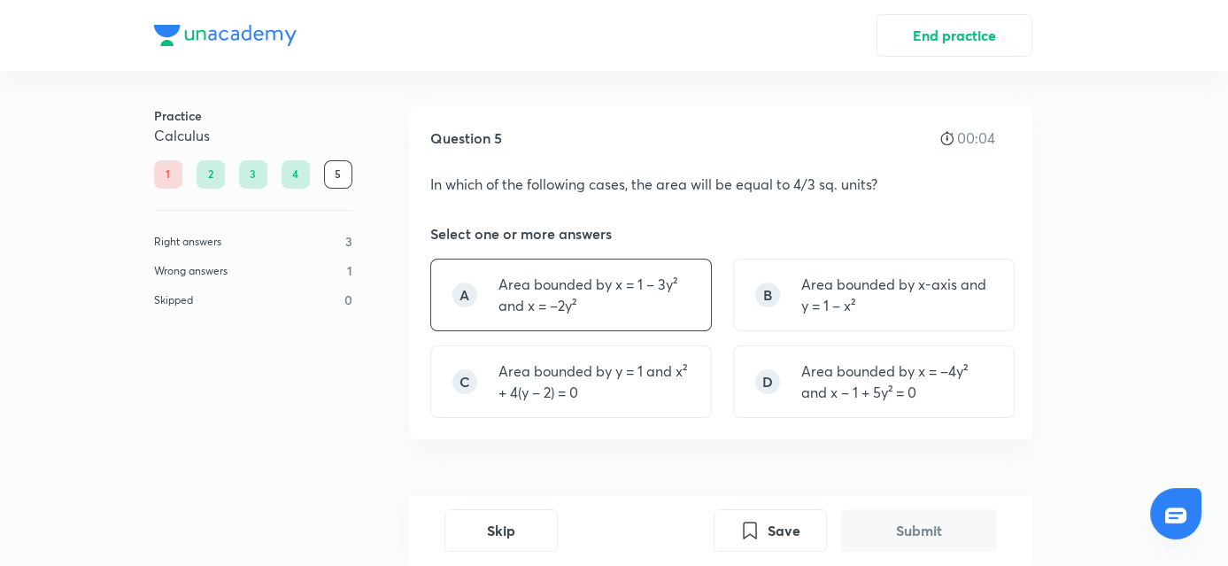
click at [663, 307] on p "Area bounded by x = 1 – 3y² and x = –2y²" at bounding box center [593, 295] width 191 height 42
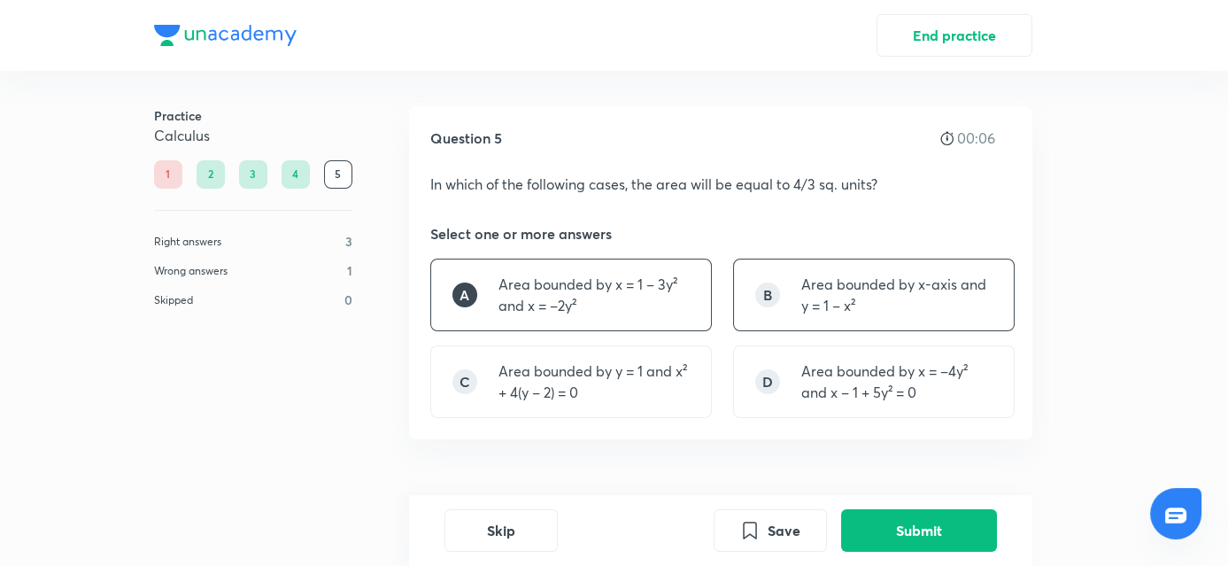
click at [837, 311] on p "Area bounded by x-axis and y = 1 – x²" at bounding box center [896, 295] width 191 height 42
click at [852, 363] on p "Area bounded by x = –4y² and x – 1 + 5y² = 0" at bounding box center [896, 381] width 191 height 42
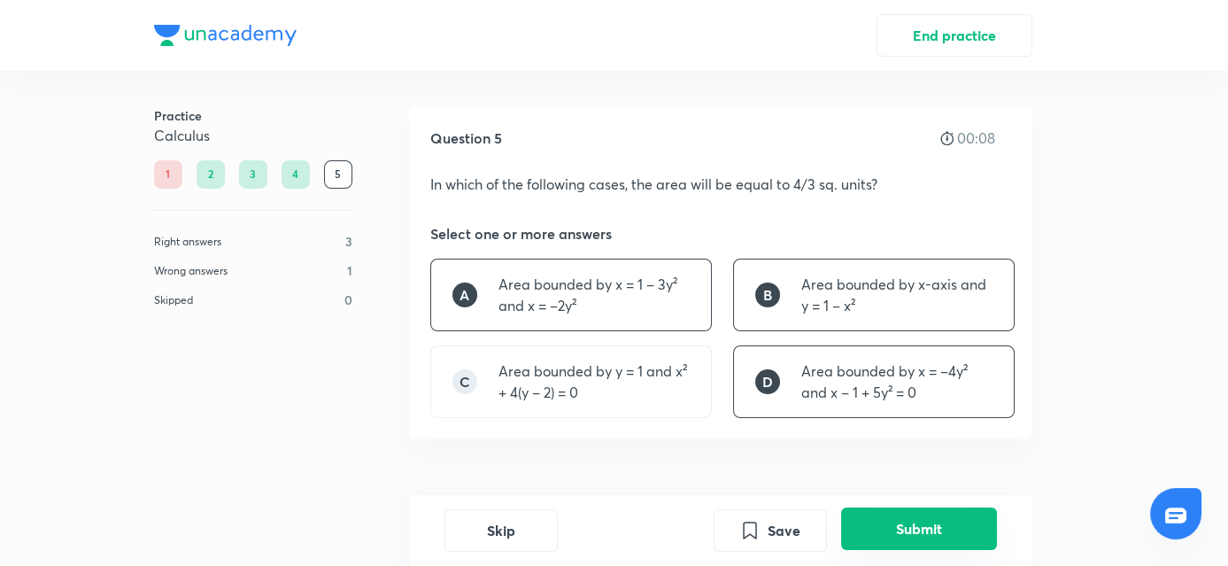
click at [897, 528] on button "Submit" at bounding box center [919, 528] width 156 height 42
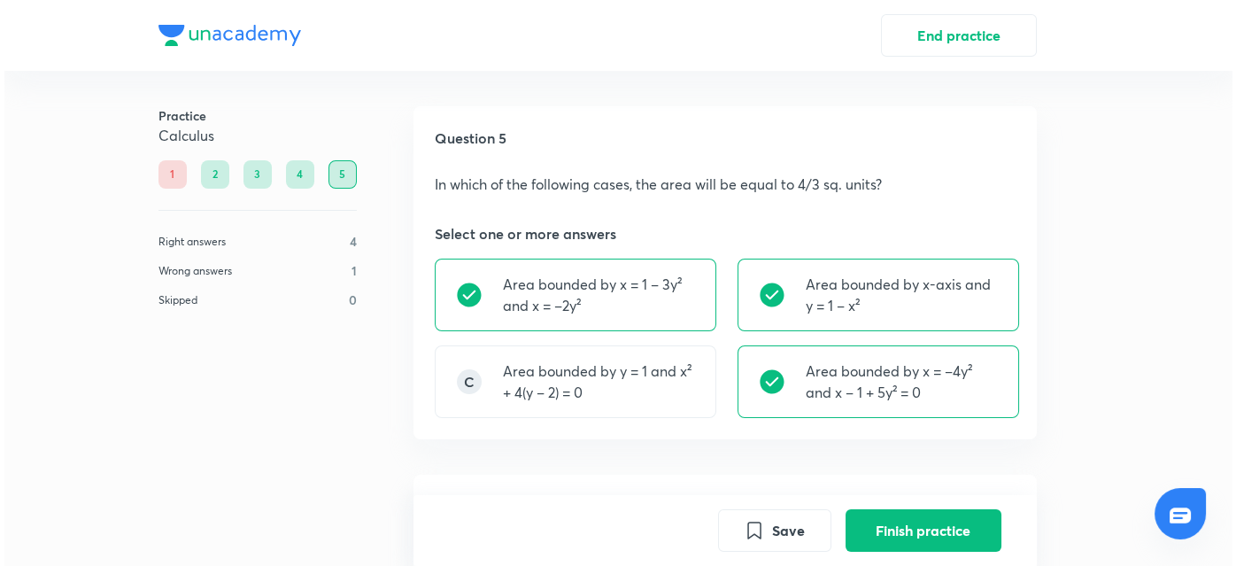
scroll to position [474, 0]
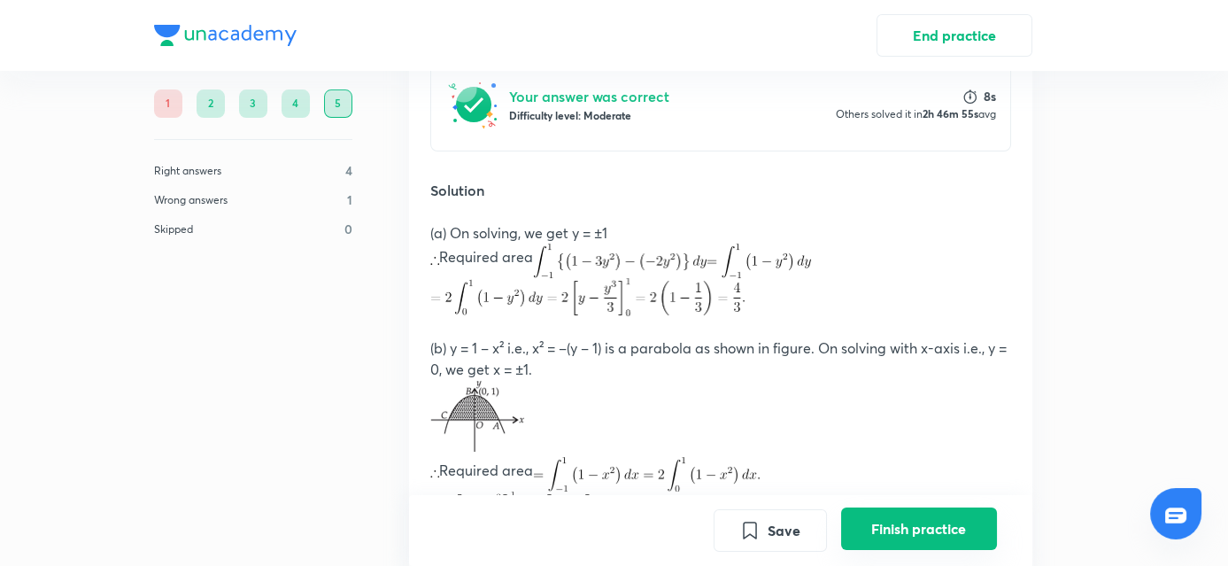
click at [929, 529] on button "Finish practice" at bounding box center [919, 528] width 156 height 42
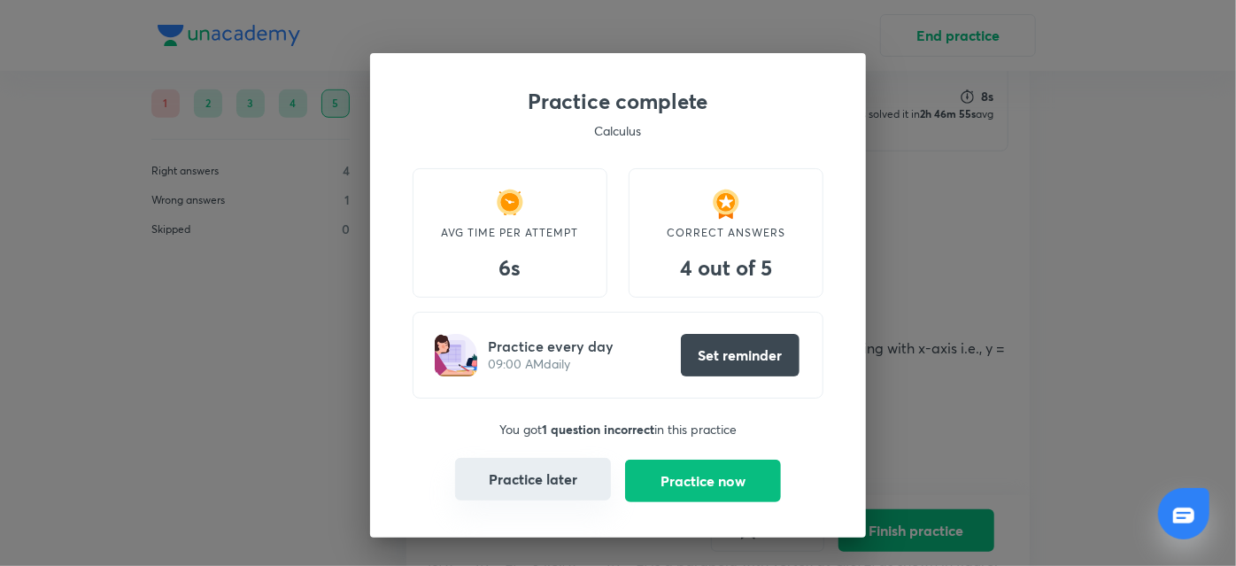
click at [572, 492] on button "Practice later" at bounding box center [533, 479] width 156 height 42
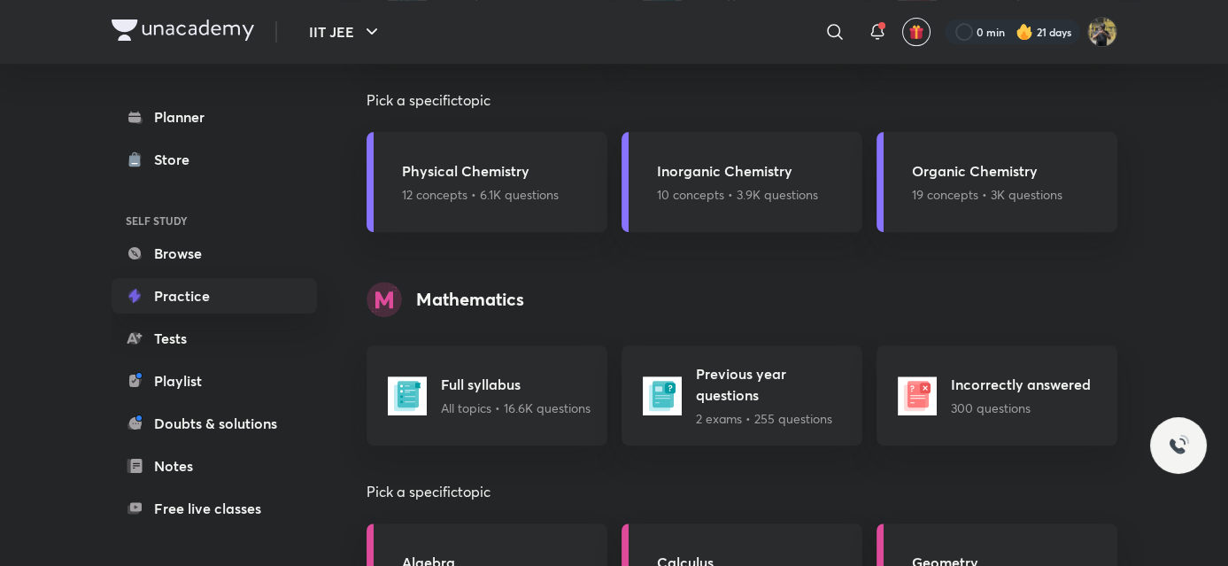
scroll to position [1594, 0]
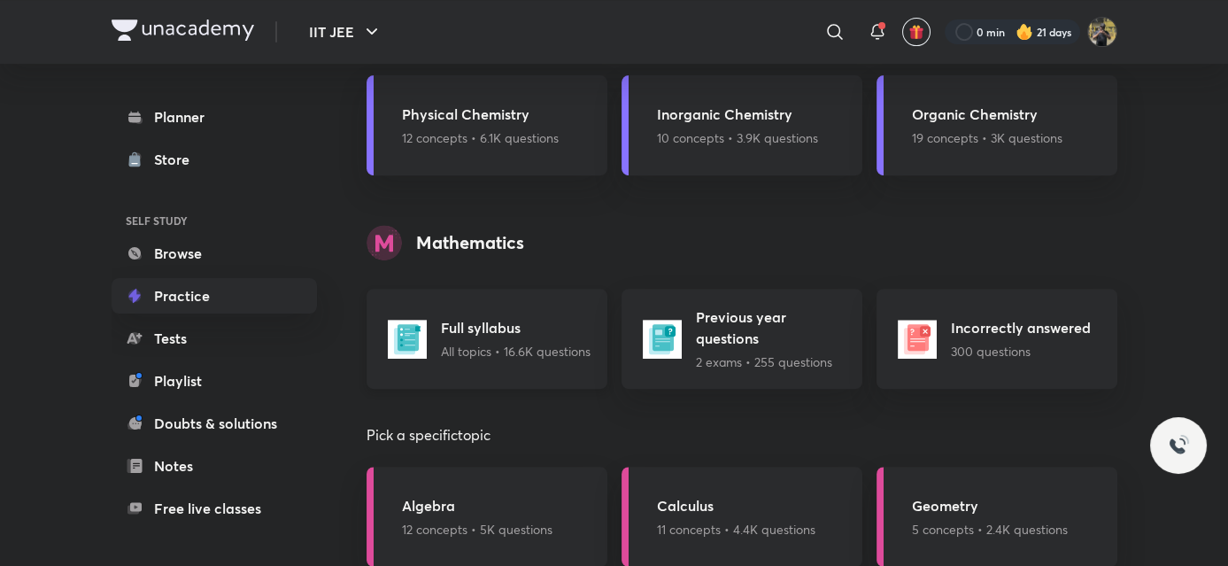
click at [494, 328] on h5 "Full syllabus" at bounding box center [516, 327] width 150 height 21
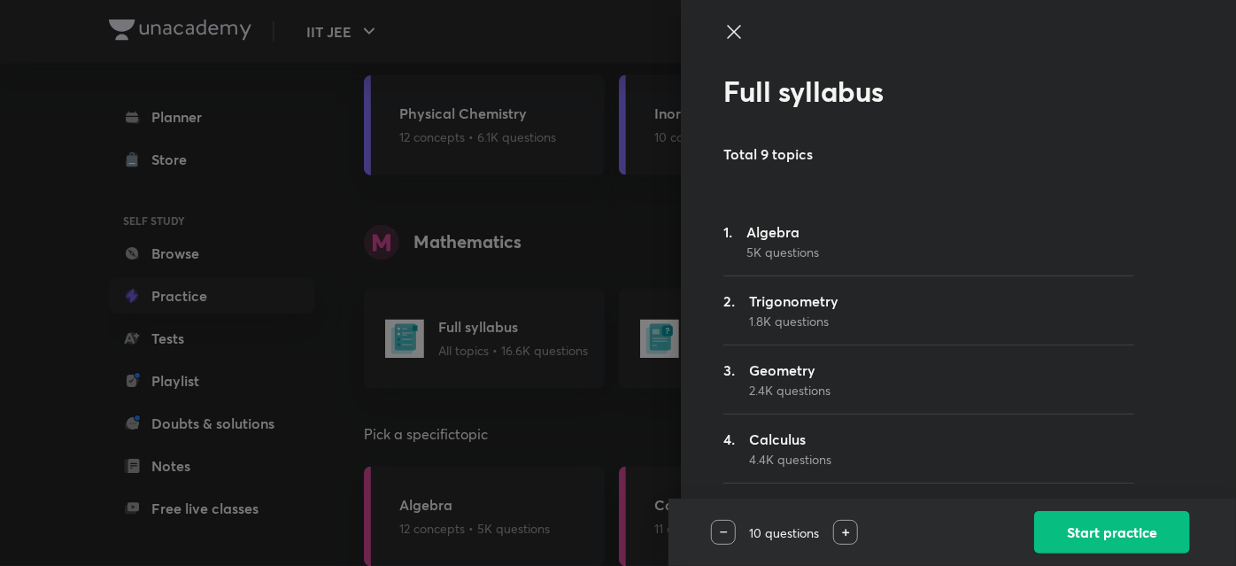
click at [523, 274] on div at bounding box center [618, 283] width 1236 height 566
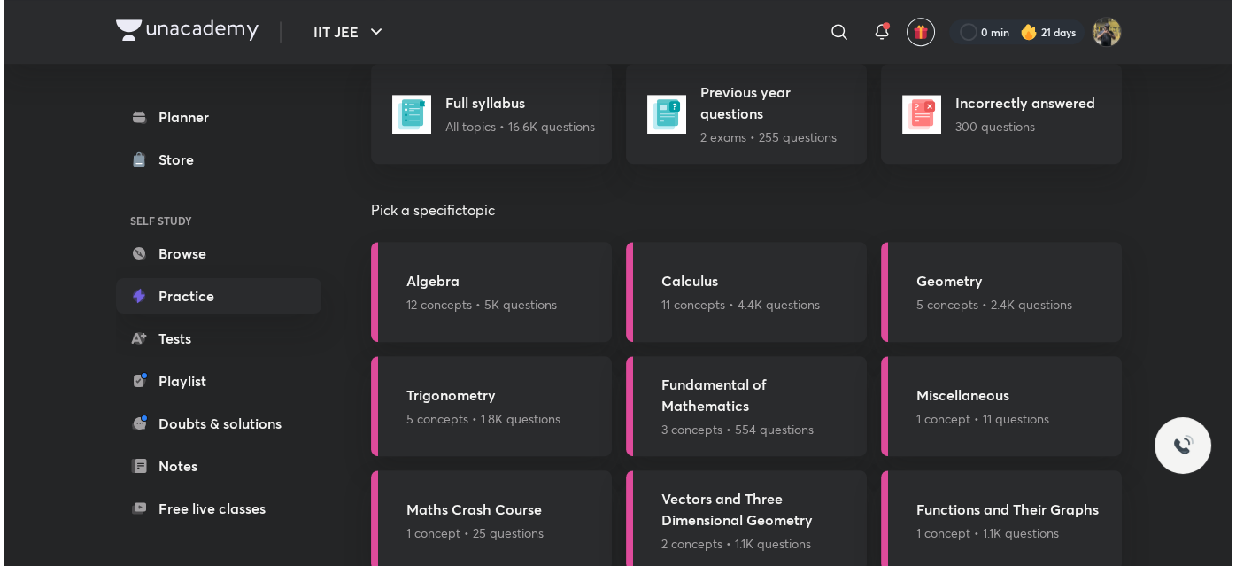
scroll to position [1826, 0]
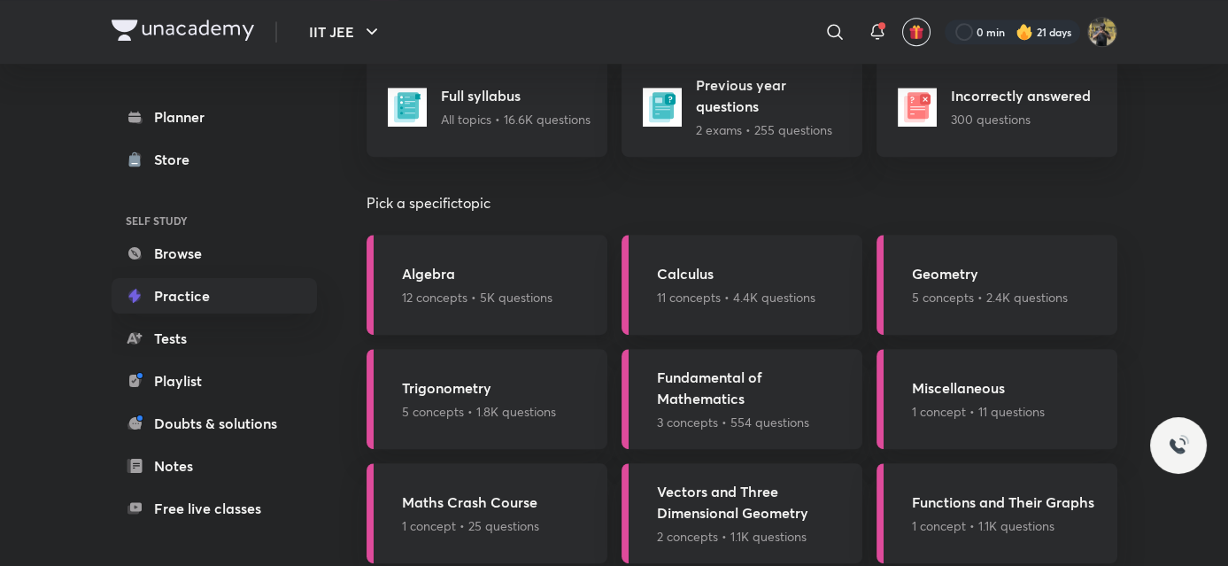
click at [524, 310] on div "Algebra 12 concepts • 5K questions" at bounding box center [486, 285] width 241 height 100
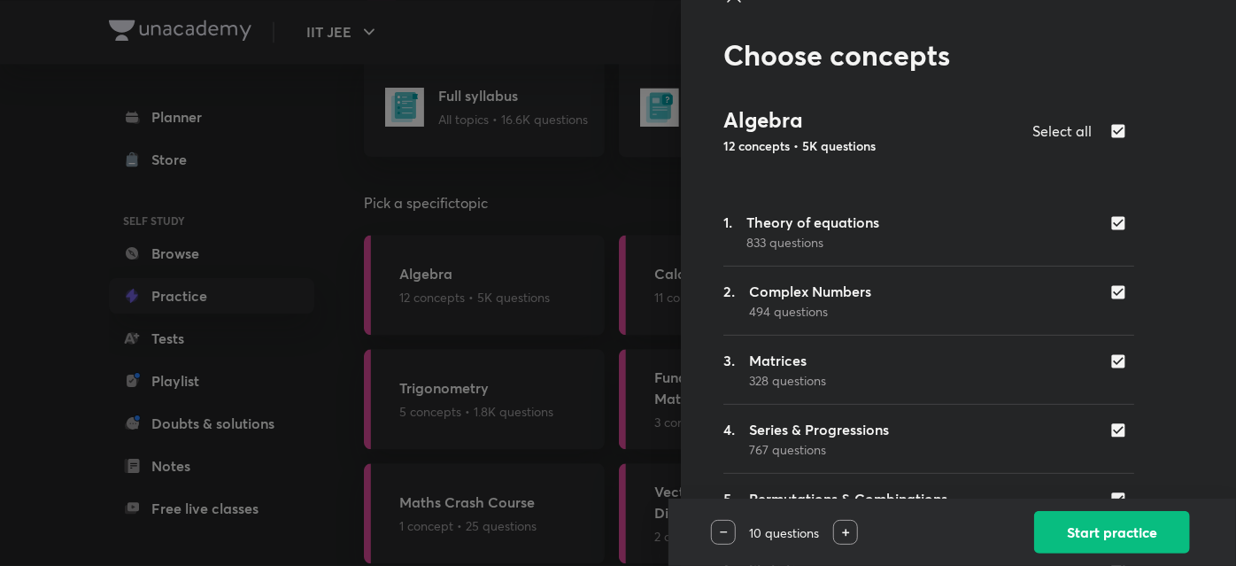
scroll to position [38, 0]
click at [1109, 218] on input "checkbox" at bounding box center [1121, 221] width 25 height 18
checkbox input "false"
click at [1109, 127] on input "checkbox" at bounding box center [1121, 129] width 25 height 21
checkbox input "true"
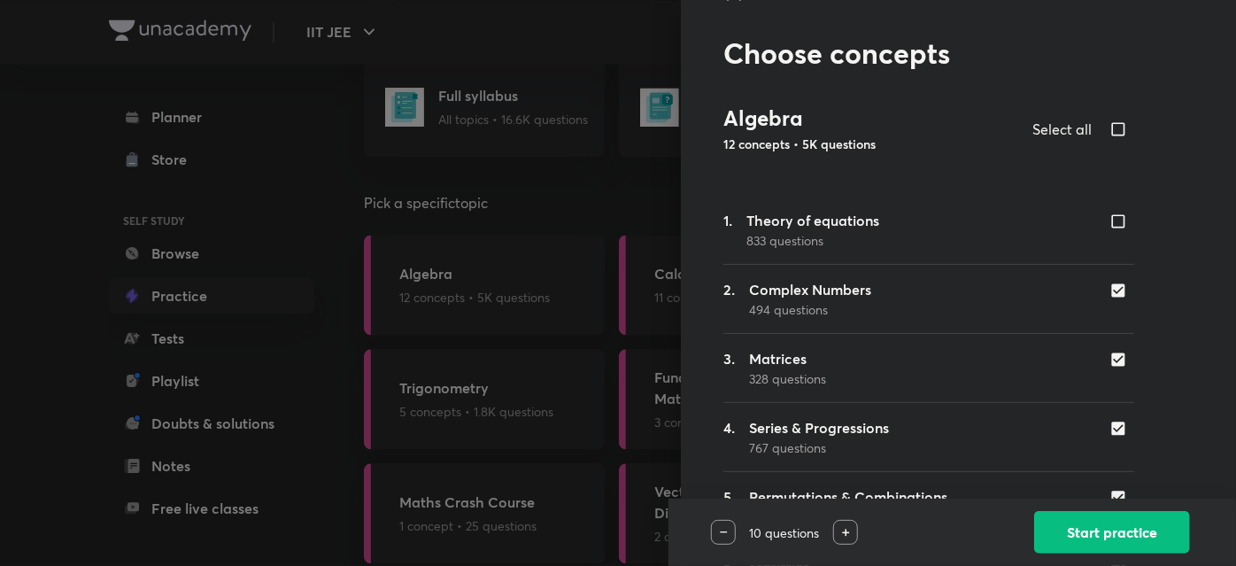
checkbox input "true"
click at [1109, 127] on input "checkbox" at bounding box center [1121, 129] width 25 height 21
checkbox input "false"
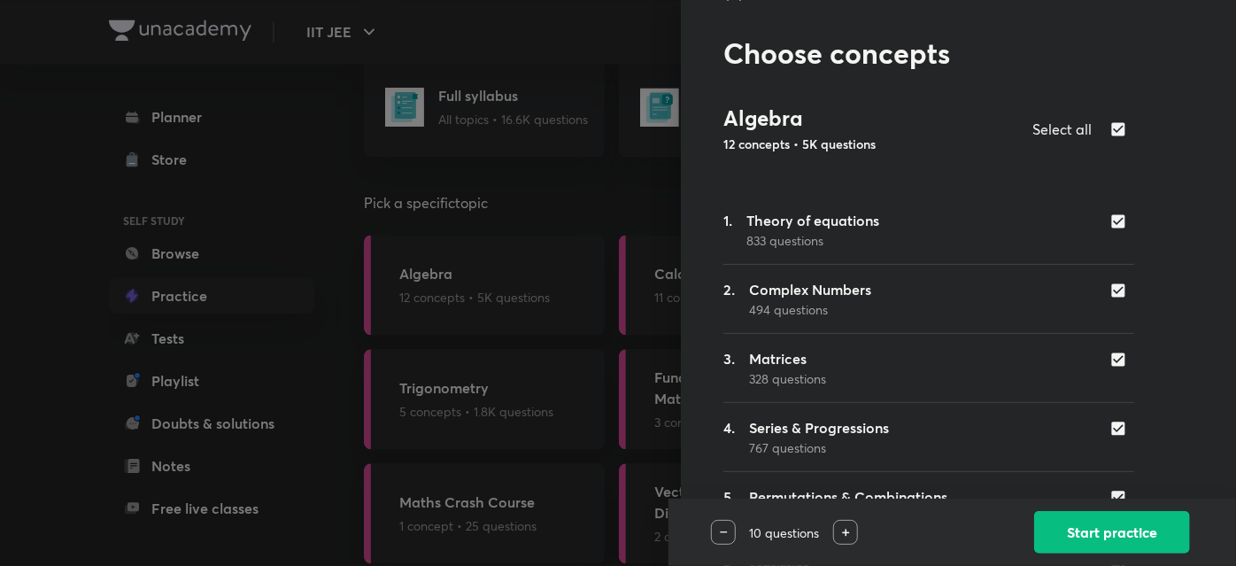
checkbox input "false"
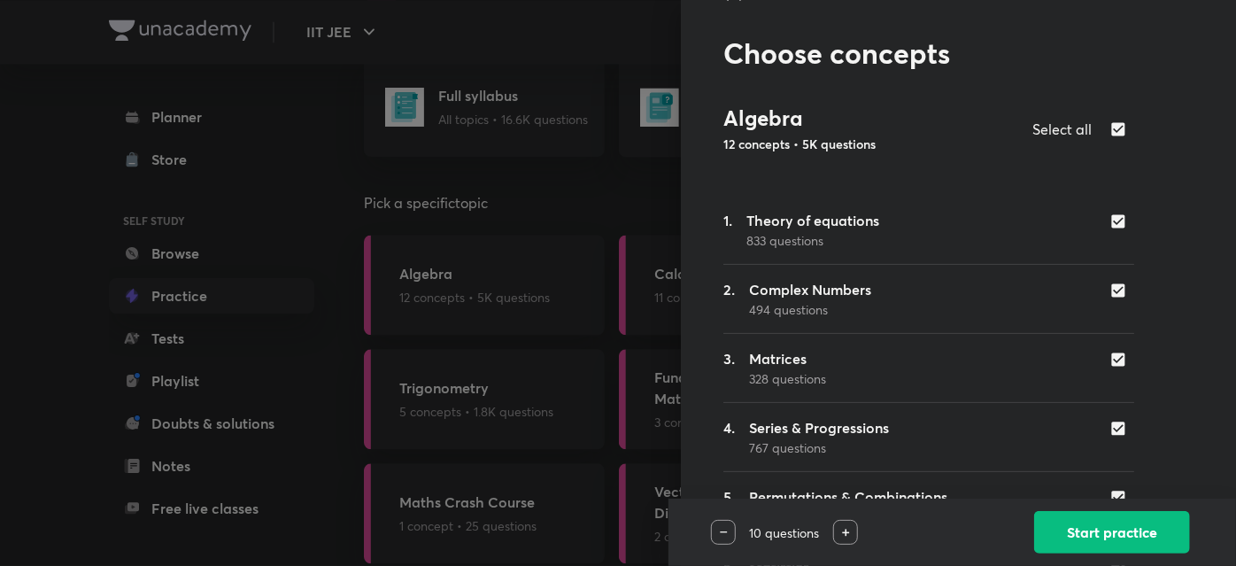
checkbox input "false"
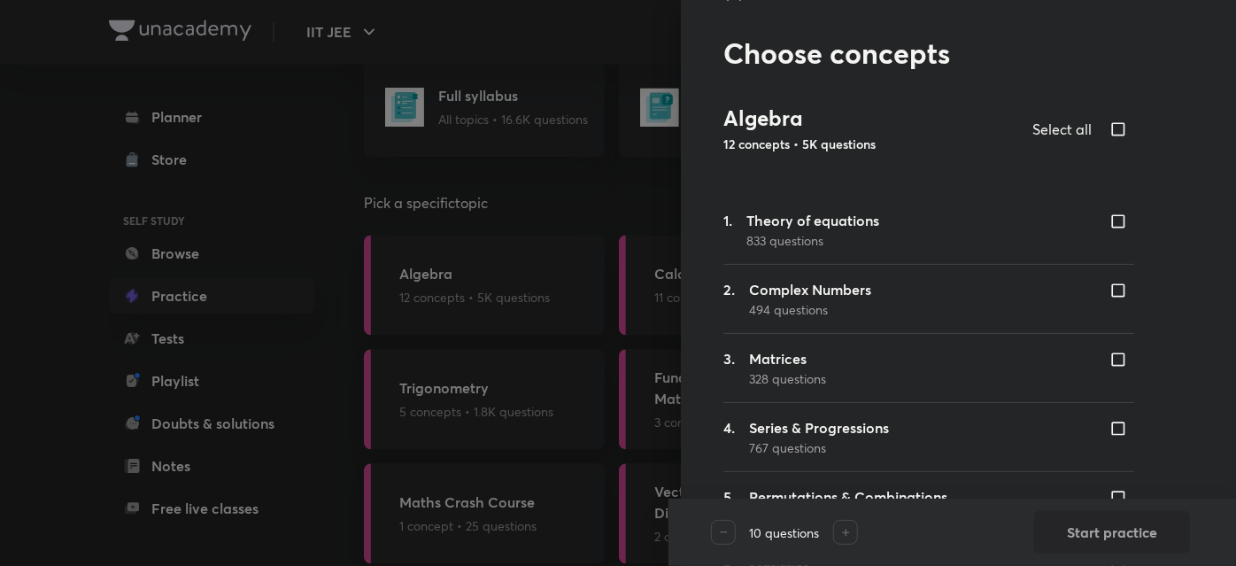
click at [1109, 348] on div at bounding box center [1121, 358] width 25 height 20
click at [1109, 353] on input "checkbox" at bounding box center [1121, 360] width 25 height 18
checkbox input "true"
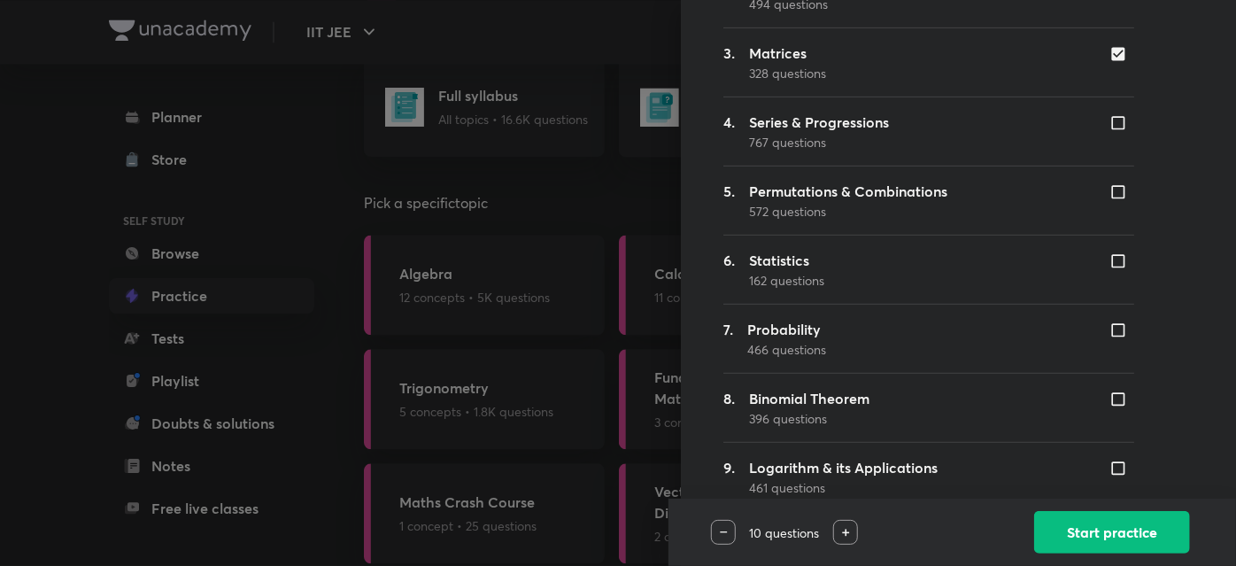
scroll to position [397, 0]
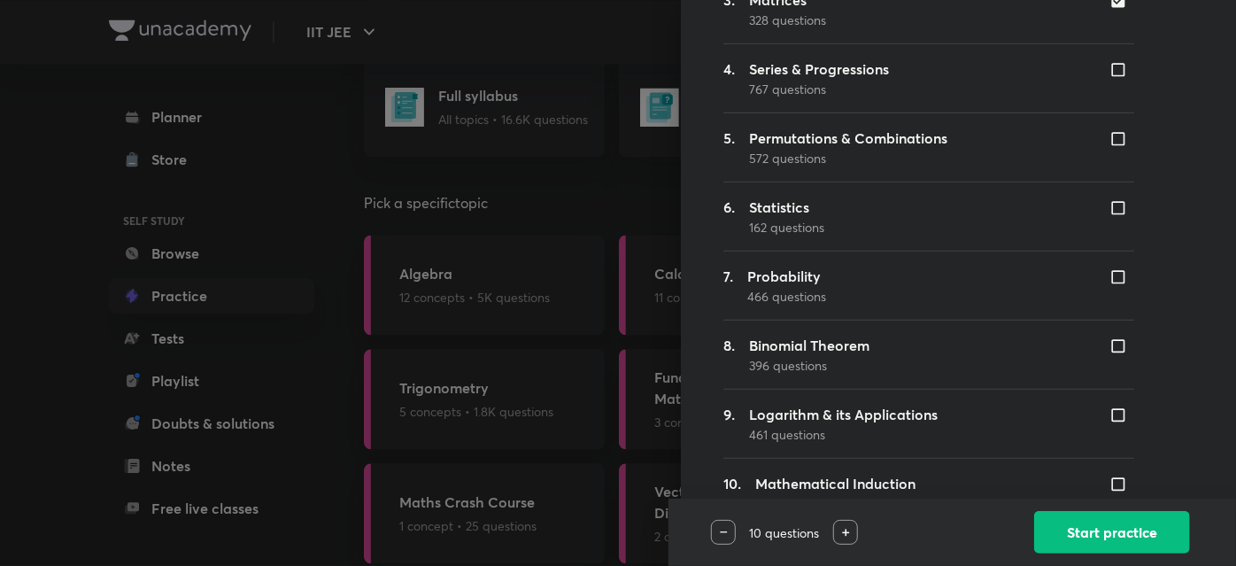
click at [1109, 274] on input "checkbox" at bounding box center [1121, 277] width 25 height 18
checkbox input "true"
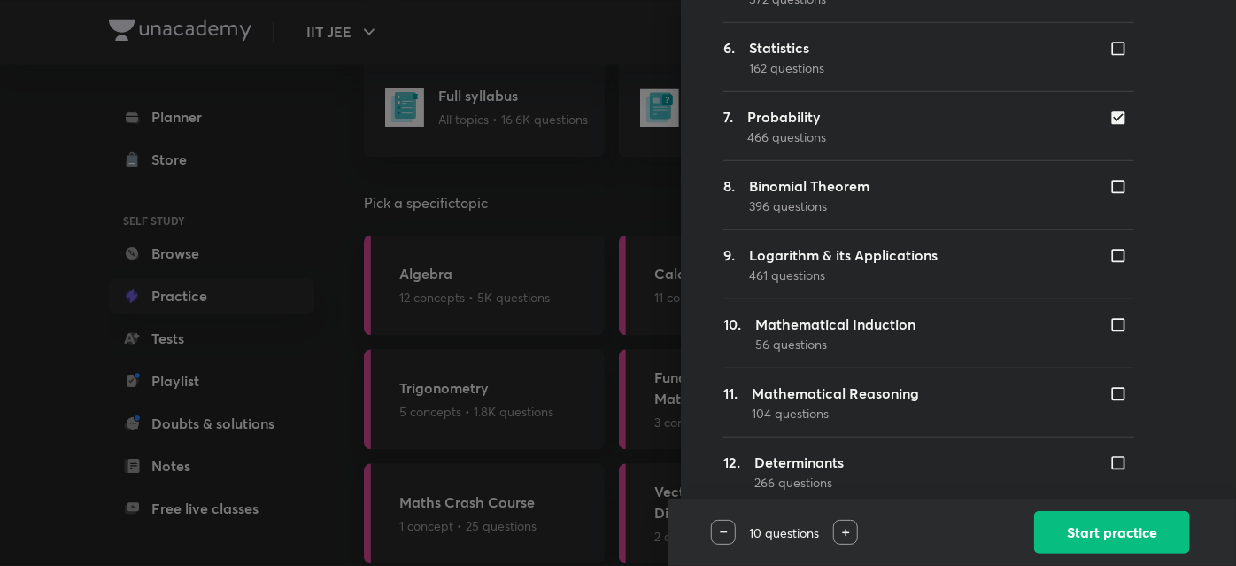
scroll to position [567, 0]
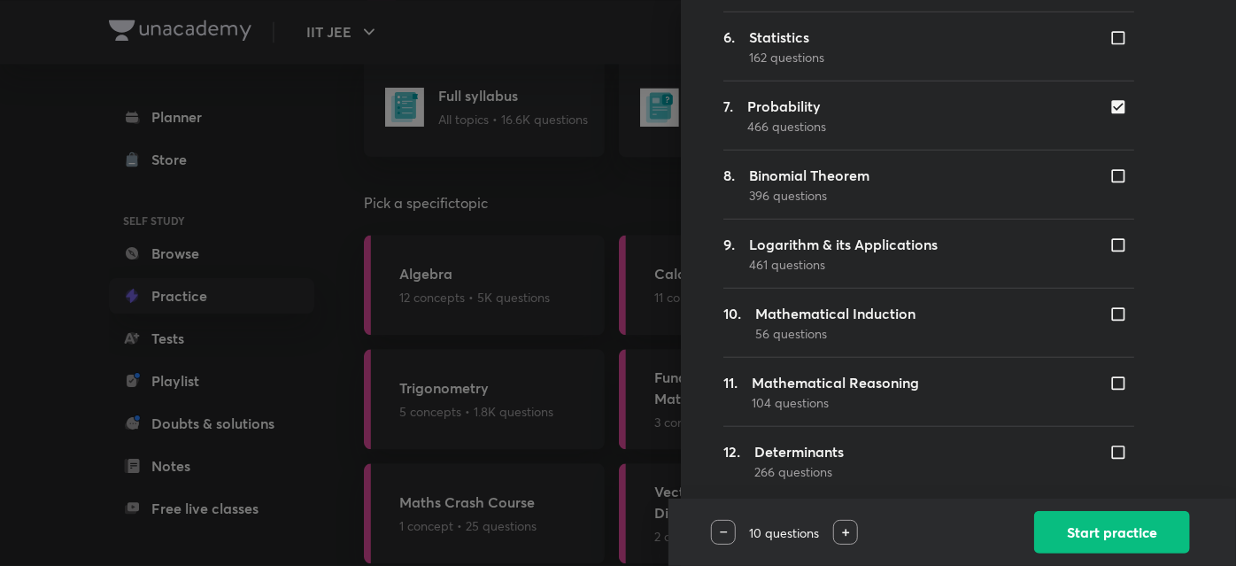
click at [1109, 455] on input "checkbox" at bounding box center [1121, 453] width 25 height 18
checkbox input "true"
click at [729, 537] on div at bounding box center [723, 532] width 25 height 25
click at [1103, 552] on div "5 questions Start practice" at bounding box center [951, 531] width 567 height 67
click at [1098, 530] on button "Start practice" at bounding box center [1112, 530] width 156 height 42
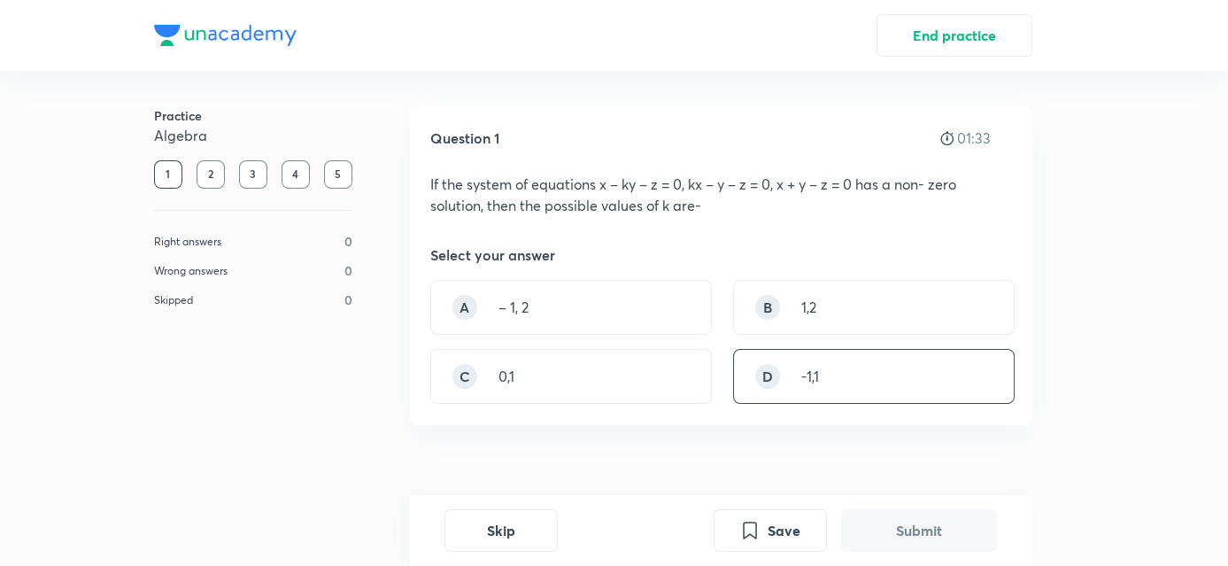
click at [850, 373] on div "D -1,1" at bounding box center [874, 376] width 282 height 55
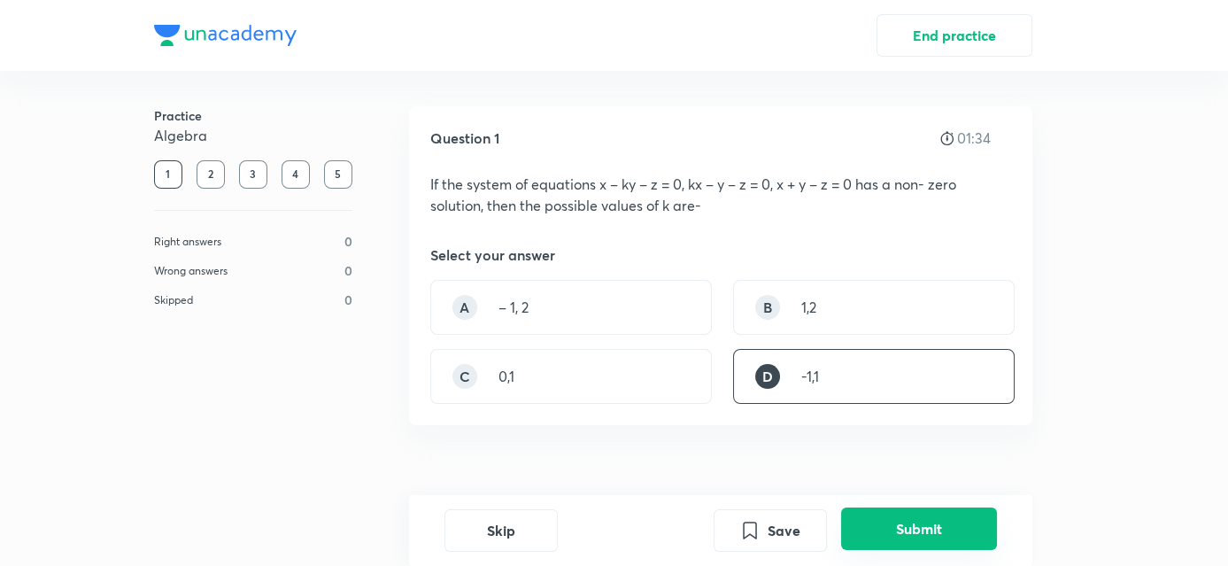
click at [909, 541] on button "Submit" at bounding box center [919, 528] width 156 height 42
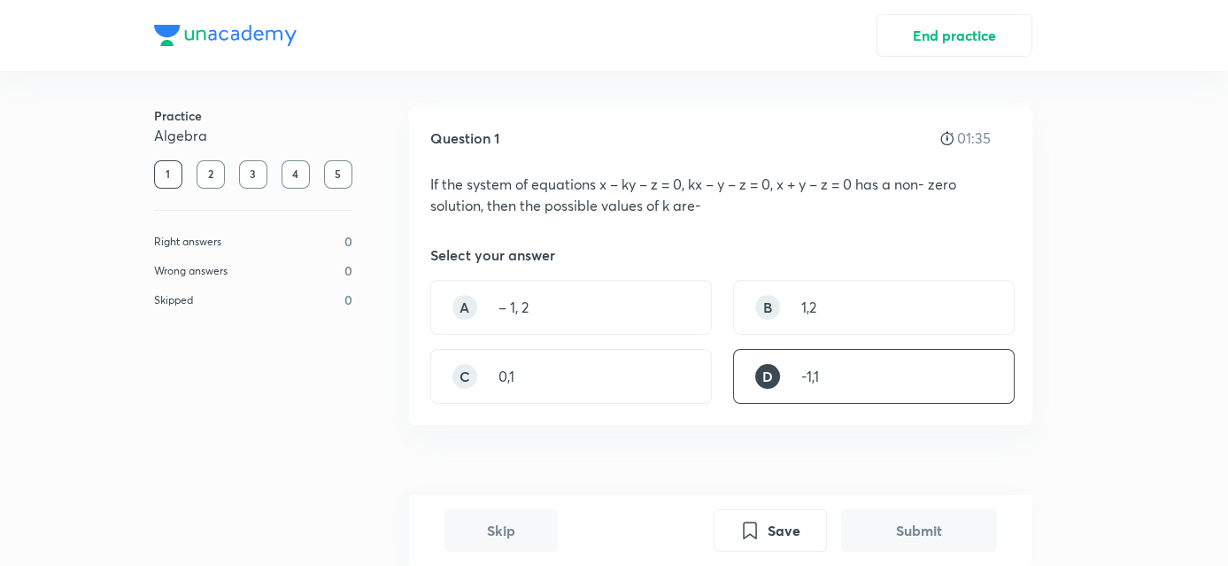
scroll to position [459, 0]
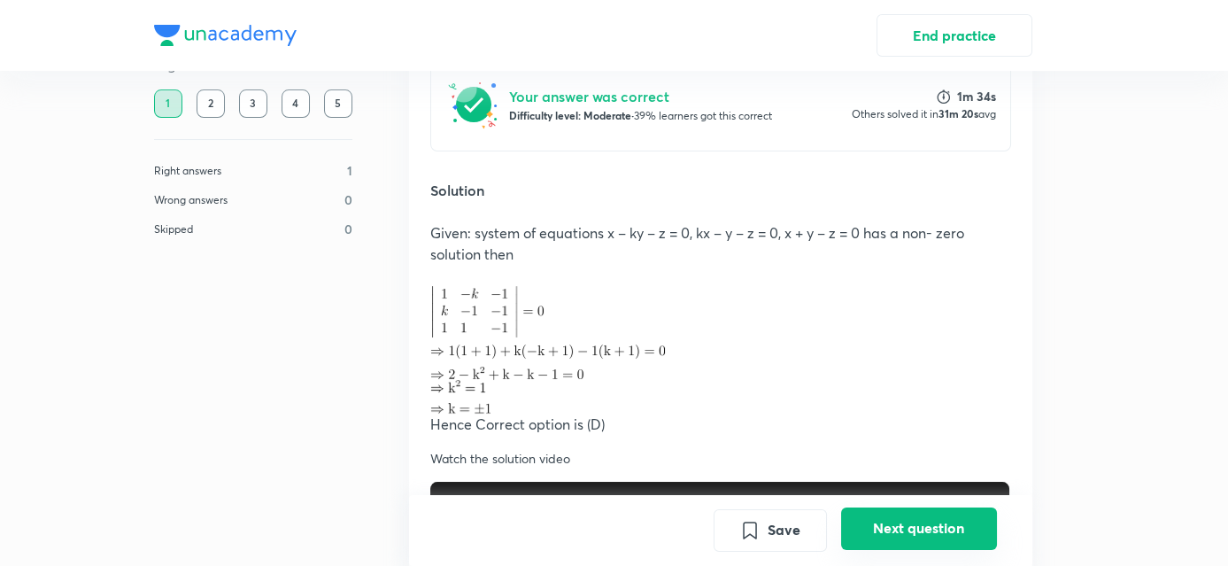
click at [909, 541] on button "Next question" at bounding box center [919, 528] width 156 height 42
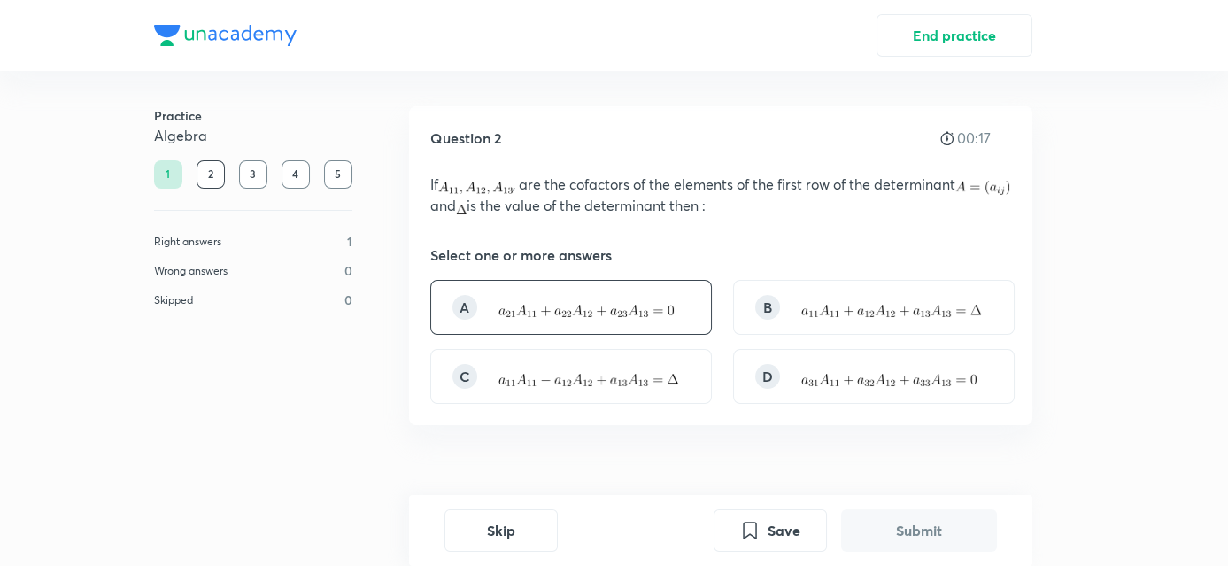
click at [601, 305] on img at bounding box center [585, 311] width 175 height 12
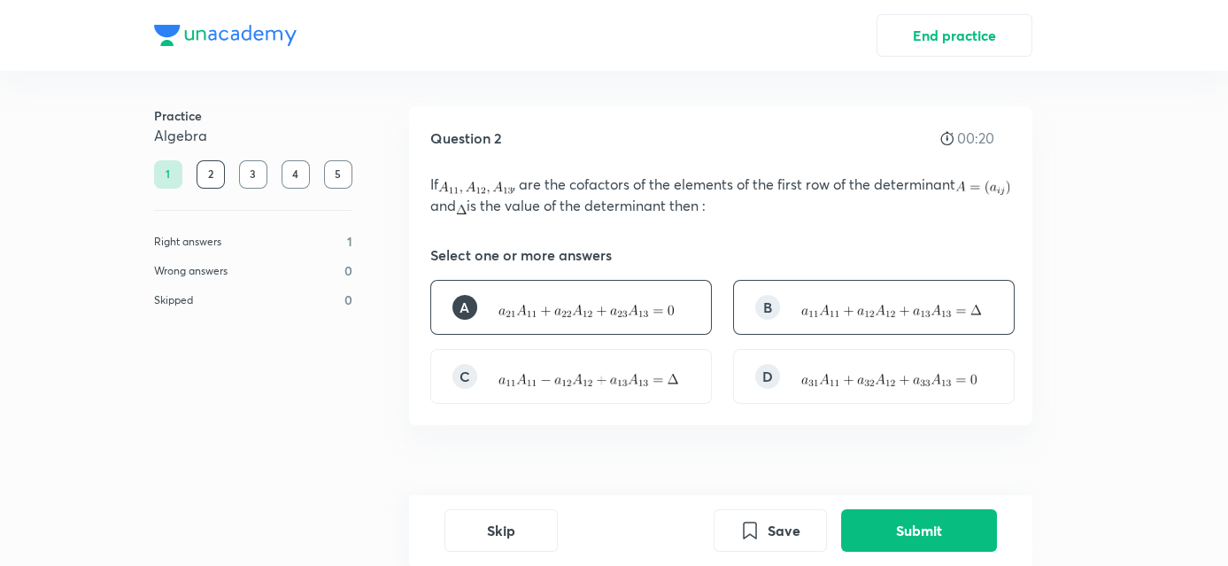
click at [828, 325] on div "B" at bounding box center [874, 307] width 282 height 55
click at [876, 366] on p at bounding box center [890, 376] width 179 height 21
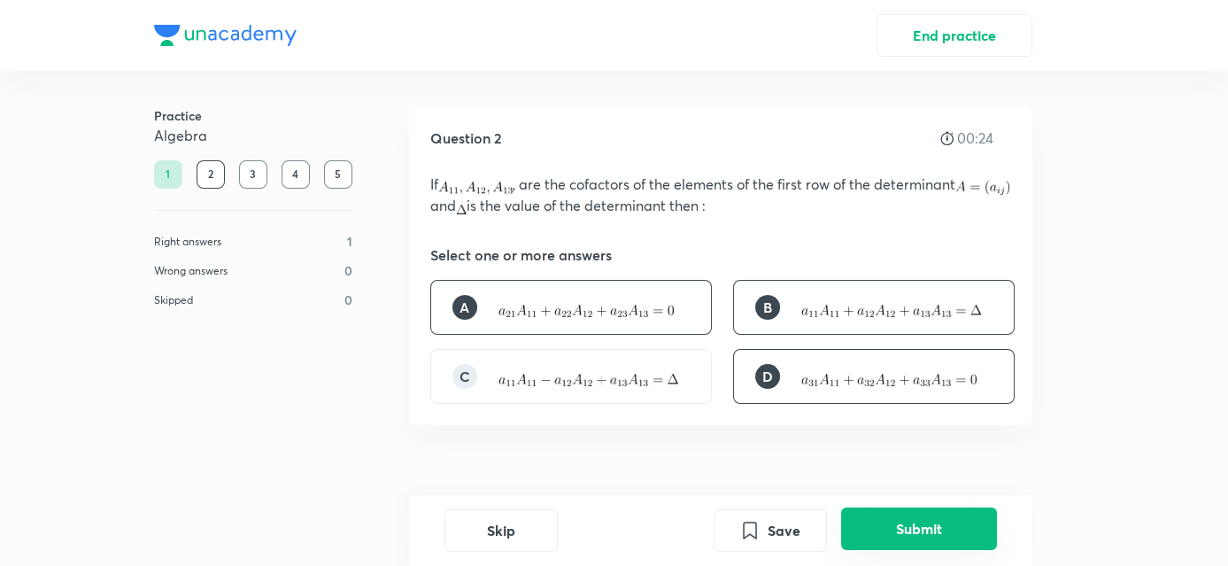
click at [939, 523] on button "Submit" at bounding box center [919, 528] width 156 height 42
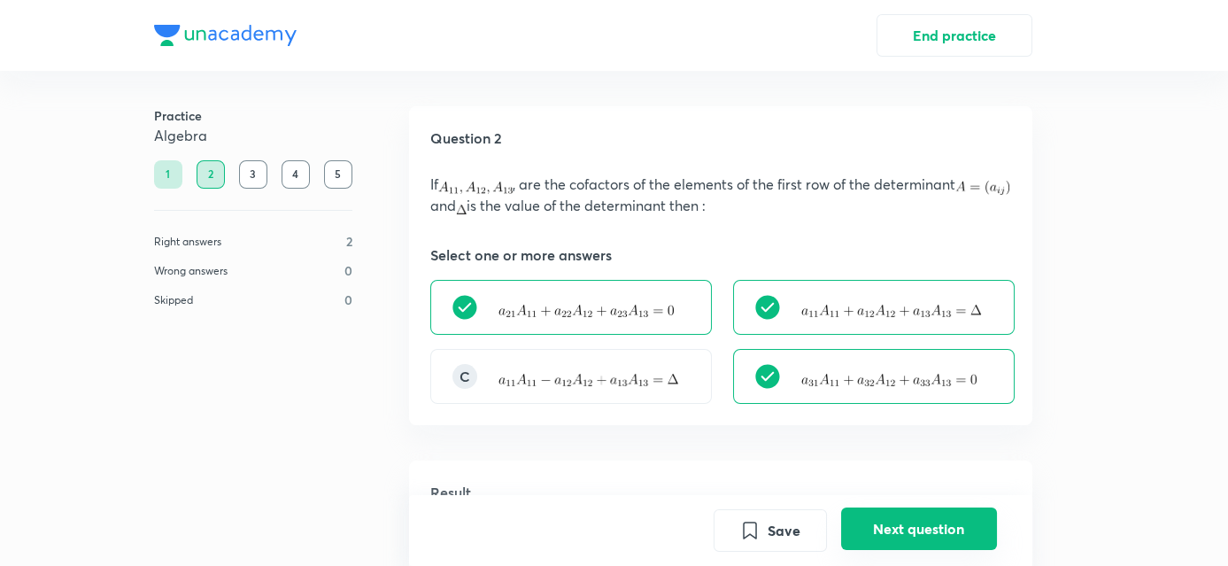
scroll to position [459, 0]
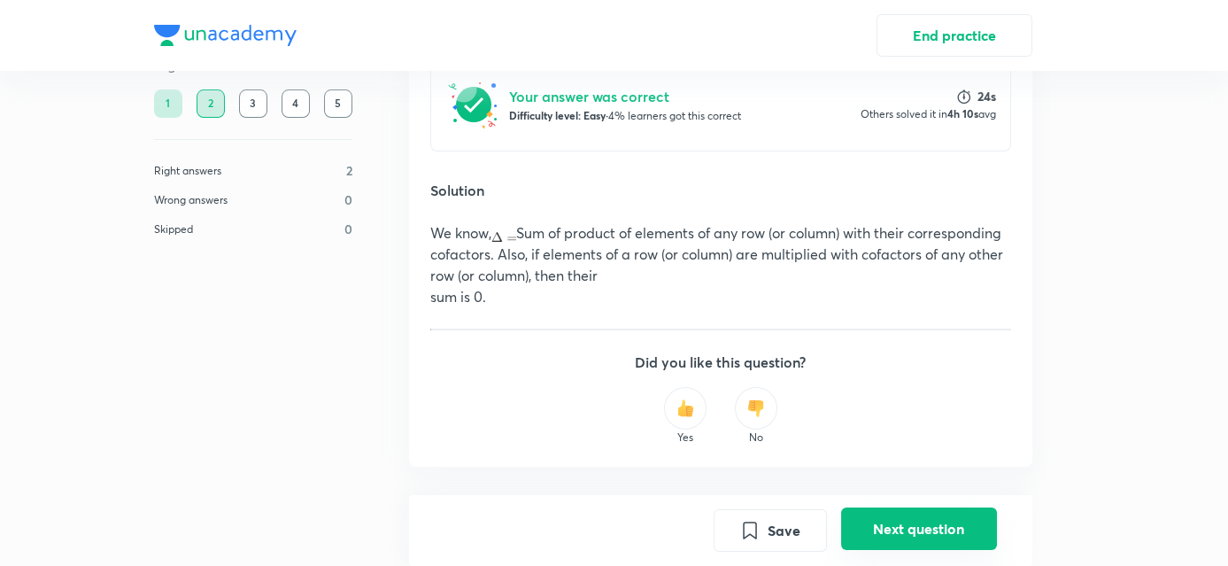
click at [939, 523] on button "Next question" at bounding box center [919, 528] width 156 height 42
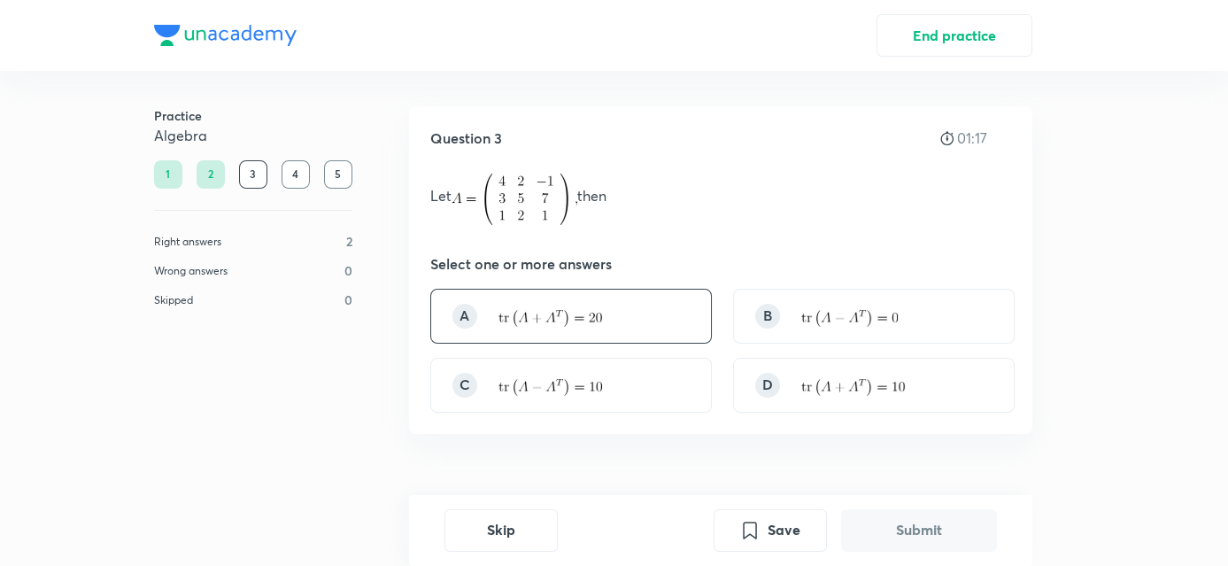
click at [575, 315] on img at bounding box center [550, 319] width 104 height 18
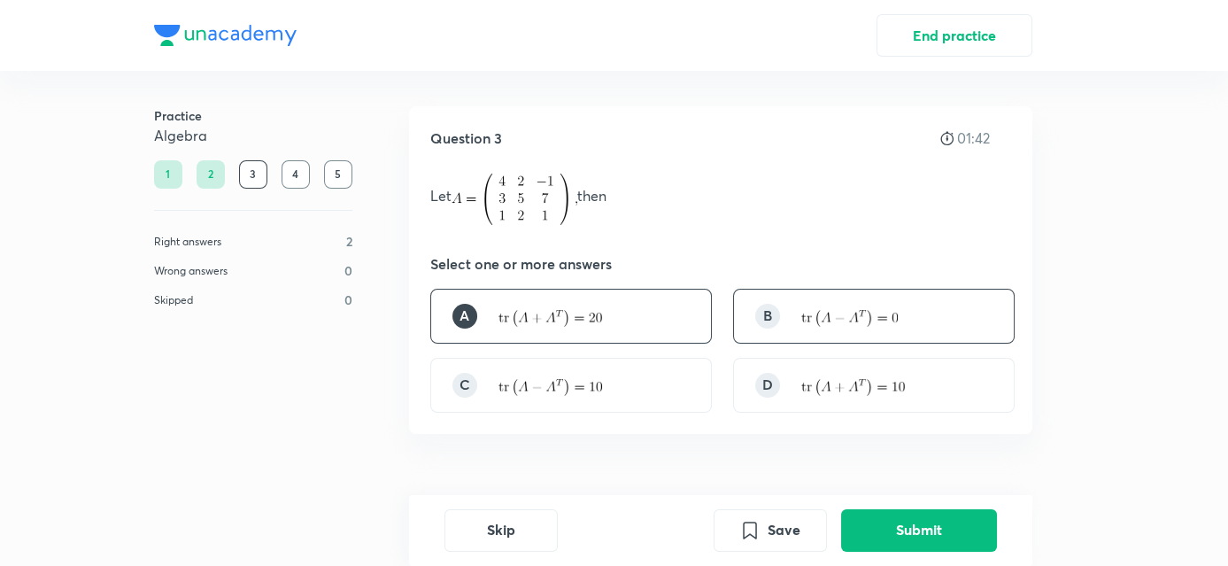
click at [868, 315] on img at bounding box center [849, 319] width 96 height 18
click at [883, 520] on button "Submit" at bounding box center [919, 528] width 156 height 42
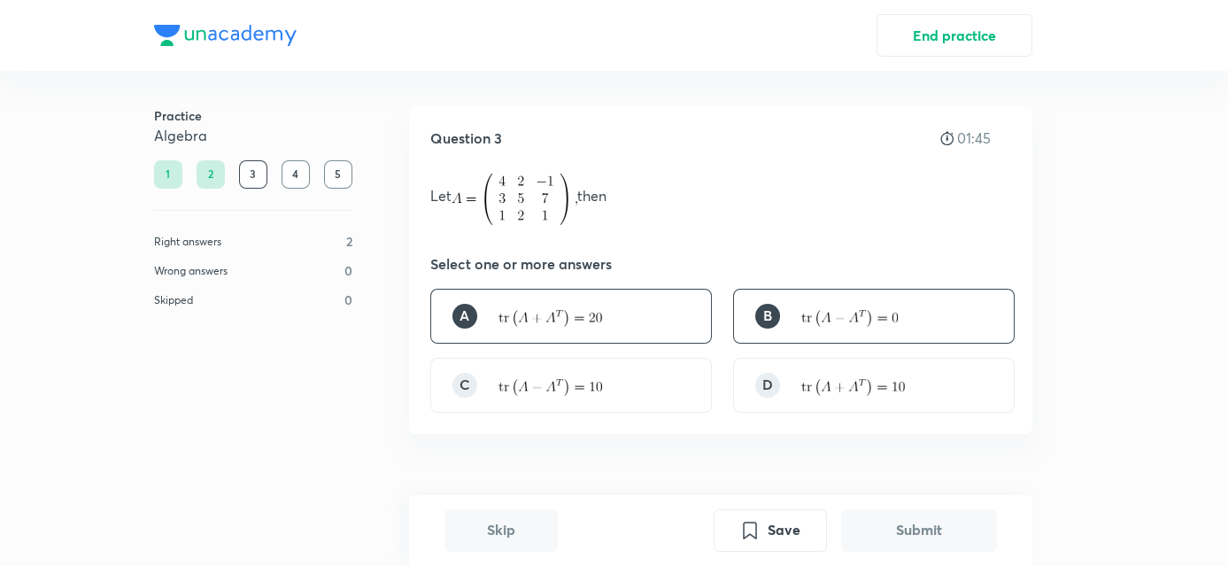
scroll to position [467, 0]
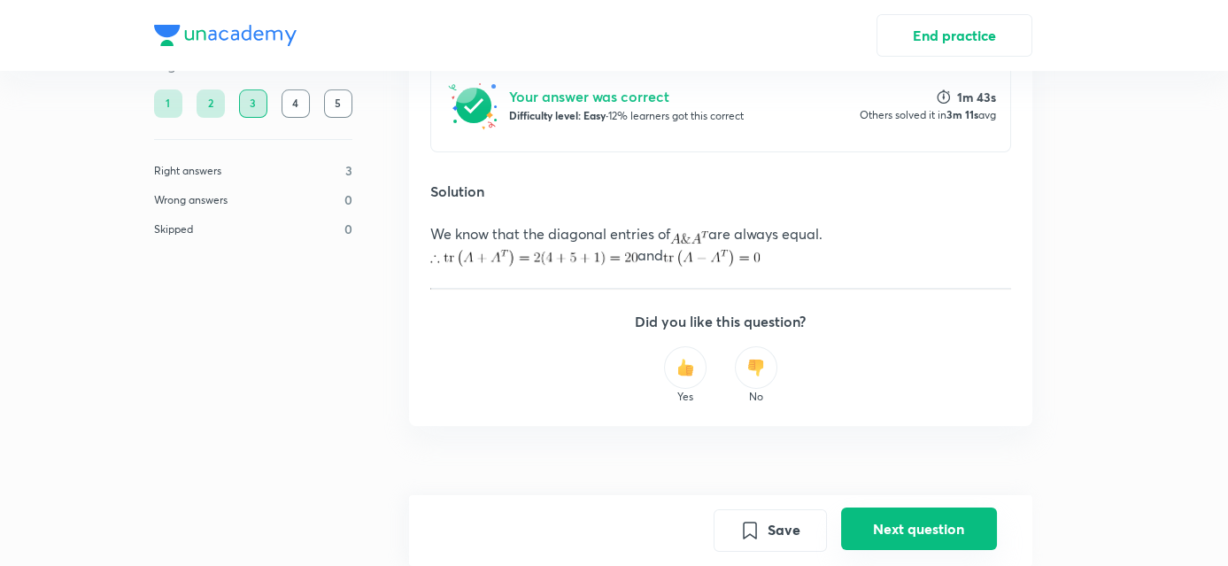
click at [883, 520] on button "Next question" at bounding box center [919, 528] width 156 height 42
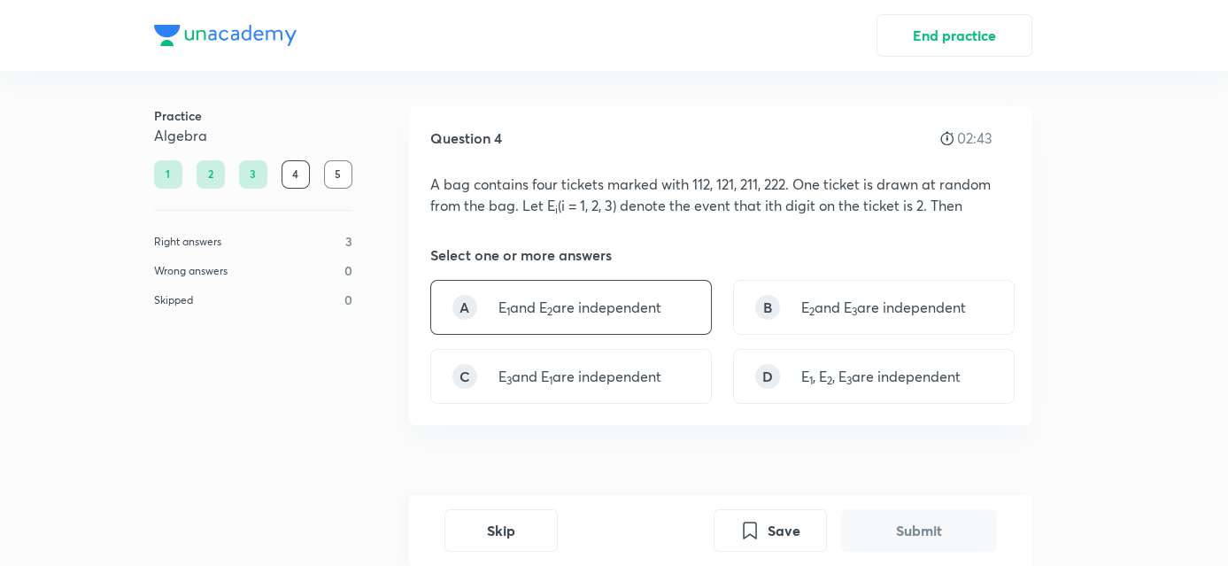
click at [622, 315] on p "E 1 and E 2 are independent" at bounding box center [579, 307] width 163 height 21
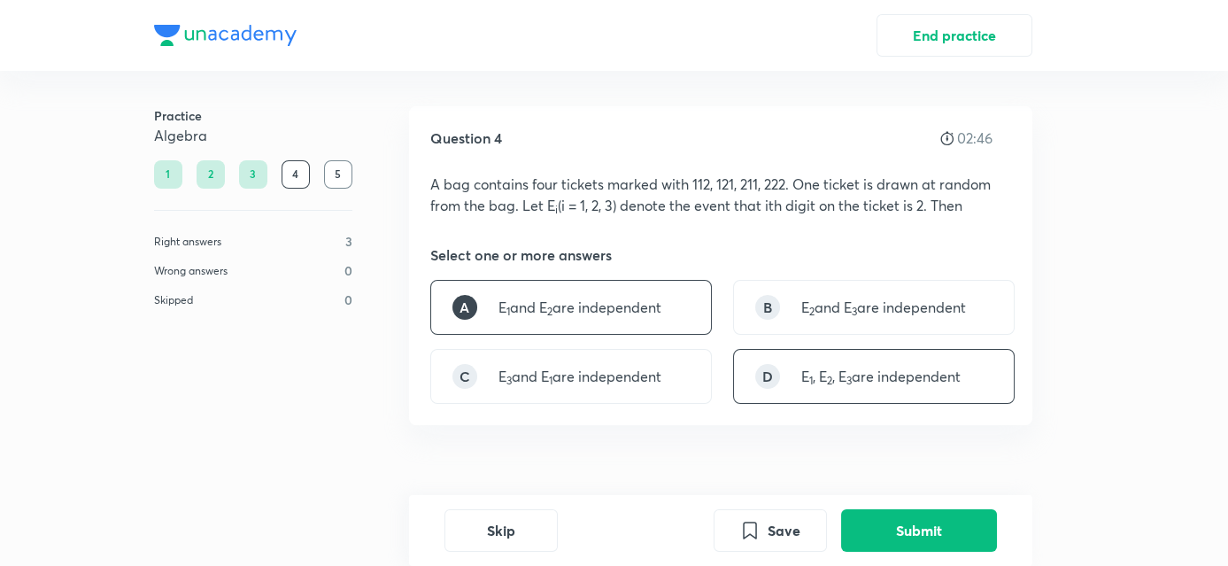
click at [837, 392] on div "D E 1 , E 2 , E 3 are independent" at bounding box center [874, 376] width 282 height 55
click at [615, 321] on div "A E 1 and E 2 are independent" at bounding box center [571, 307] width 282 height 55
click at [819, 374] on p "E 1 , E 2 , E 3 are independent" at bounding box center [880, 376] width 159 height 21
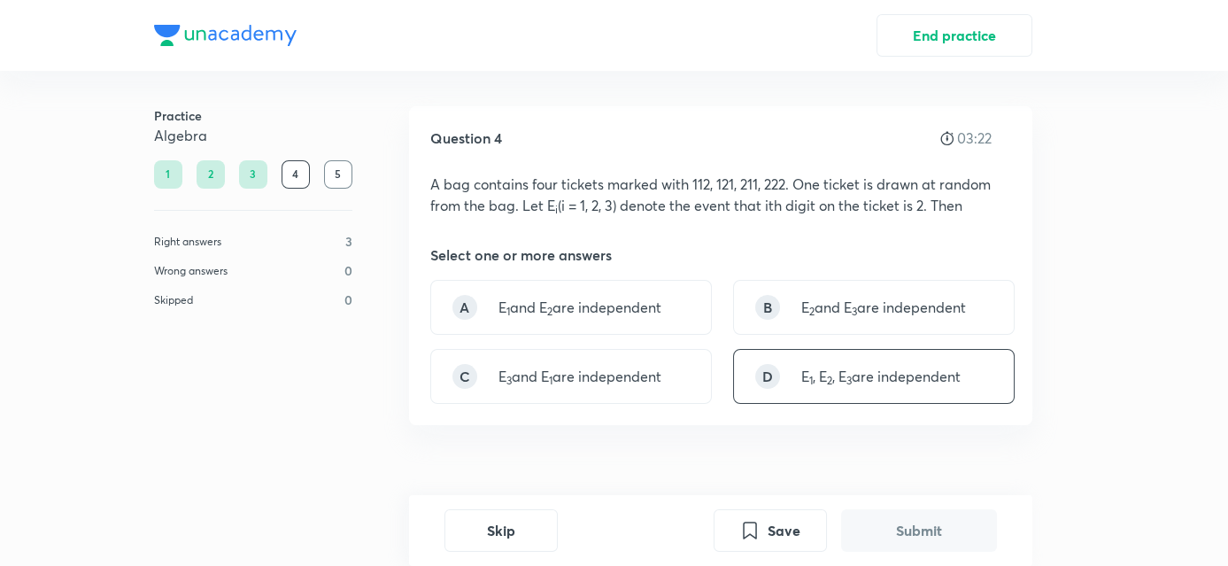
click at [819, 374] on p "E 1 , E 2 , E 3 are independent" at bounding box center [880, 376] width 159 height 21
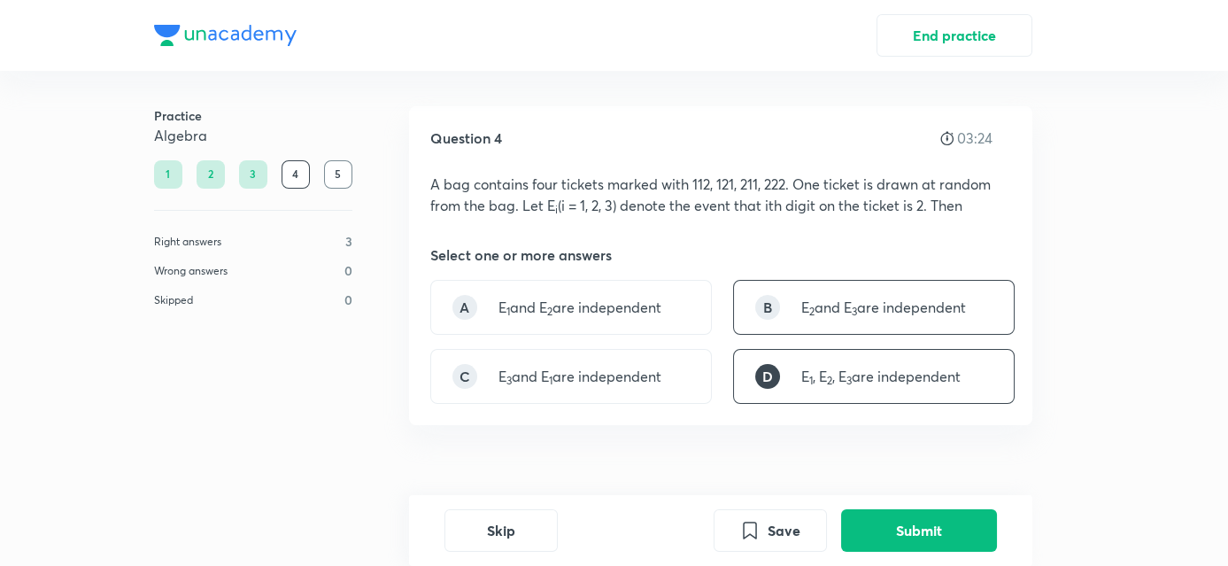
click at [814, 312] on sub "2" at bounding box center [811, 311] width 5 height 13
click at [616, 378] on p "E 3 and E 1 are independent" at bounding box center [579, 376] width 163 height 21
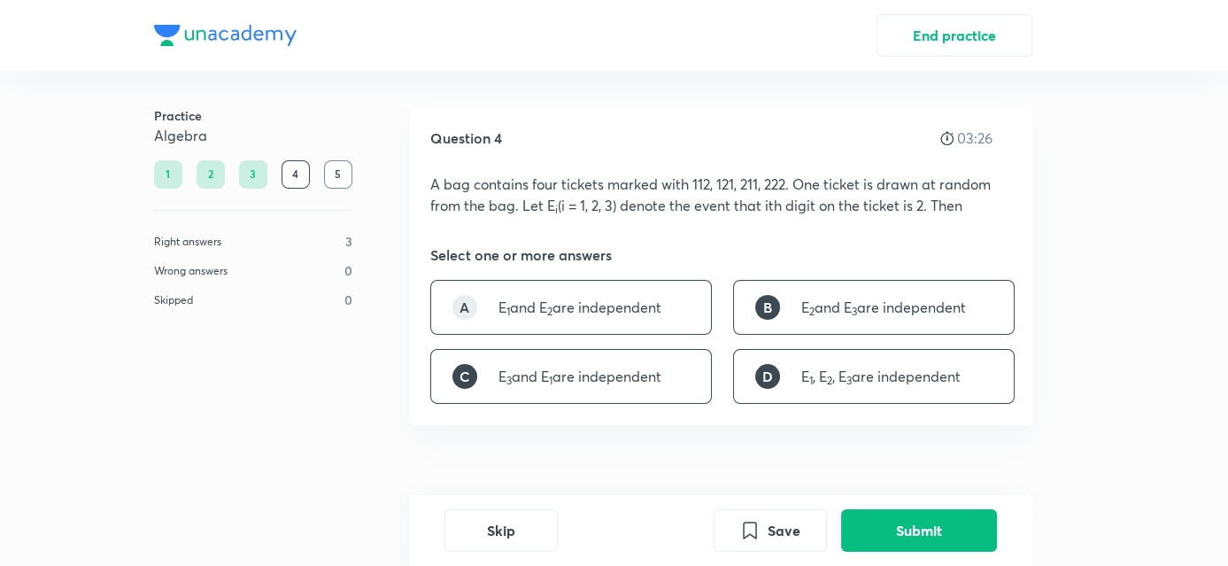
click at [611, 314] on p "E 1 and E 2 are independent" at bounding box center [579, 307] width 163 height 21
click at [920, 516] on button "Submit" at bounding box center [919, 528] width 156 height 42
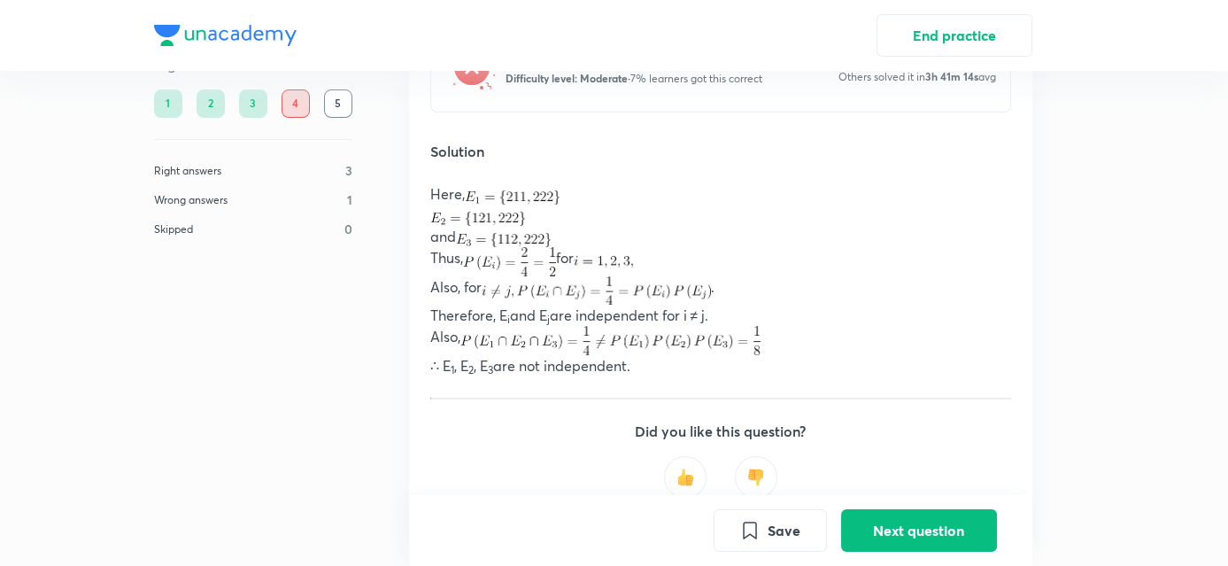
scroll to position [498, 0]
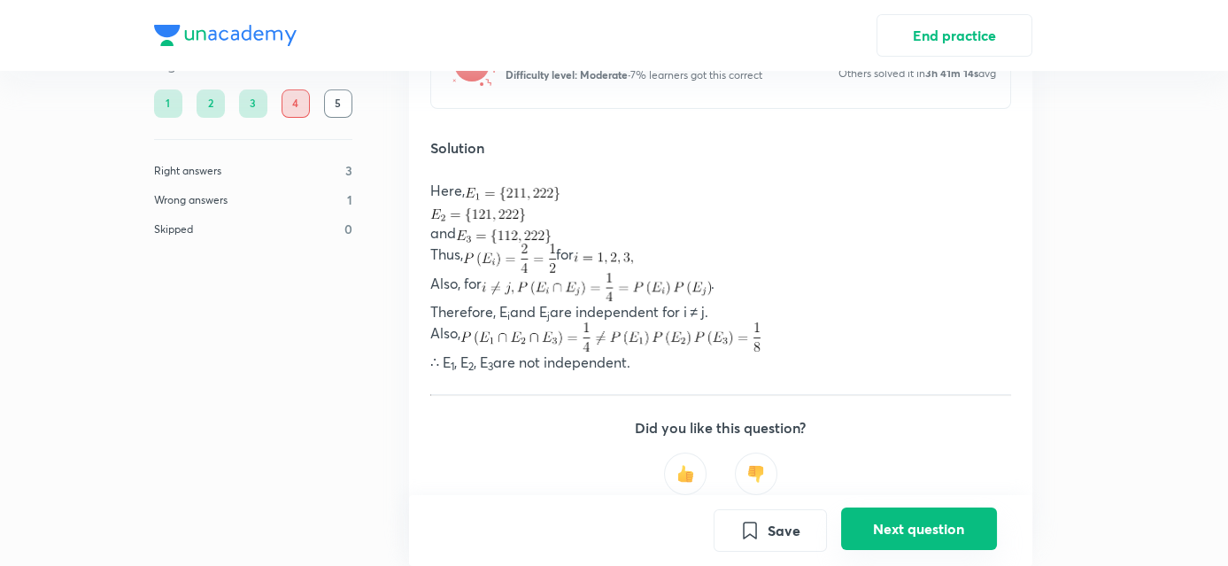
click at [894, 548] on button "Next question" at bounding box center [919, 528] width 156 height 42
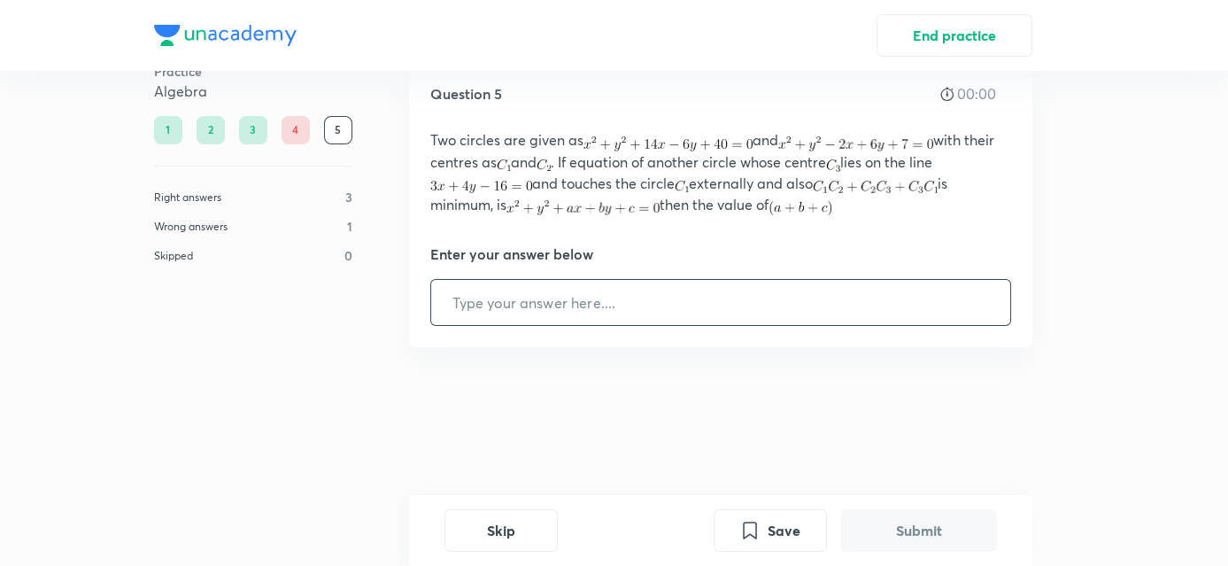
scroll to position [0, 0]
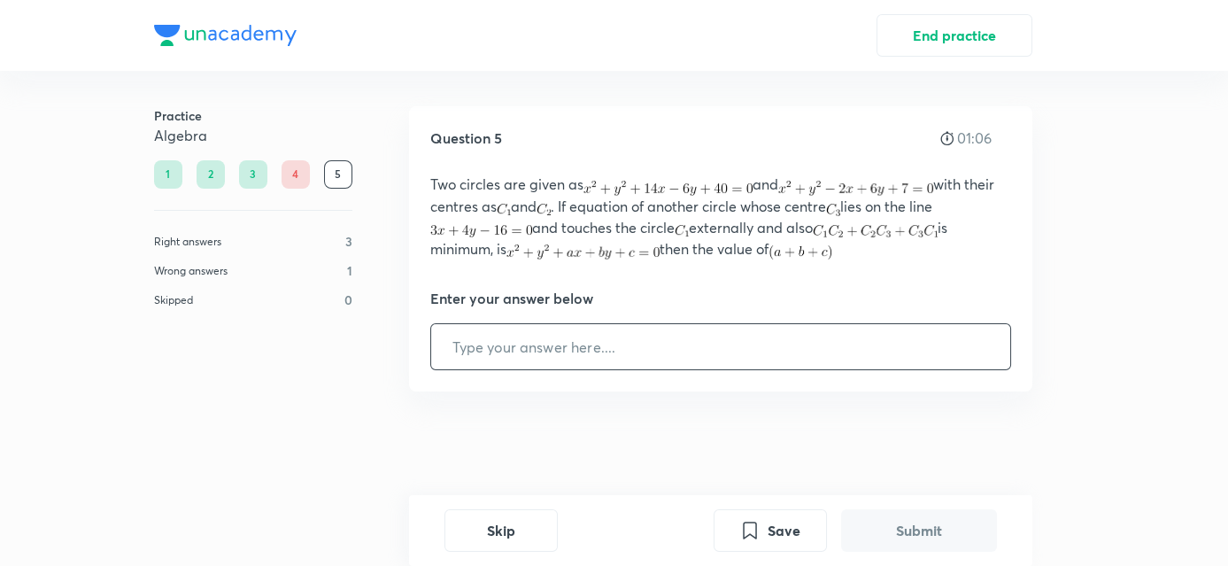
type input "8"
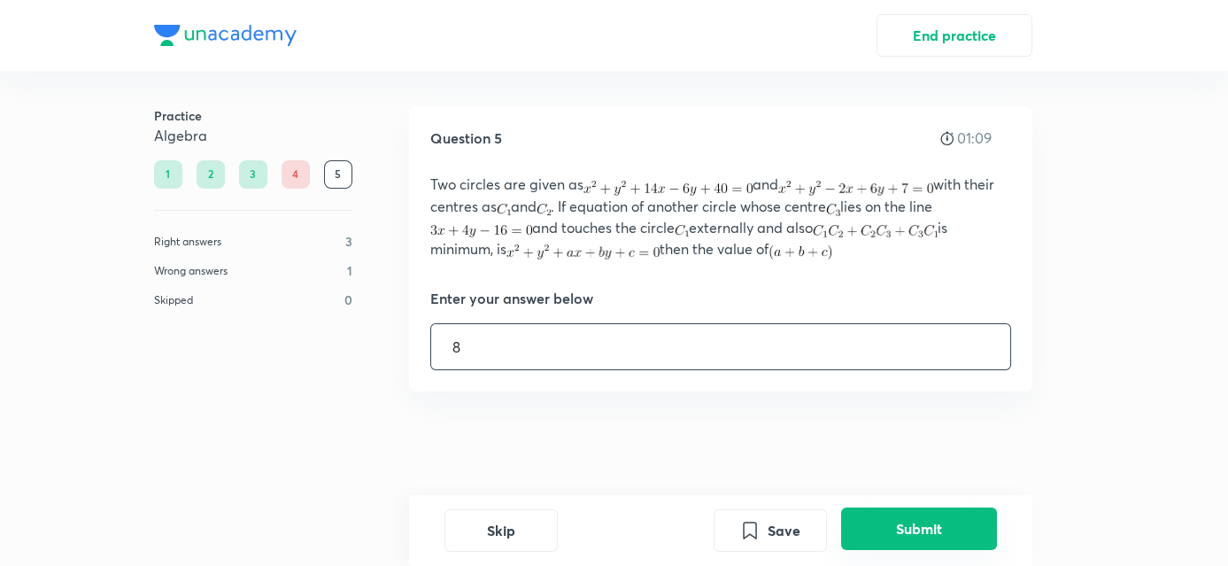
type input "8"
click at [857, 518] on button "Submit" at bounding box center [919, 528] width 156 height 42
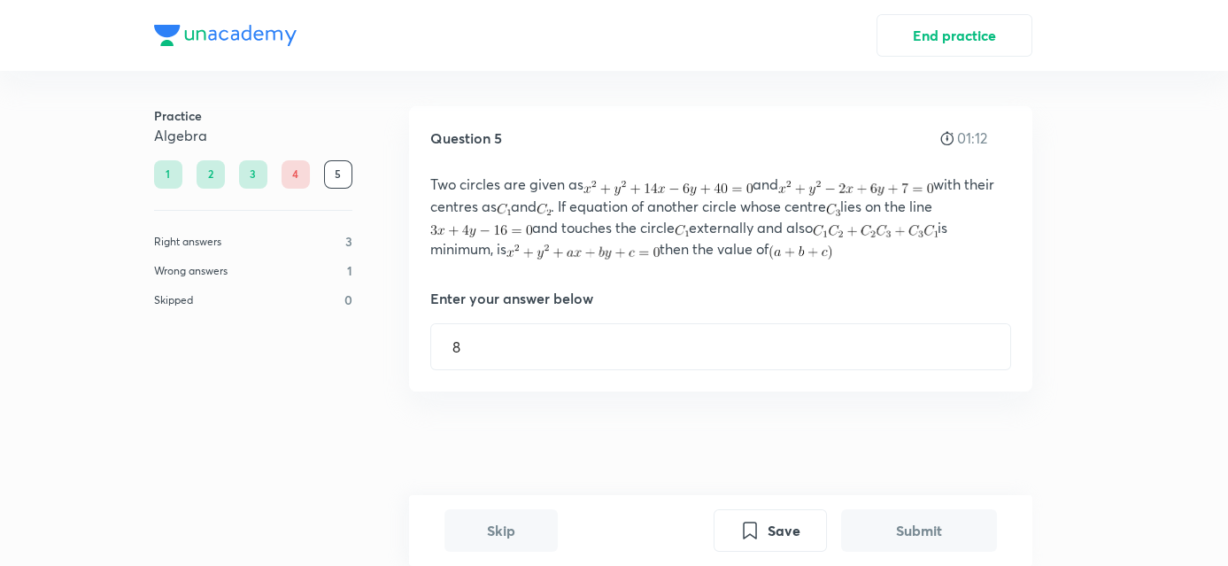
scroll to position [427, 0]
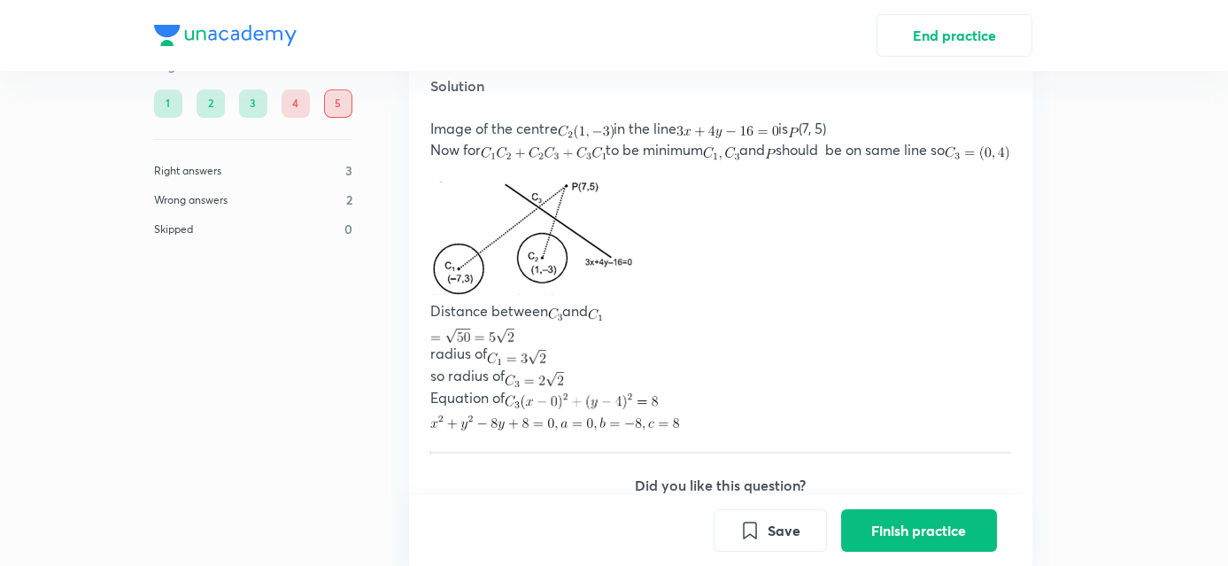
click at [791, 343] on p at bounding box center [720, 331] width 581 height 21
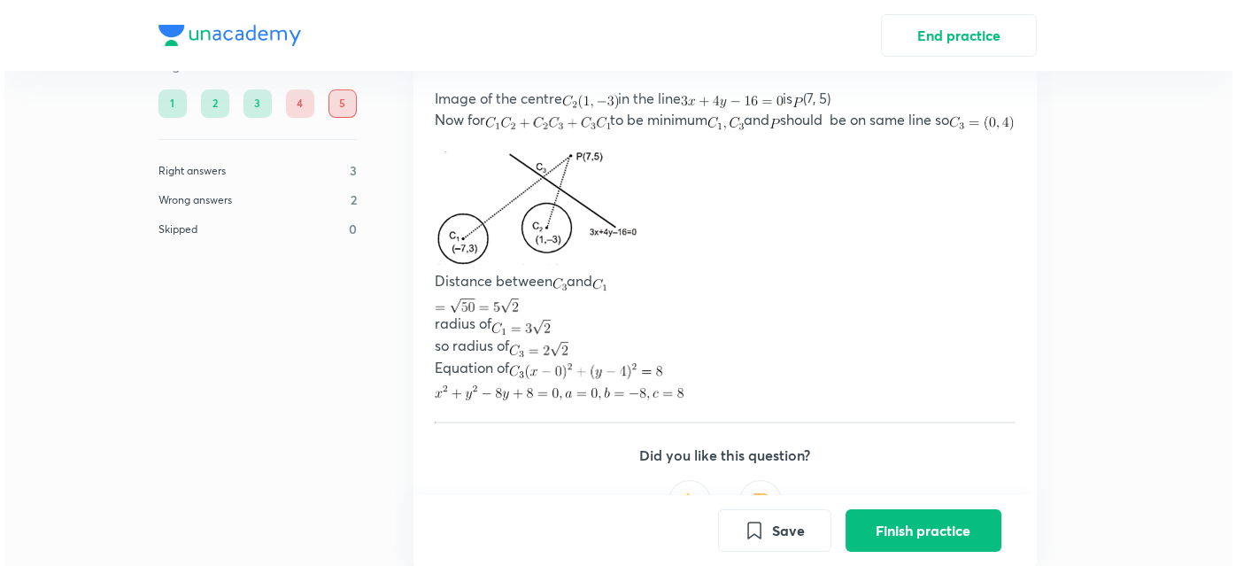
scroll to position [554, 0]
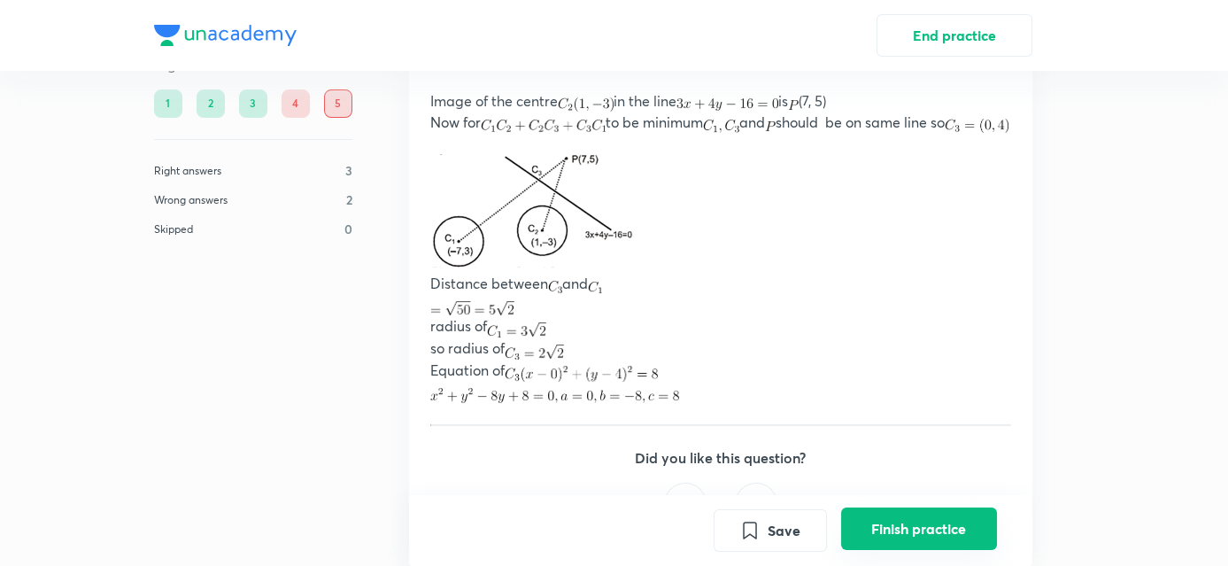
click at [854, 542] on button "Finish practice" at bounding box center [919, 528] width 156 height 42
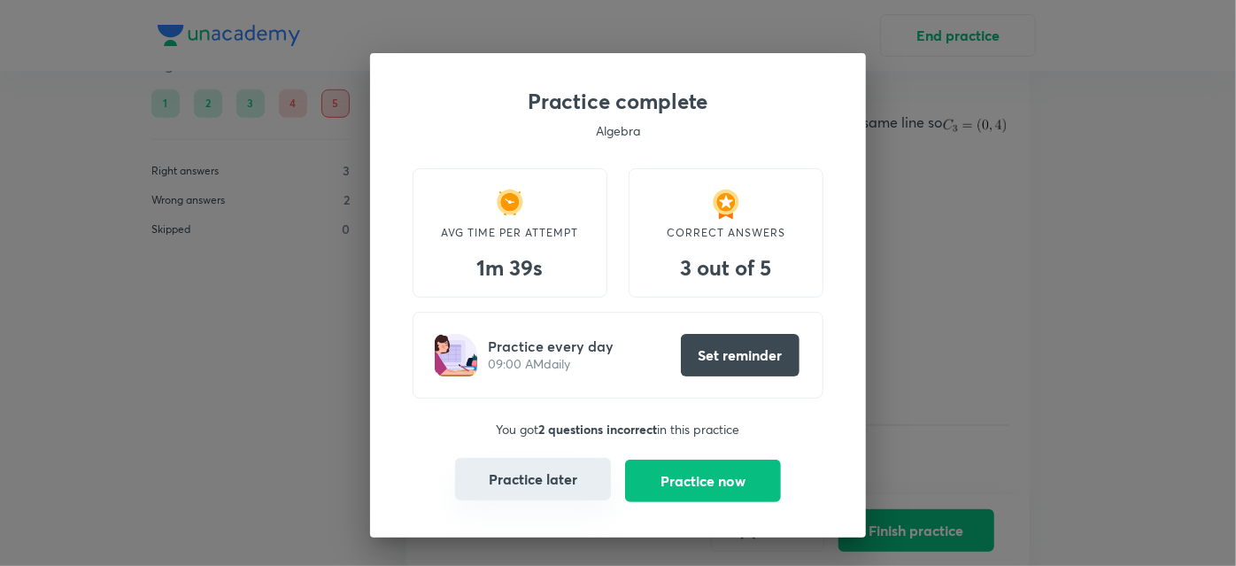
click at [524, 476] on button "Practice later" at bounding box center [533, 479] width 156 height 42
